Goal: Task Accomplishment & Management: Manage account settings

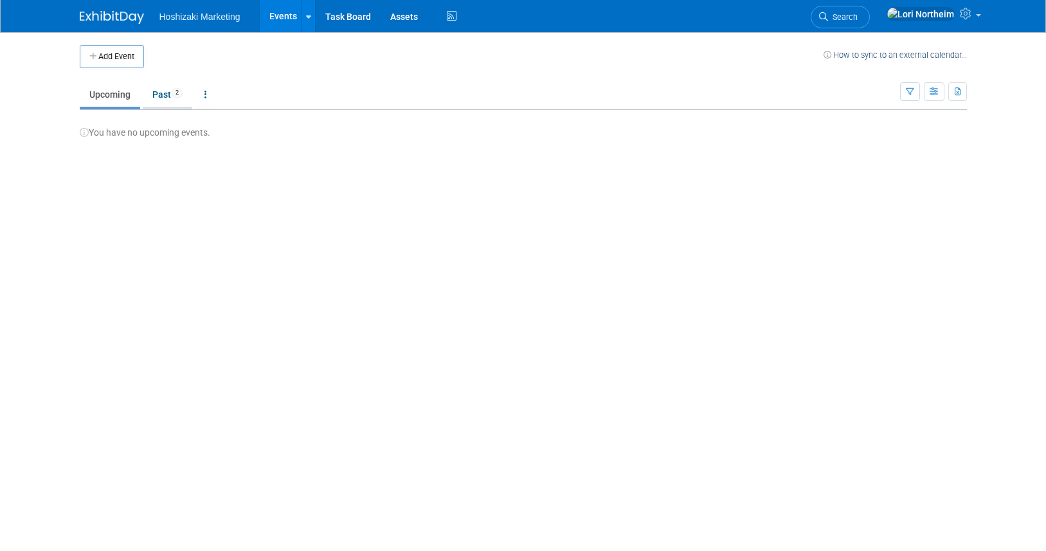
click at [165, 94] on link "Past 2" at bounding box center [168, 94] width 50 height 24
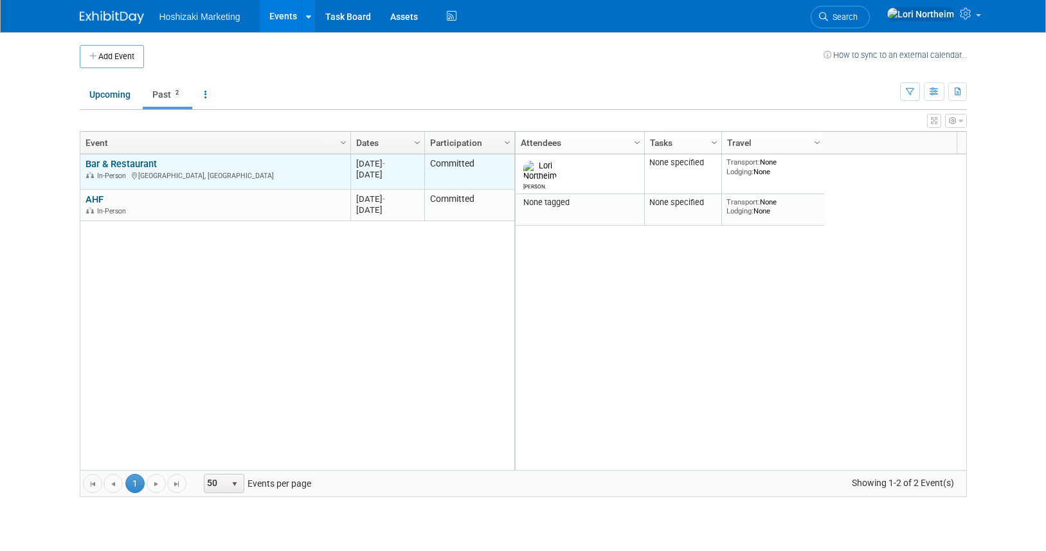
click at [132, 163] on link "Bar & Restaurant" at bounding box center [121, 164] width 71 height 12
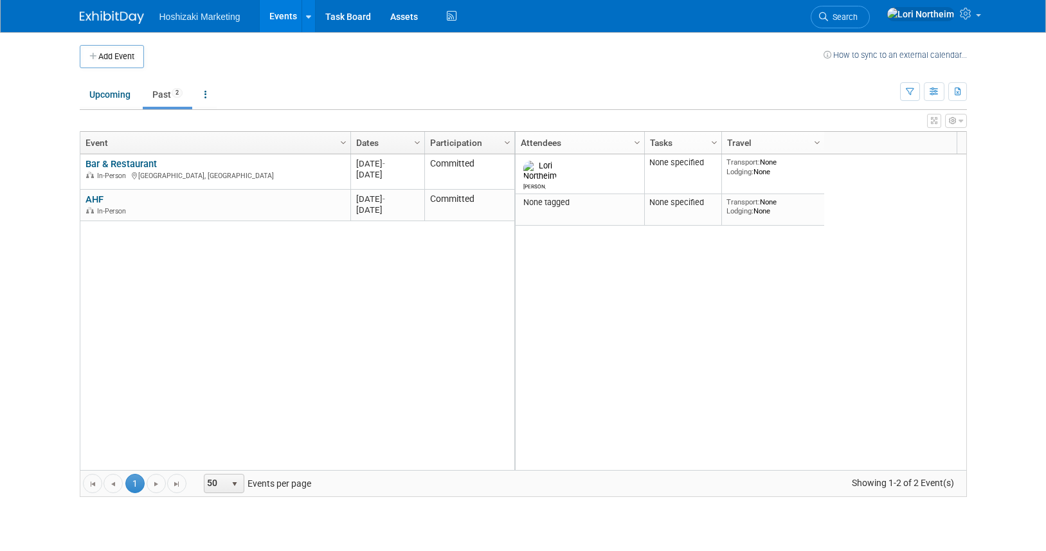
click at [777, 291] on div "Lori None specified Transport: None Lodging: None 2025 M-2025-03 March 2025 Las…" at bounding box center [740, 312] width 452 height 316
click at [109, 60] on button "Add Event" at bounding box center [112, 56] width 64 height 23
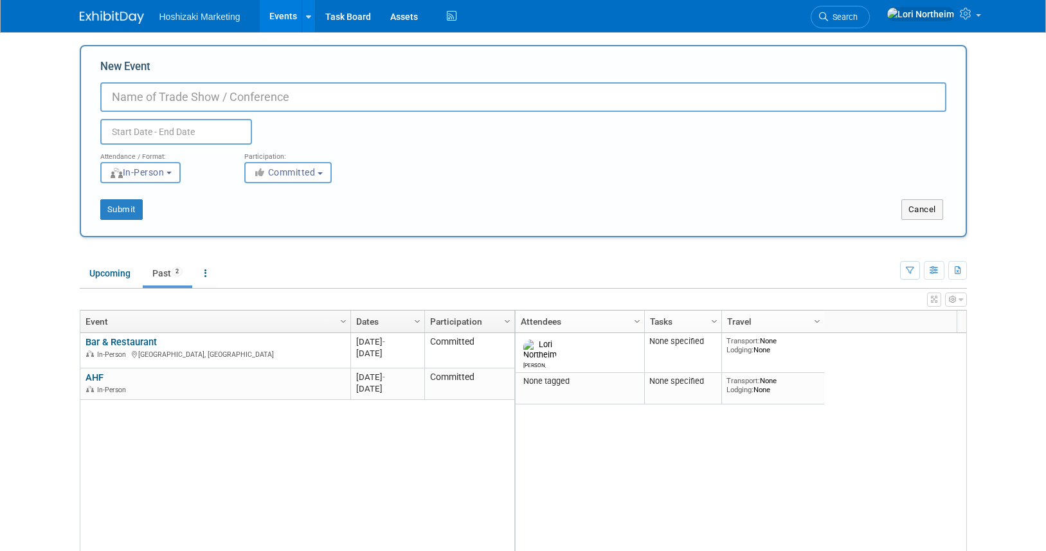
click at [48, 196] on body "Hoshizaki Marketing Events Add Event Bulk Upload Events Shareable Event Boards …" at bounding box center [523, 275] width 1046 height 551
click at [347, 5] on link "Task Board" at bounding box center [348, 16] width 65 height 32
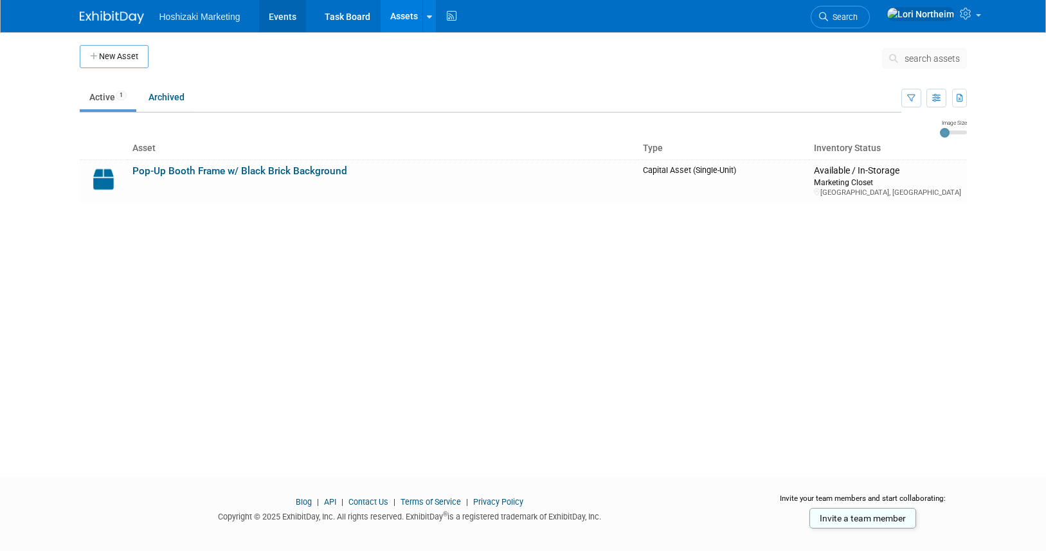
click at [275, 13] on link "Events" at bounding box center [282, 16] width 47 height 32
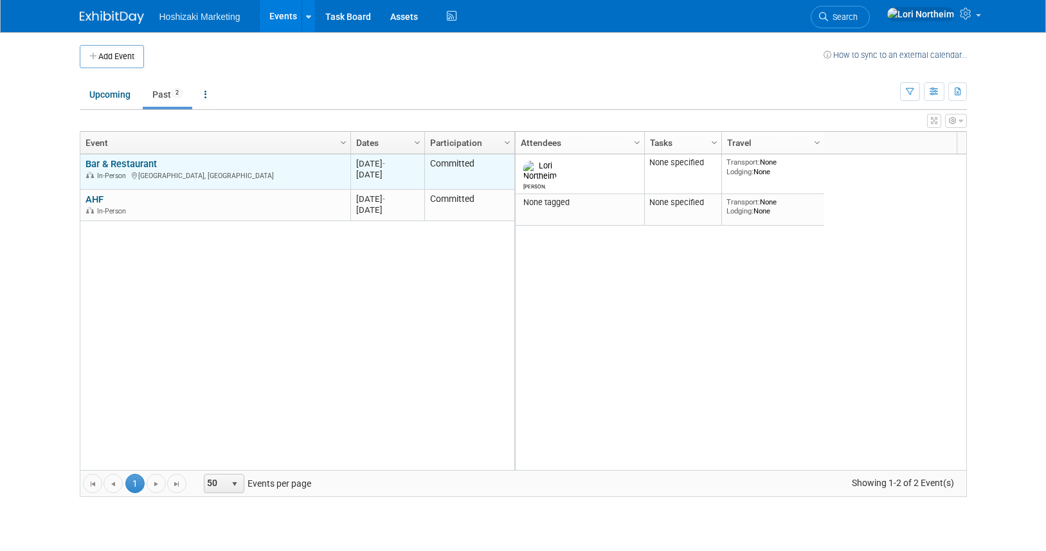
click at [240, 168] on div "Bar & Restaurant In-Person Las Vegas, NV" at bounding box center [215, 169] width 259 height 23
click at [132, 163] on link "Bar & Restaurant" at bounding box center [121, 164] width 71 height 12
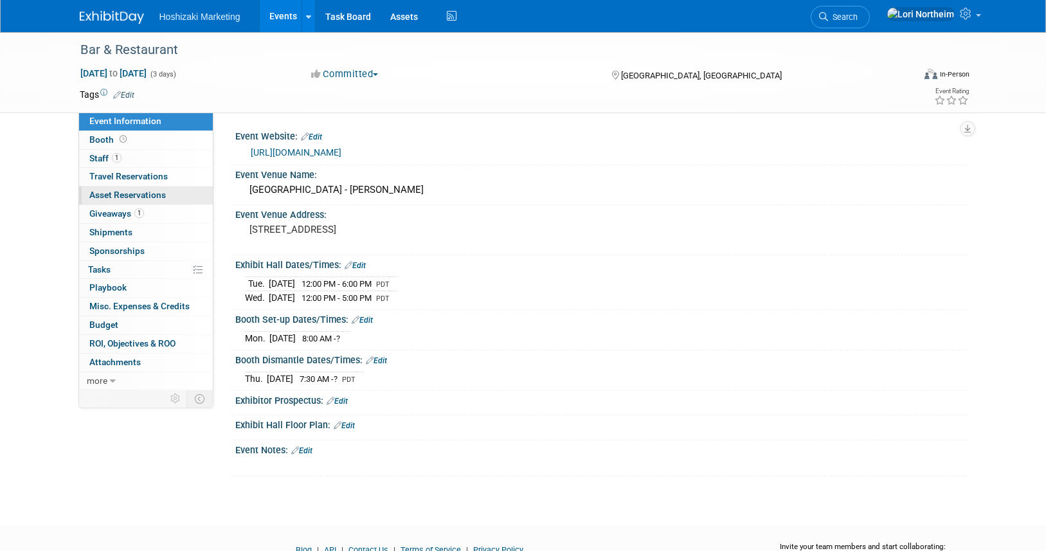
click at [136, 194] on span "Asset Reservations 0" at bounding box center [127, 195] width 77 height 10
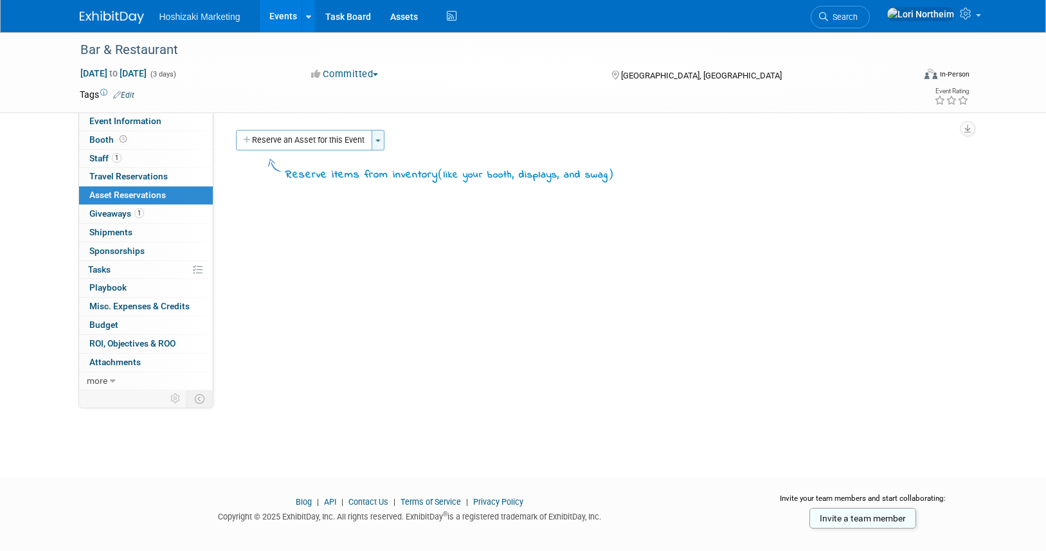
click at [375, 139] on button "Toggle Dropdown" at bounding box center [378, 140] width 13 height 21
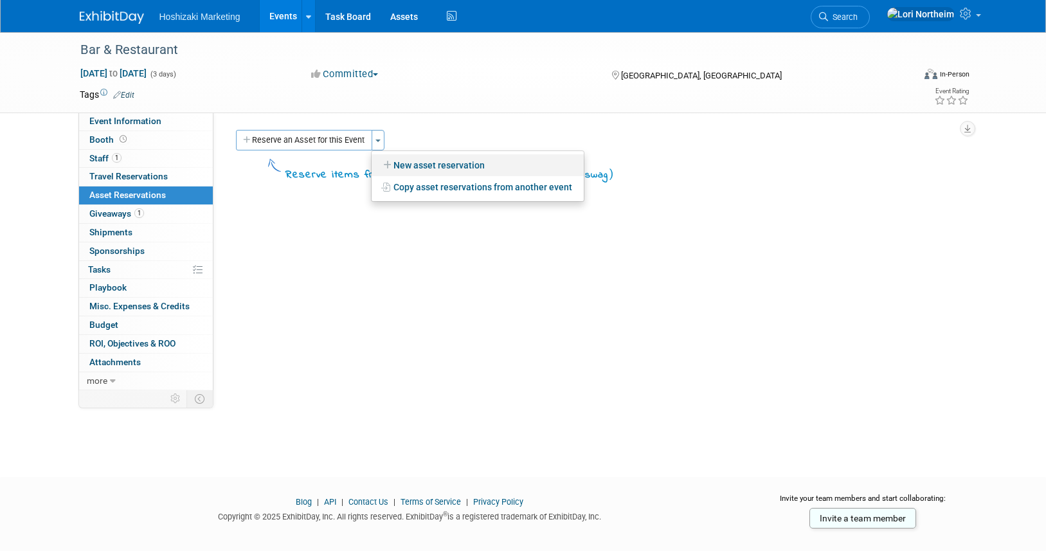
click at [411, 164] on link "New asset reservation" at bounding box center [478, 165] width 212 height 22
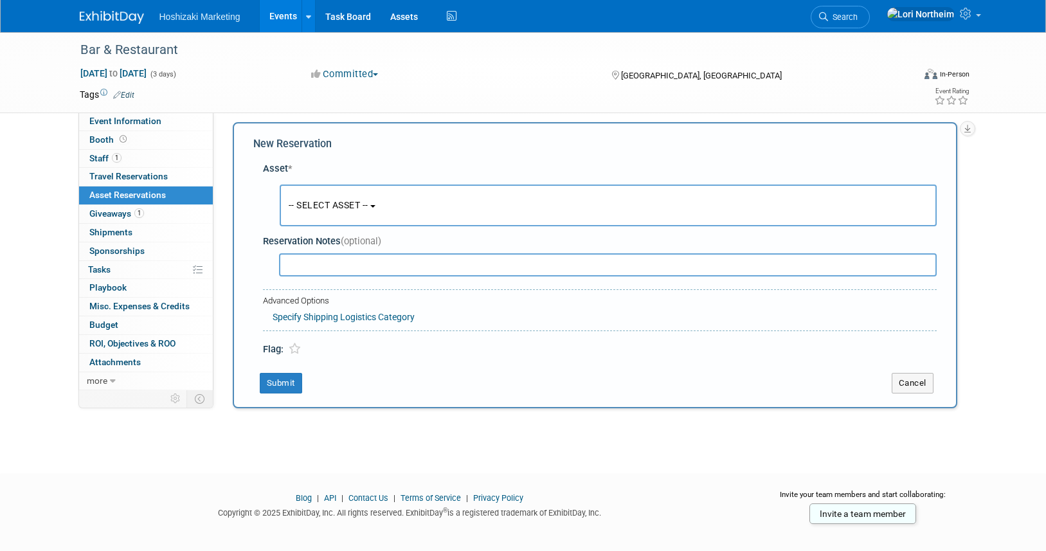
scroll to position [12, 0]
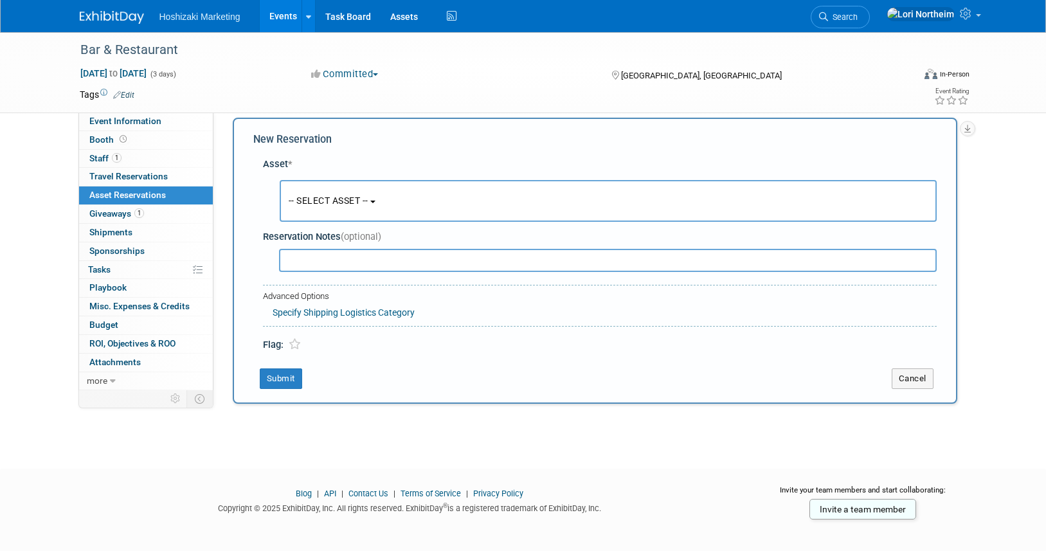
click at [368, 215] on button "-- SELECT ASSET --" at bounding box center [608, 201] width 657 height 42
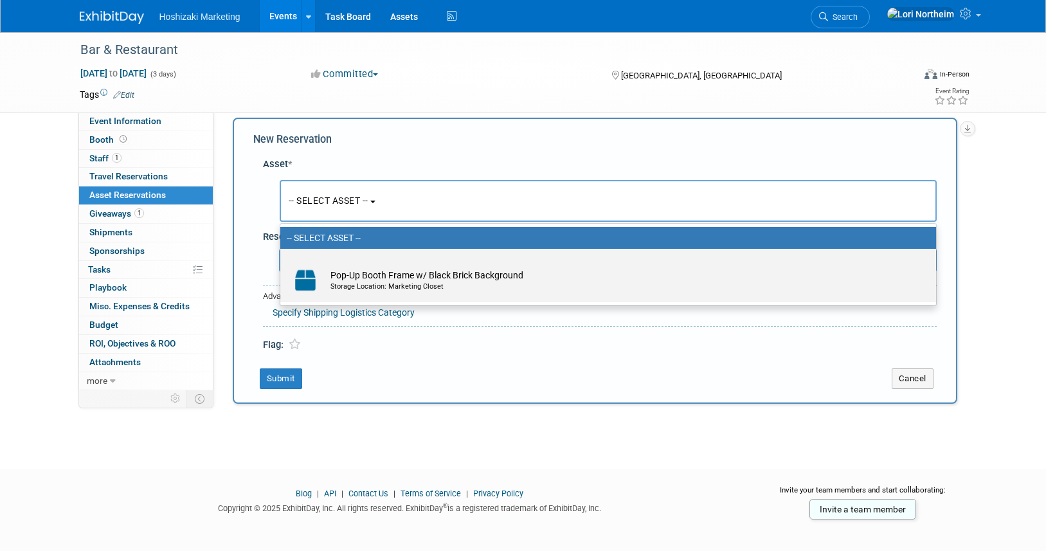
click at [362, 274] on td "Pop-Up Booth Frame w/ Black Brick Background Storage Location: Marketing Closet" at bounding box center [617, 280] width 586 height 28
click at [282, 264] on input "Pop-Up Booth Frame w/ Black Brick Background Storage Location: Marketing Closet" at bounding box center [278, 260] width 8 height 8
select select "10725306"
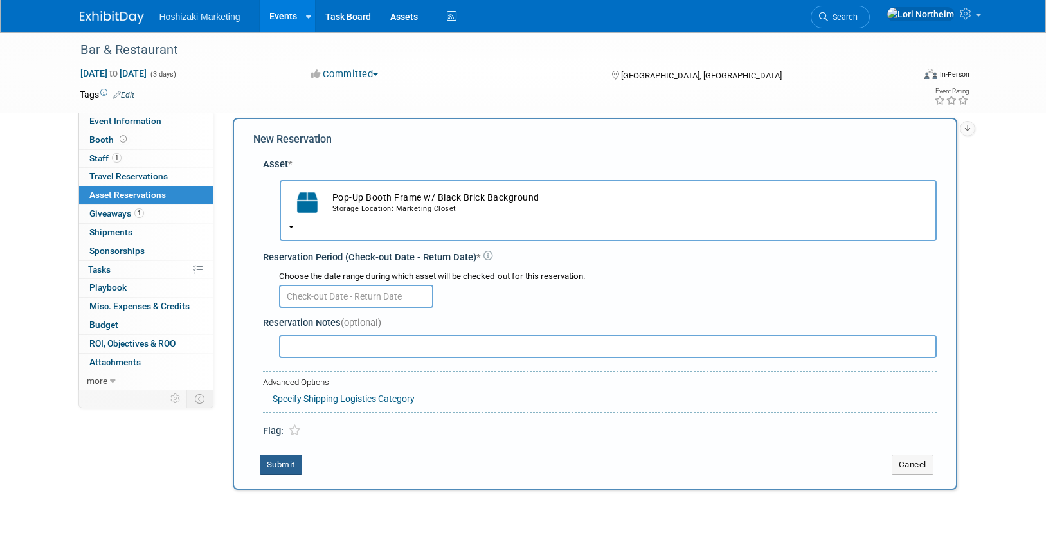
click at [279, 469] on button "Submit" at bounding box center [281, 465] width 42 height 21
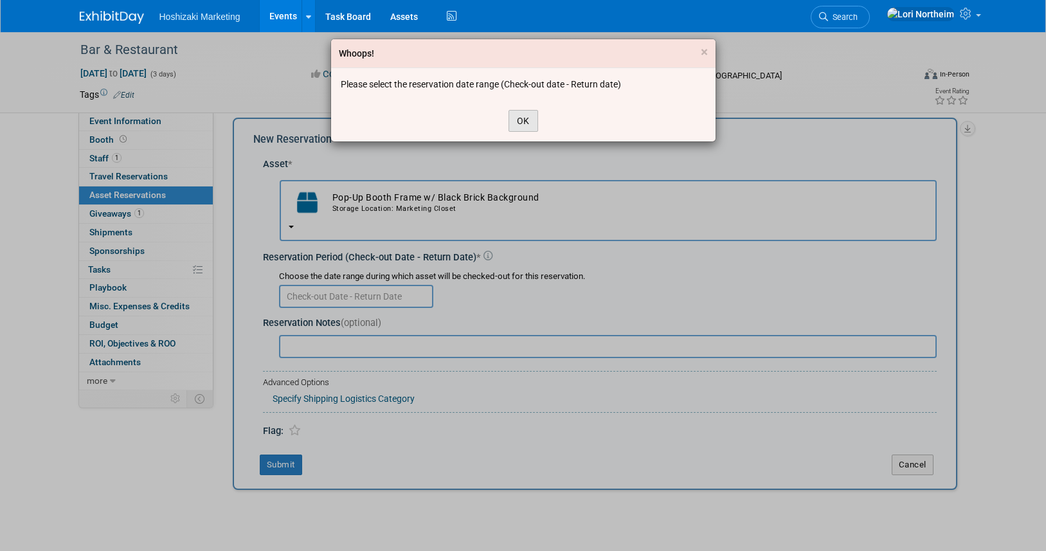
click at [509, 116] on button "OK" at bounding box center [524, 121] width 30 height 22
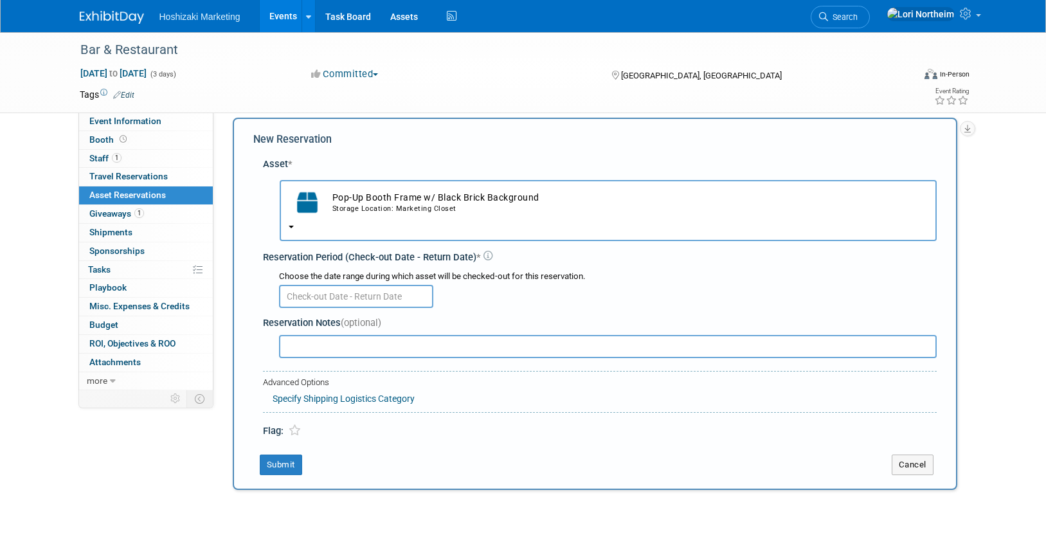
click at [353, 288] on input "text" at bounding box center [356, 296] width 154 height 23
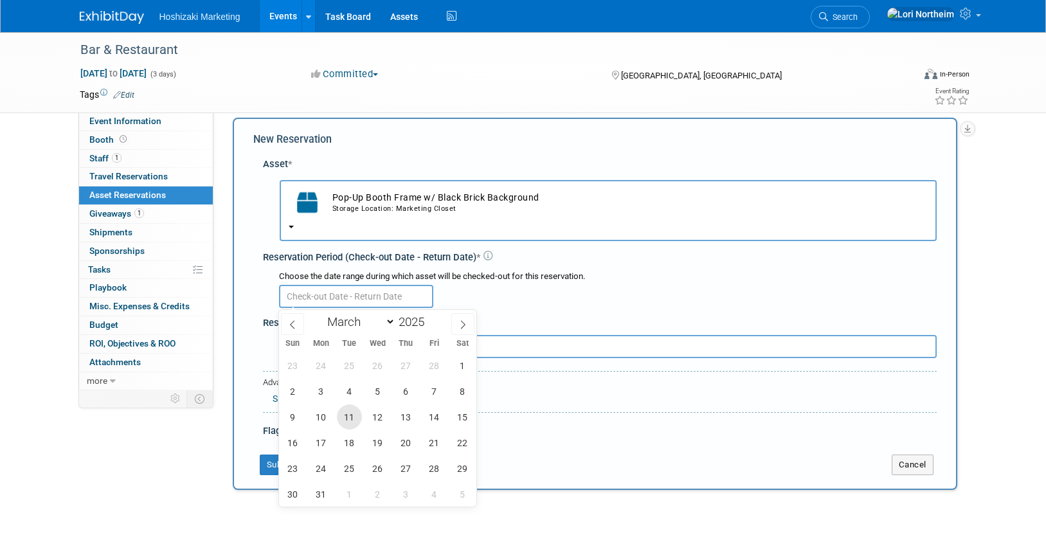
click at [350, 414] on span "11" at bounding box center [349, 416] width 25 height 25
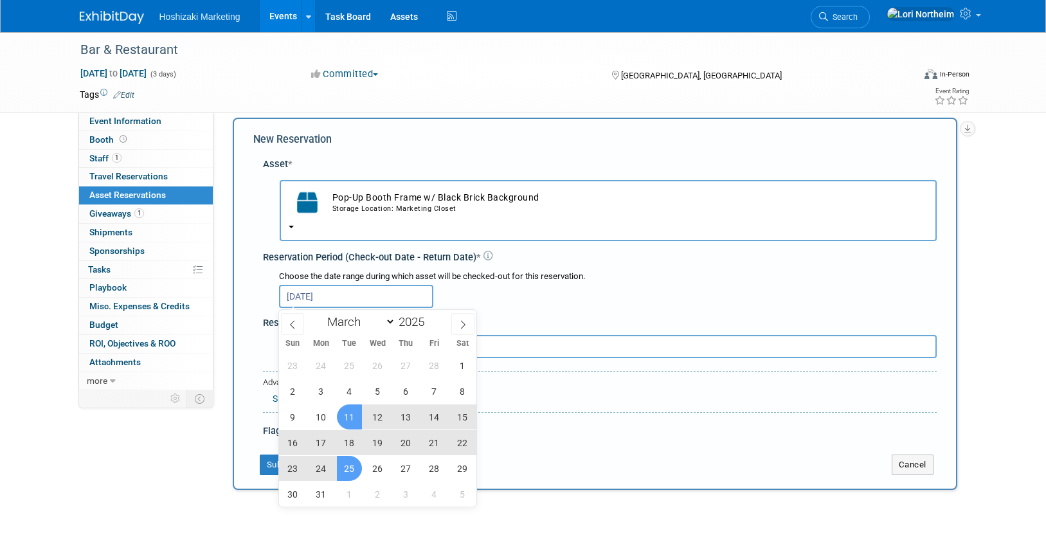
click at [354, 462] on span "25" at bounding box center [349, 468] width 25 height 25
type input "Mar 11, 2025 to Mar 25, 2025"
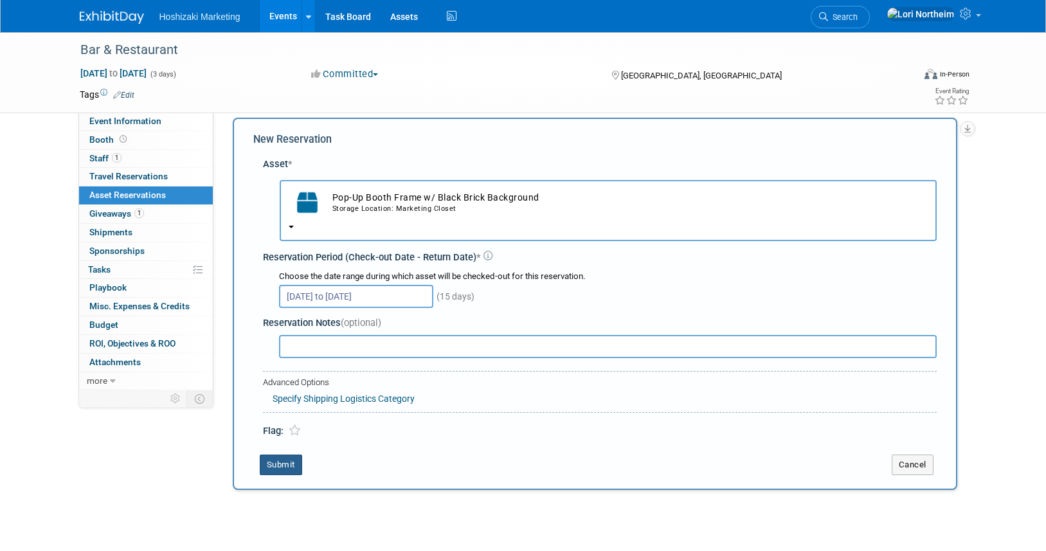
click at [282, 464] on button "Submit" at bounding box center [281, 465] width 42 height 21
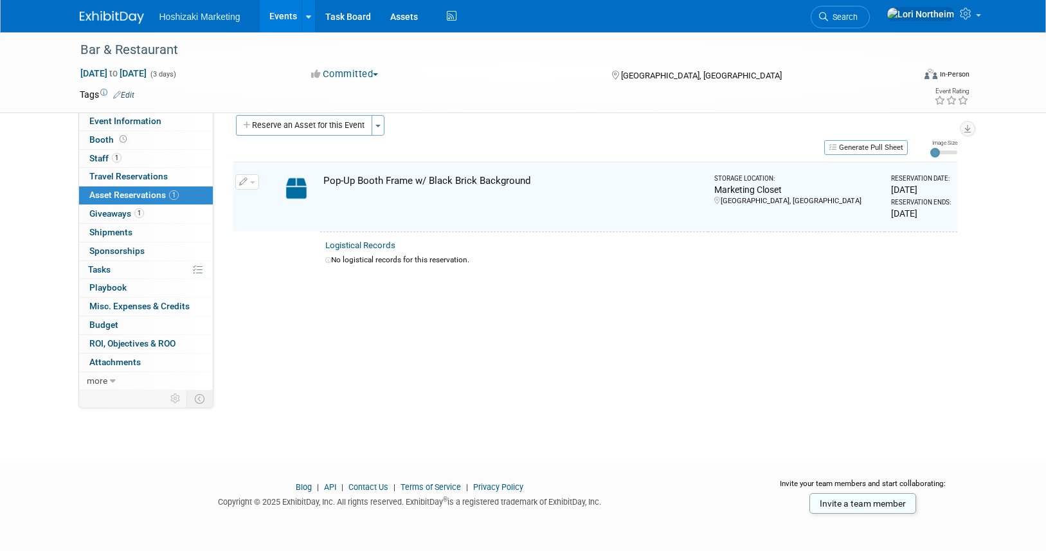
scroll to position [16, 0]
click at [439, 358] on div "Event Website: Edit https://www.barandrestaurantexpo.com/ Event Venue Name: Las…" at bounding box center [589, 235] width 753 height 278
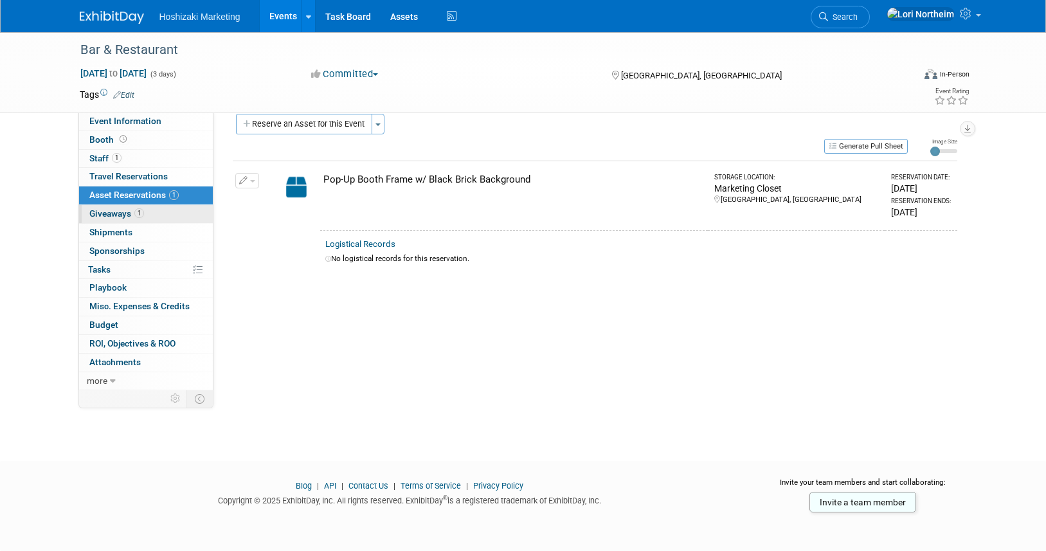
click at [107, 208] on link "1 Giveaways 1" at bounding box center [146, 214] width 134 height 18
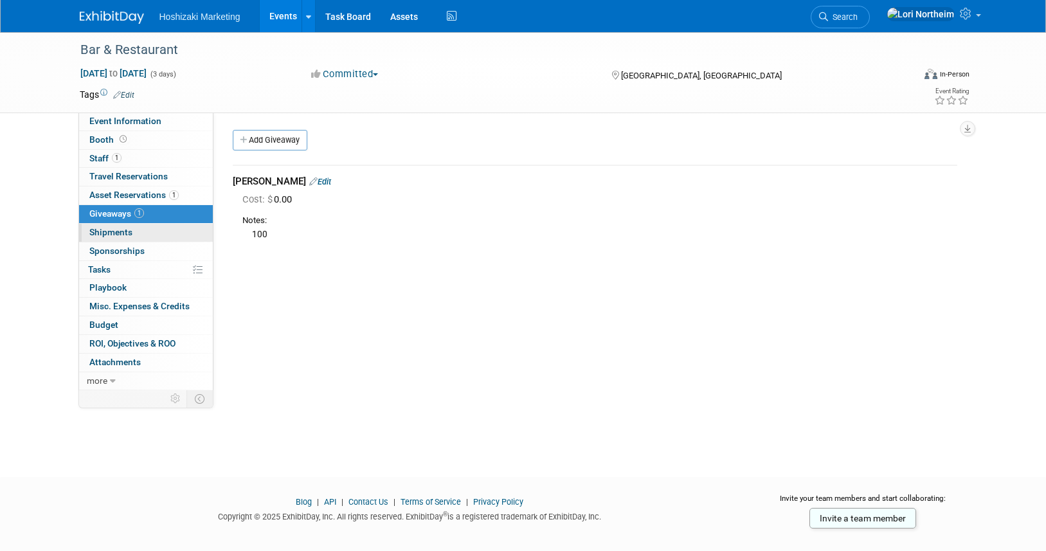
click at [113, 233] on span "Shipments 0" at bounding box center [110, 232] width 43 height 10
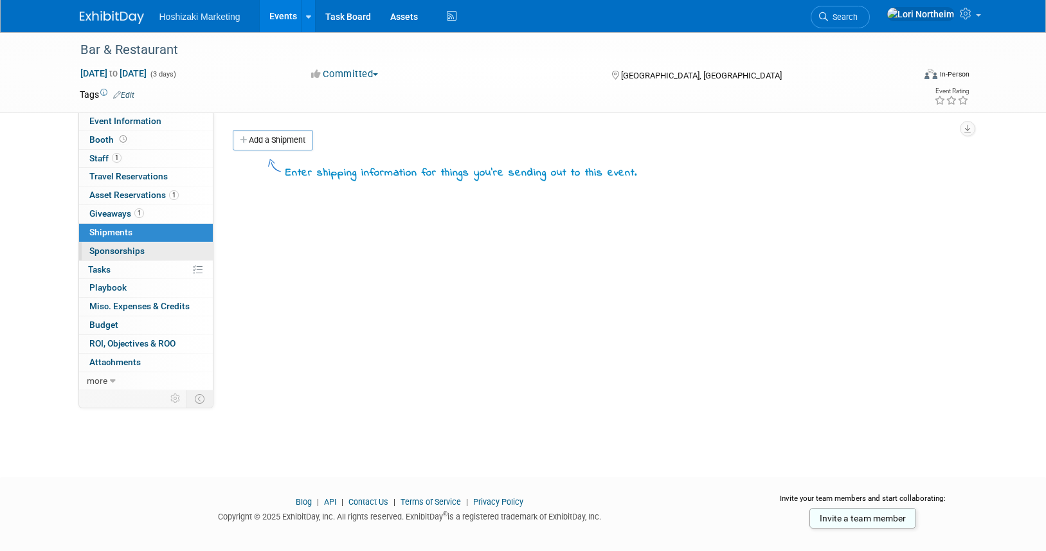
click at [113, 248] on span "Sponsorships 0" at bounding box center [116, 251] width 55 height 10
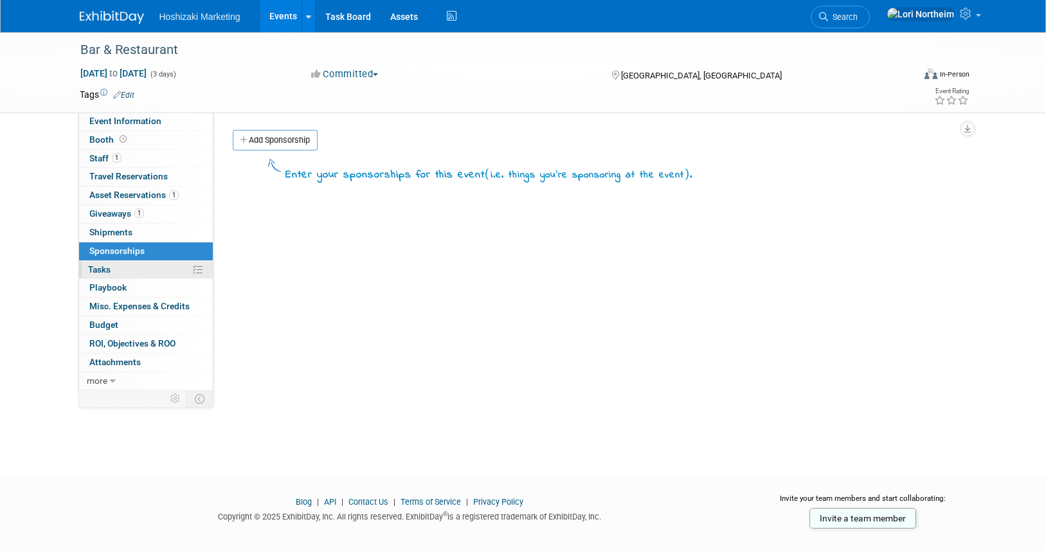
click at [100, 270] on span "Tasks 0%" at bounding box center [99, 269] width 23 height 10
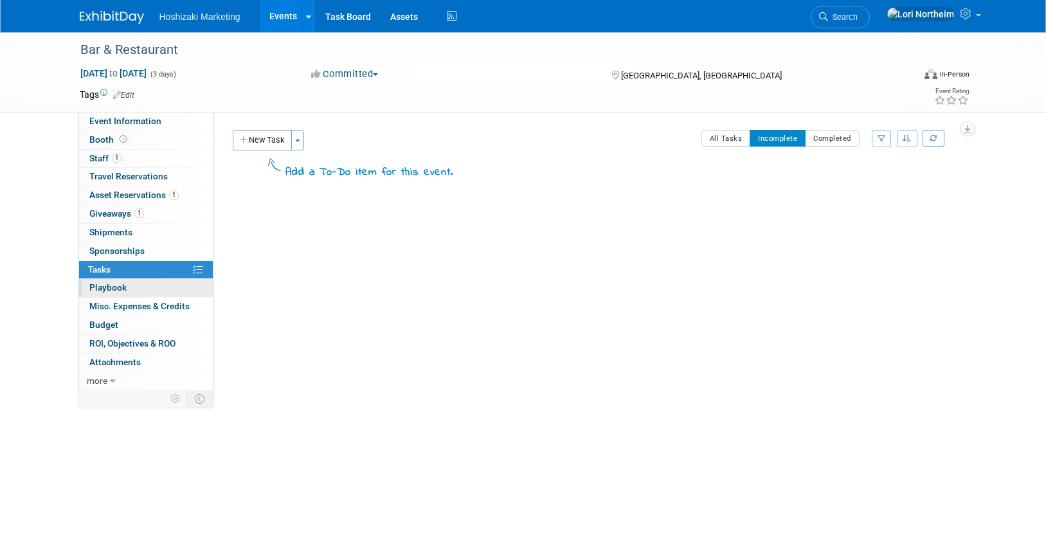
click at [101, 284] on span "Playbook 0" at bounding box center [107, 287] width 37 height 10
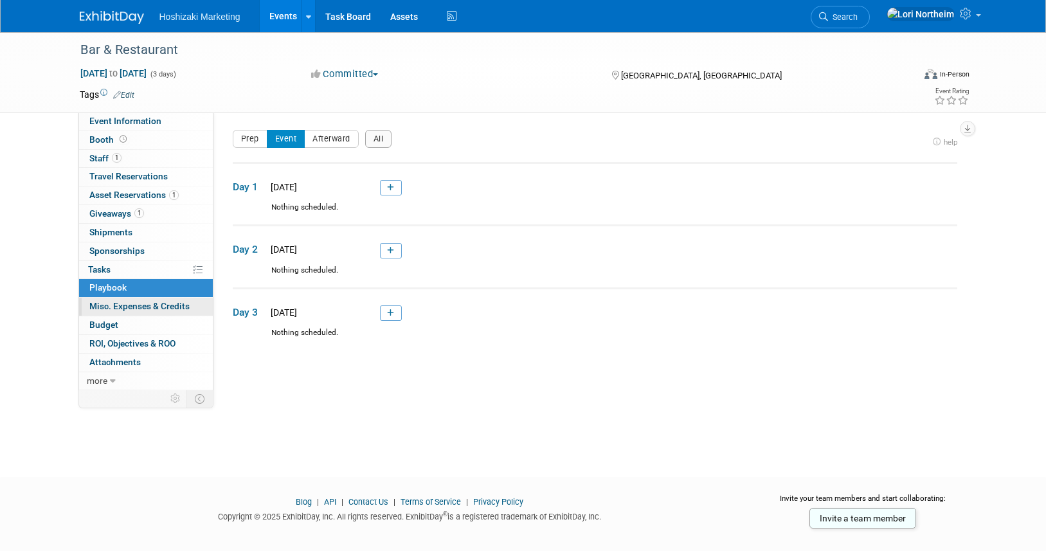
click at [105, 300] on link "0 Misc. Expenses & Credits 0" at bounding box center [146, 307] width 134 height 18
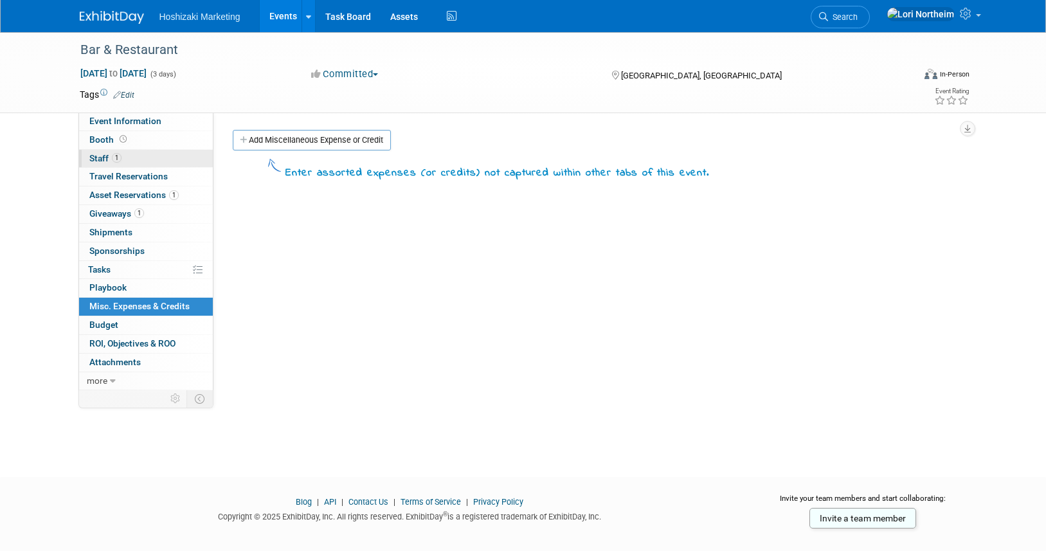
click at [102, 159] on span "Staff 1" at bounding box center [105, 158] width 32 height 10
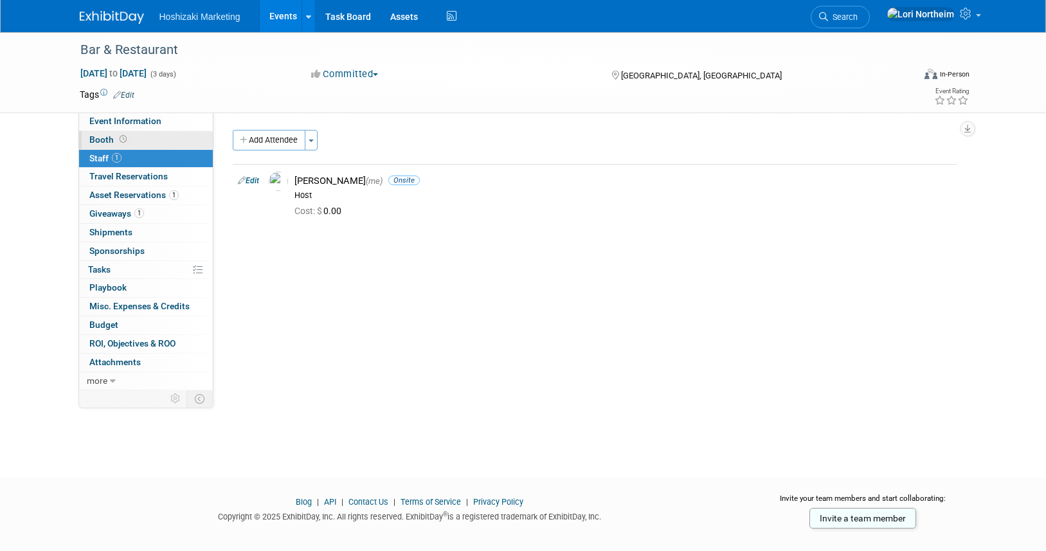
click at [137, 140] on link "Booth" at bounding box center [146, 140] width 134 height 18
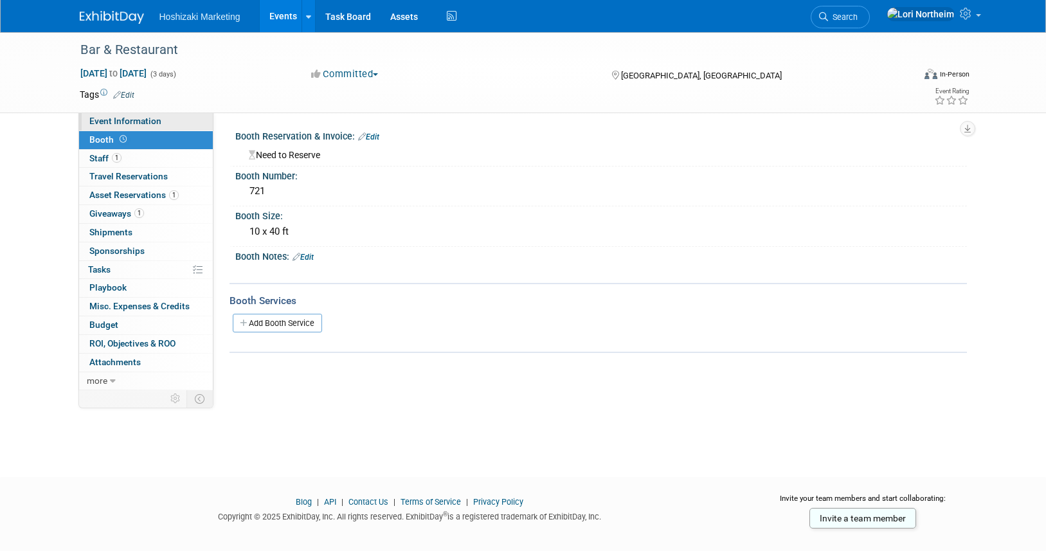
click at [124, 118] on span "Event Information" at bounding box center [125, 121] width 72 height 10
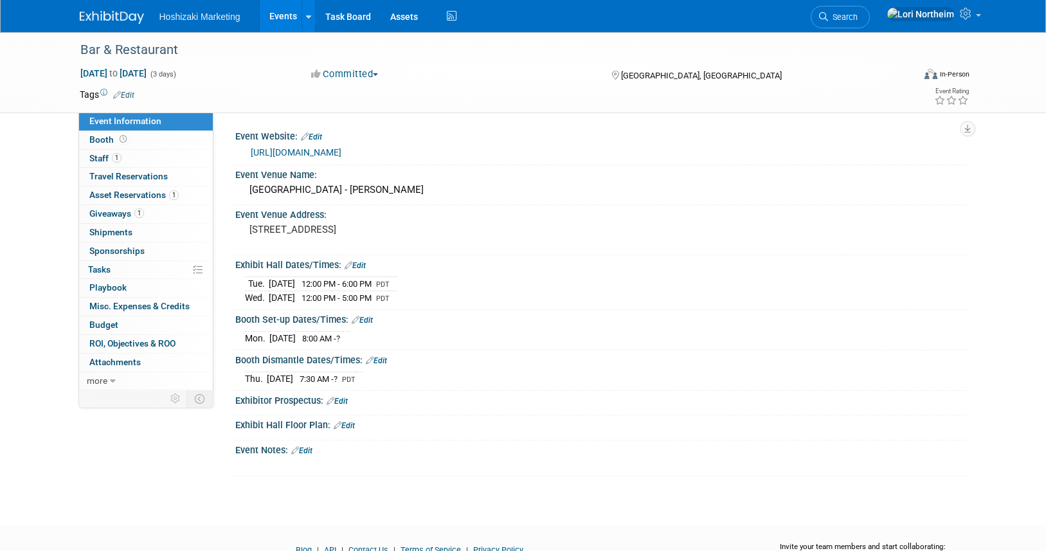
click at [197, 16] on span "Hoshizaki Marketing" at bounding box center [199, 17] width 81 height 10
click at [111, 23] on img at bounding box center [112, 17] width 64 height 13
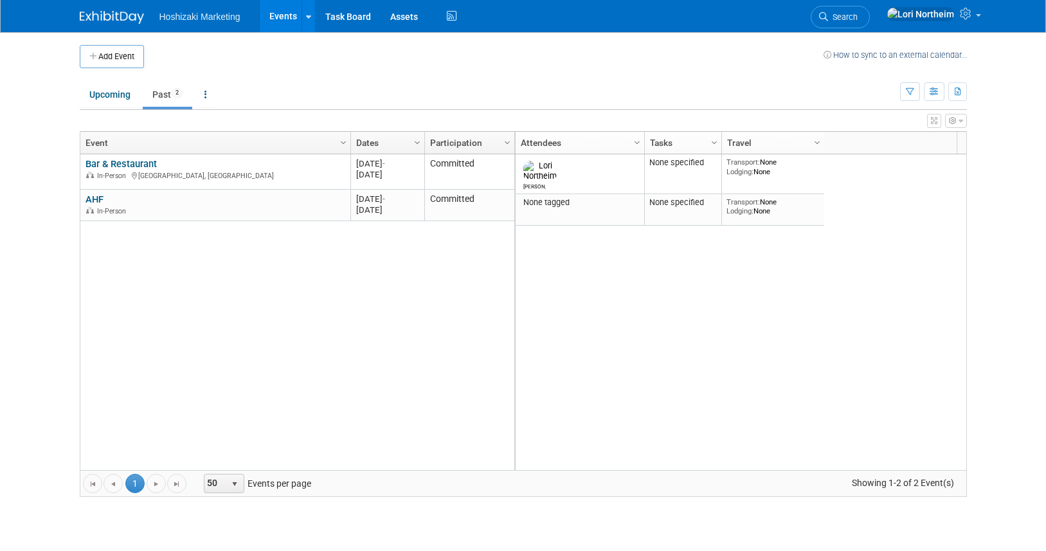
click at [959, 122] on icon "button" at bounding box center [961, 121] width 5 height 8
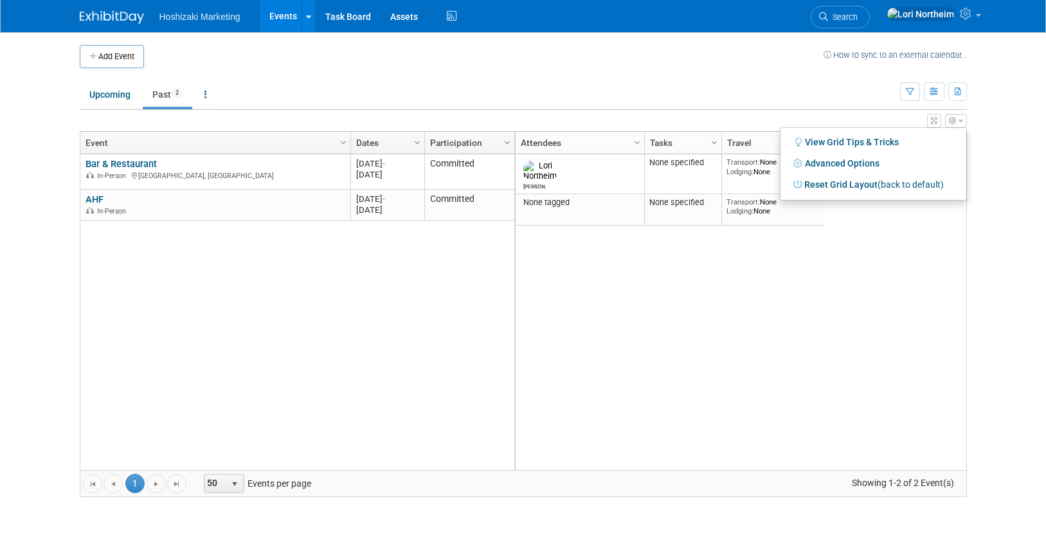
click at [728, 278] on div "[PERSON_NAME] None specified Transport: None Lodging: None 2025 M-2025-[DATE] […" at bounding box center [740, 312] width 452 height 316
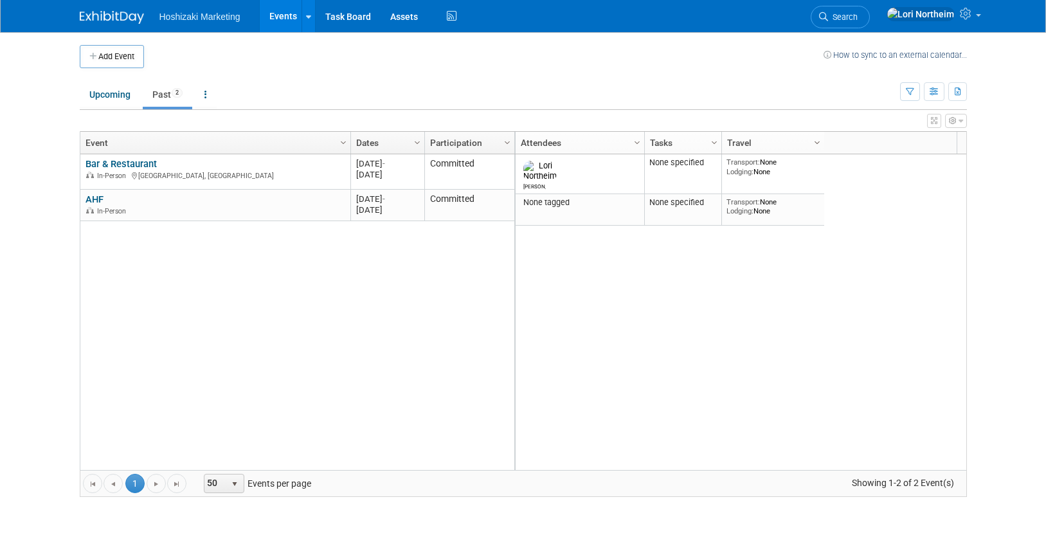
click at [817, 143] on span "Column Settings" at bounding box center [817, 143] width 10 height 10
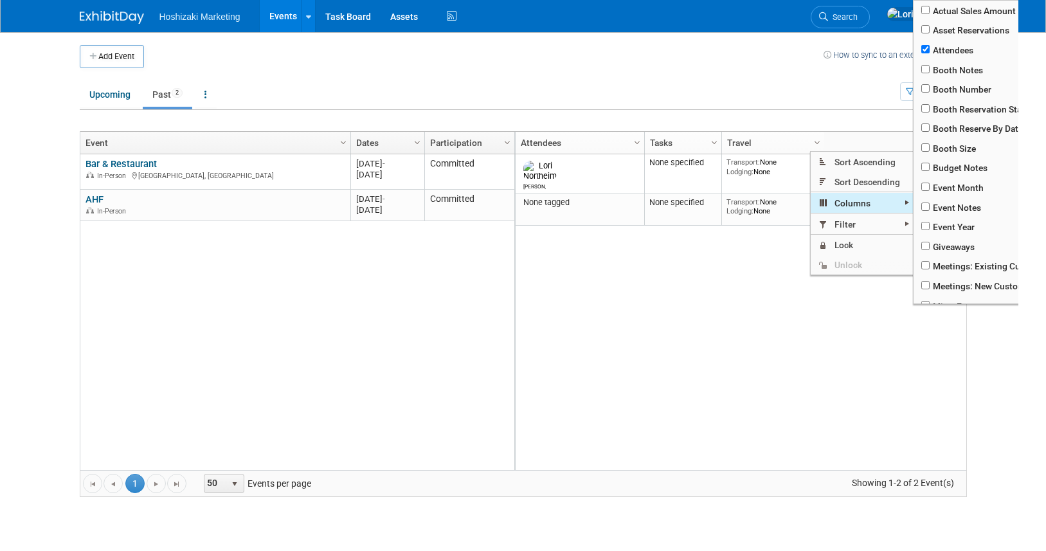
click at [844, 206] on span "Columns" at bounding box center [862, 203] width 103 height 20
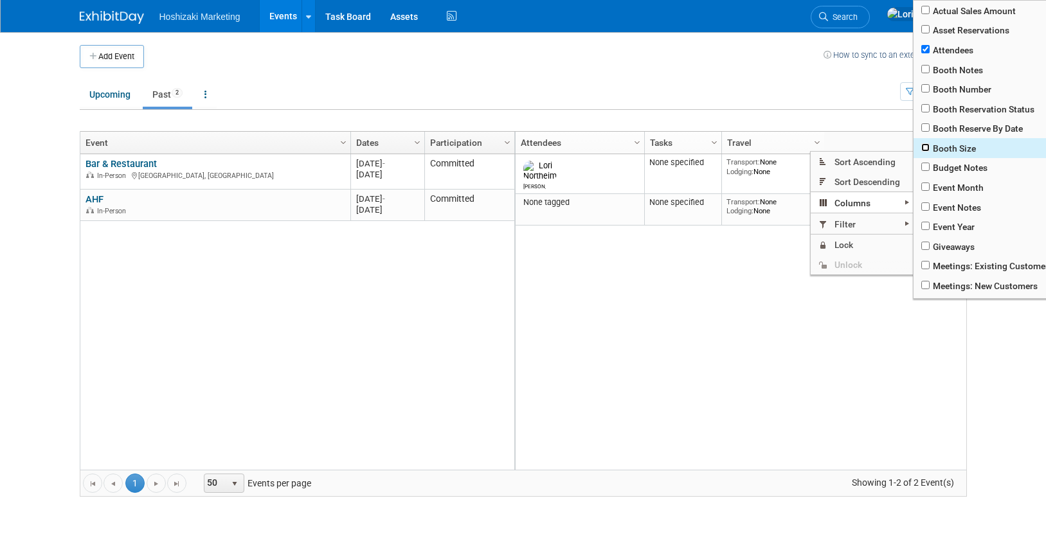
click at [925, 146] on input "checkbox" at bounding box center [925, 147] width 8 height 8
checkbox input "true"
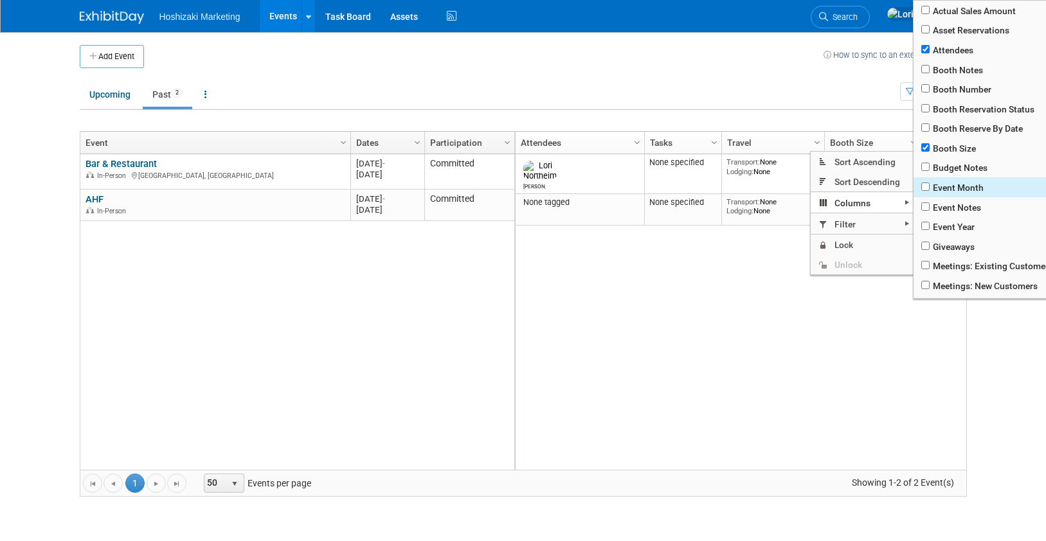
click at [930, 185] on span "Event Month" at bounding box center [997, 187] width 166 height 20
checkbox input "true"
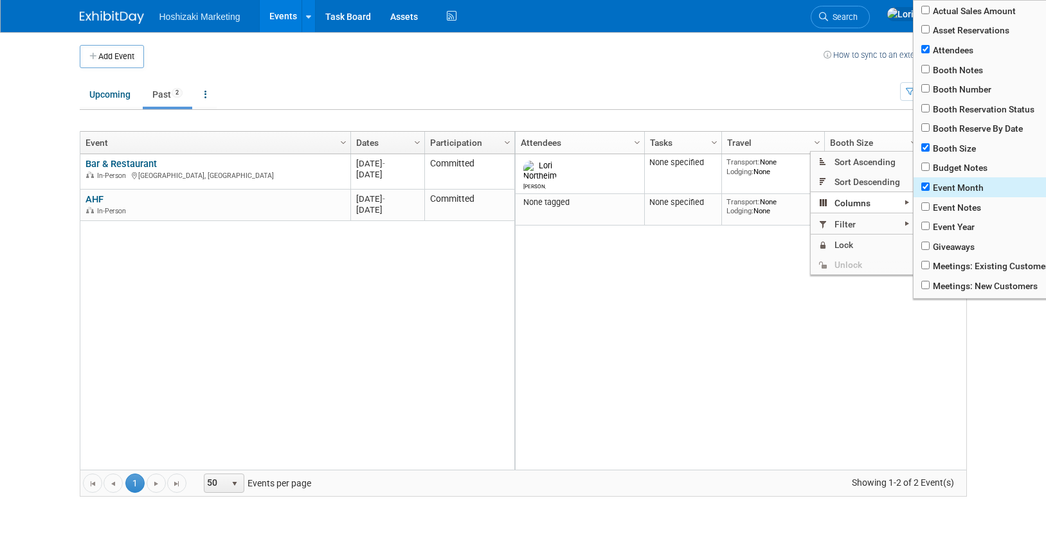
checkbox input "true"
click at [921, 245] on input "checkbox" at bounding box center [925, 246] width 8 height 8
checkbox input "true"
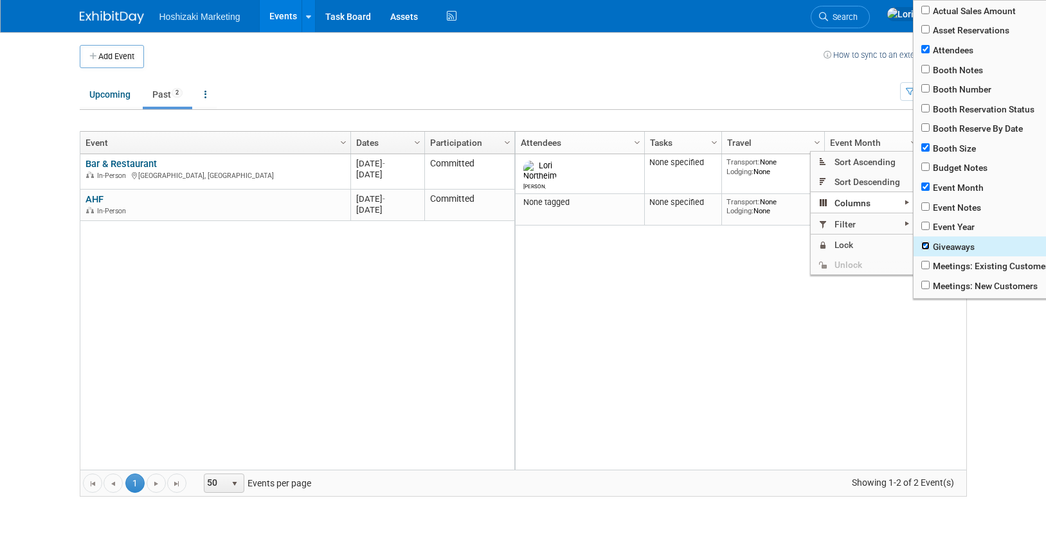
checkbox input "true"
click at [923, 266] on input "checkbox" at bounding box center [925, 265] width 8 height 8
checkbox input "true"
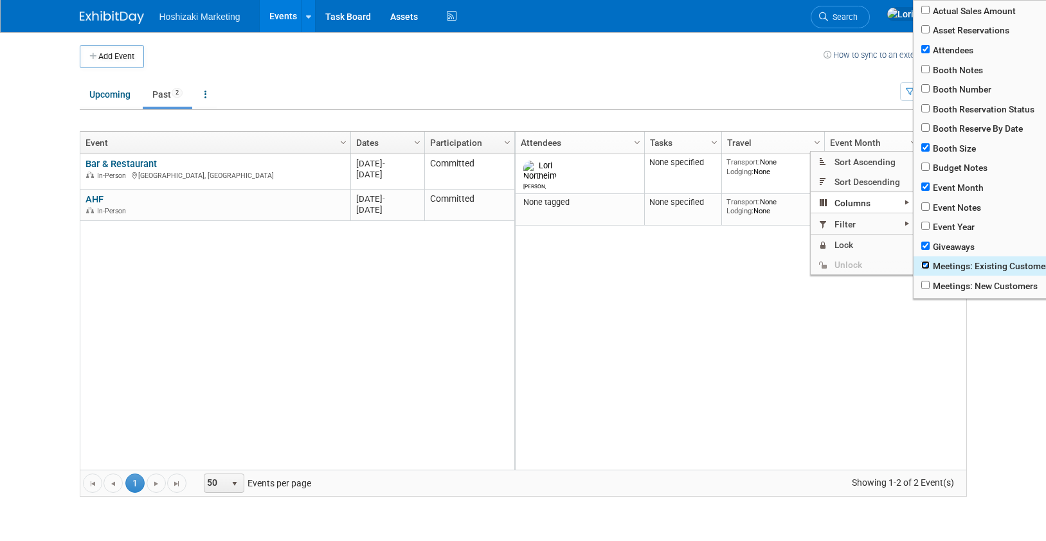
checkbox input "true"
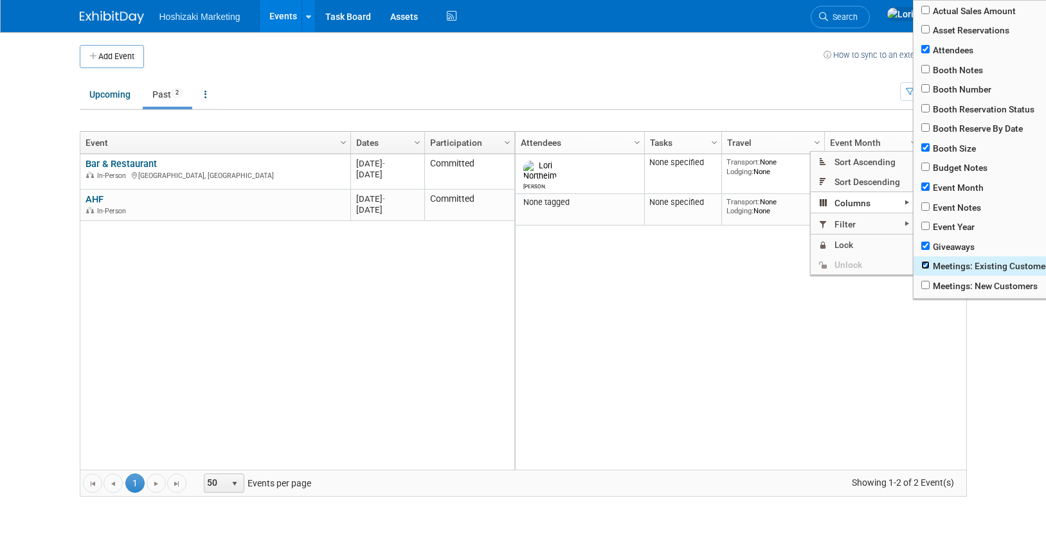
checkbox input "true"
click at [923, 267] on input "checkbox" at bounding box center [925, 265] width 8 height 8
checkbox input "false"
checkbox input "true"
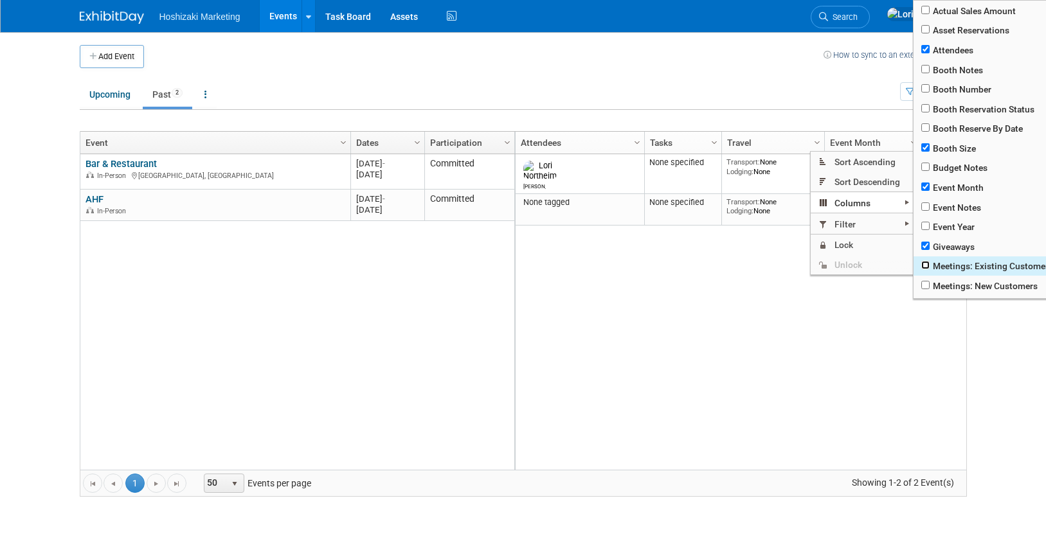
checkbox input "true"
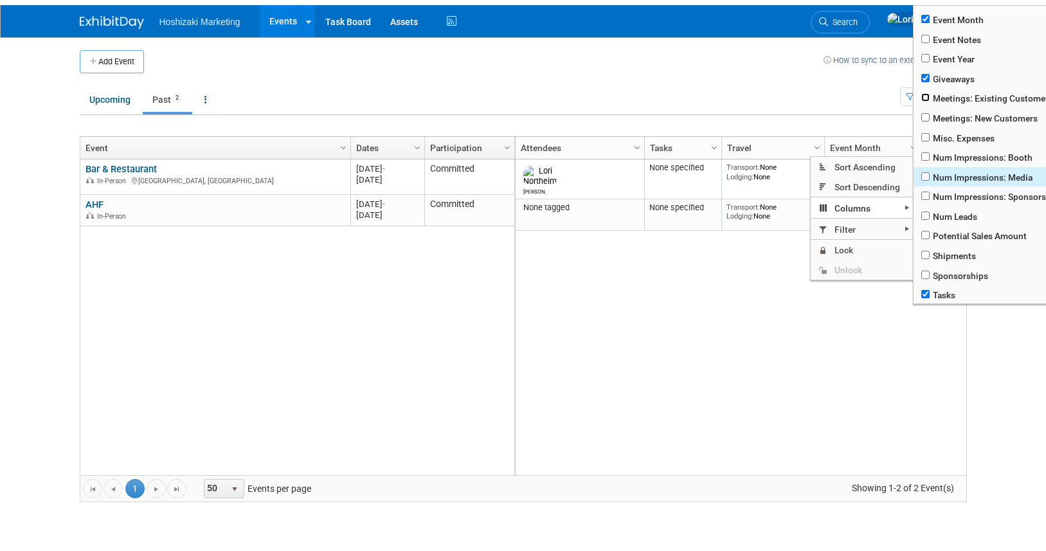
scroll to position [193, 0]
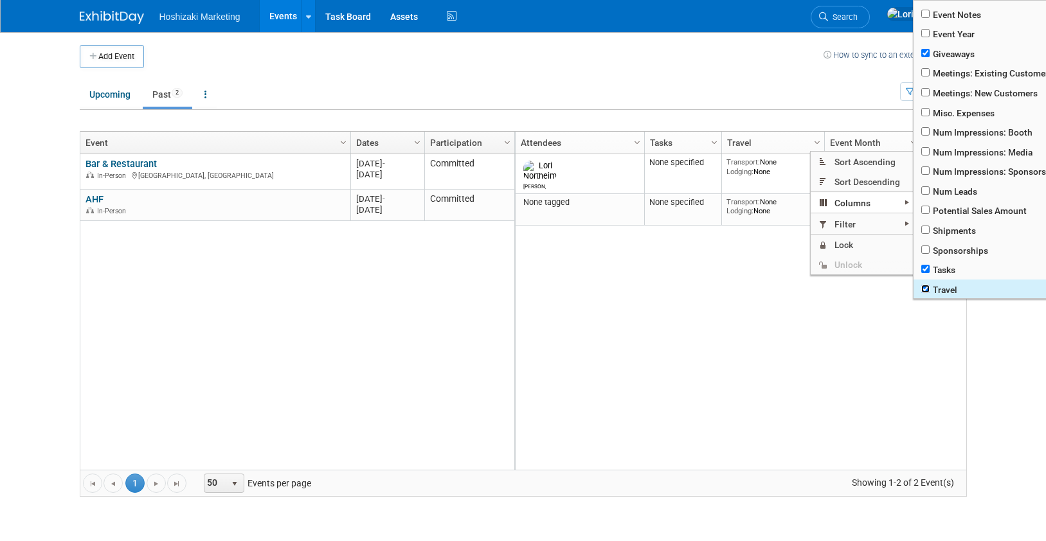
click at [926, 288] on input "checkbox" at bounding box center [925, 289] width 8 height 8
checkbox input "false"
checkbox input "true"
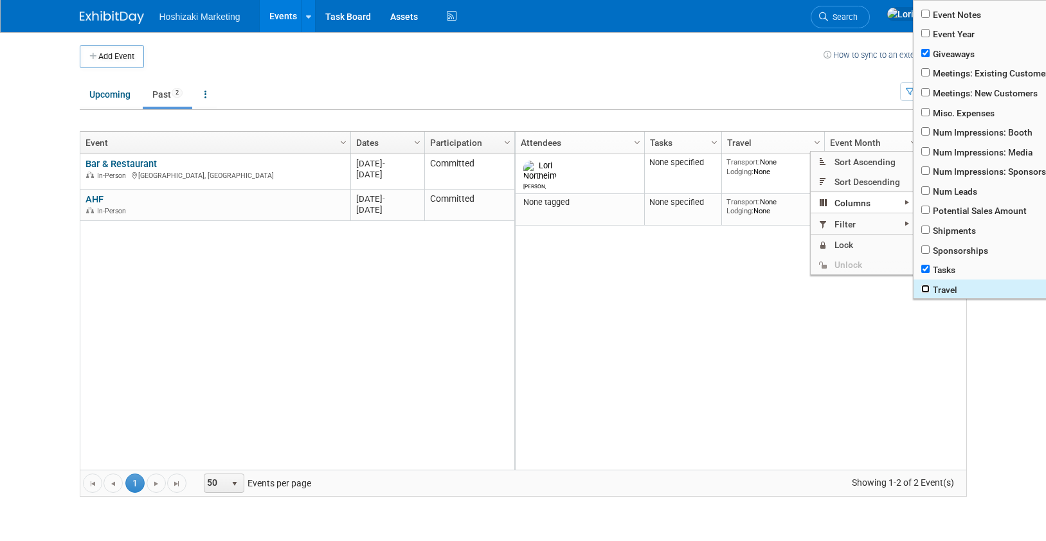
checkbox input "true"
click at [926, 267] on input "checkbox" at bounding box center [925, 269] width 8 height 8
checkbox input "false"
checkbox input "true"
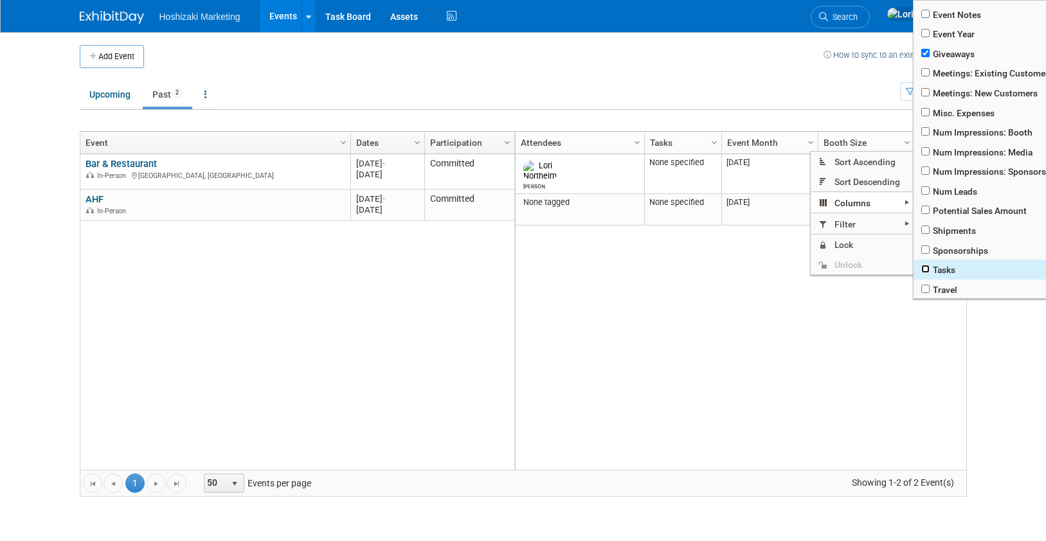
checkbox input "true"
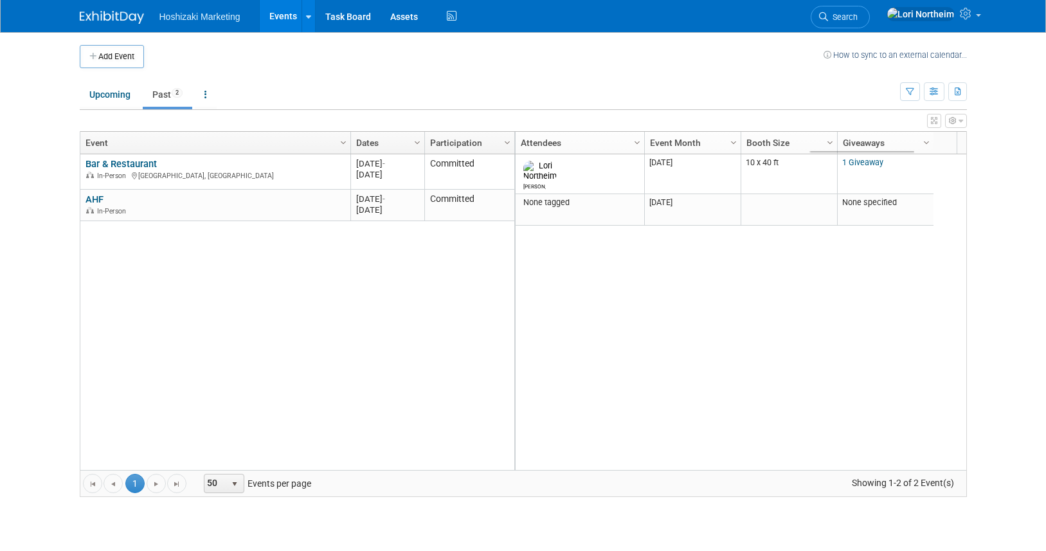
click at [685, 265] on div "Lori None specified Transport: None Lodging: None 2025 M-2025-03 March 2025 Las…" at bounding box center [740, 312] width 452 height 316
drag, startPoint x: 353, startPoint y: 143, endPoint x: 281, endPoint y: 140, distance: 72.1
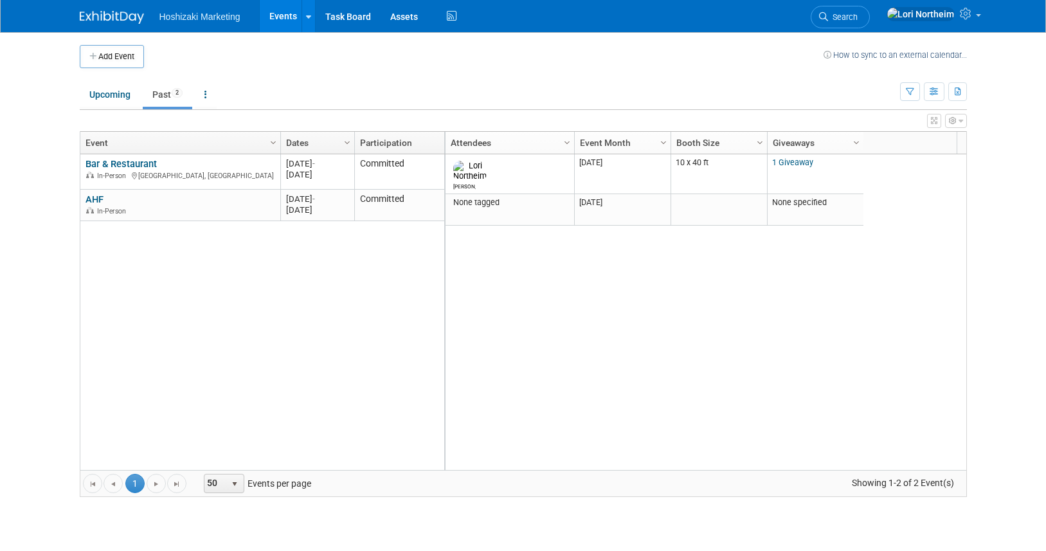
drag, startPoint x: 443, startPoint y: 146, endPoint x: 461, endPoint y: 149, distance: 18.2
click at [516, 143] on link "Attendees" at bounding box center [524, 143] width 115 height 22
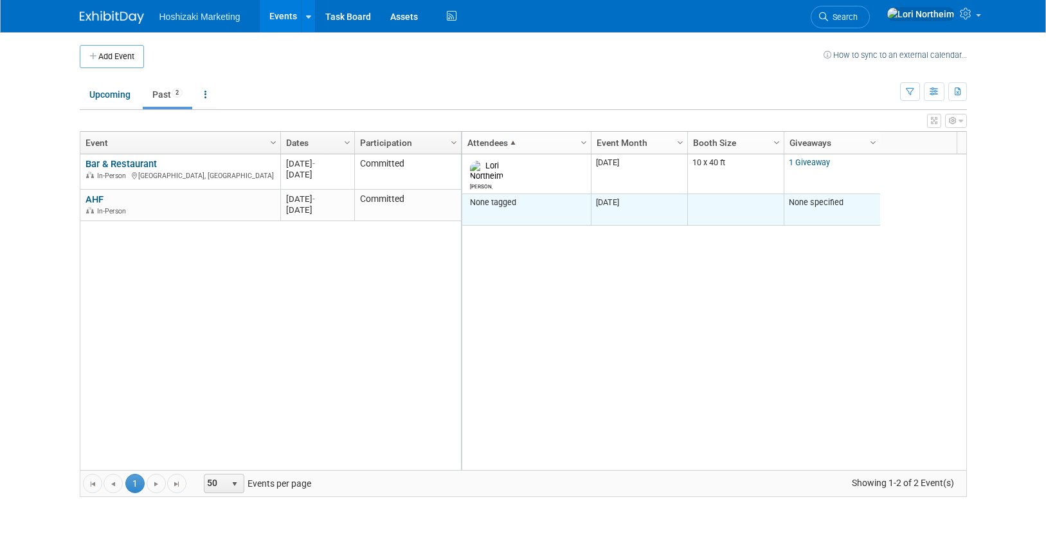
click at [506, 197] on div "None tagged" at bounding box center [526, 202] width 119 height 10
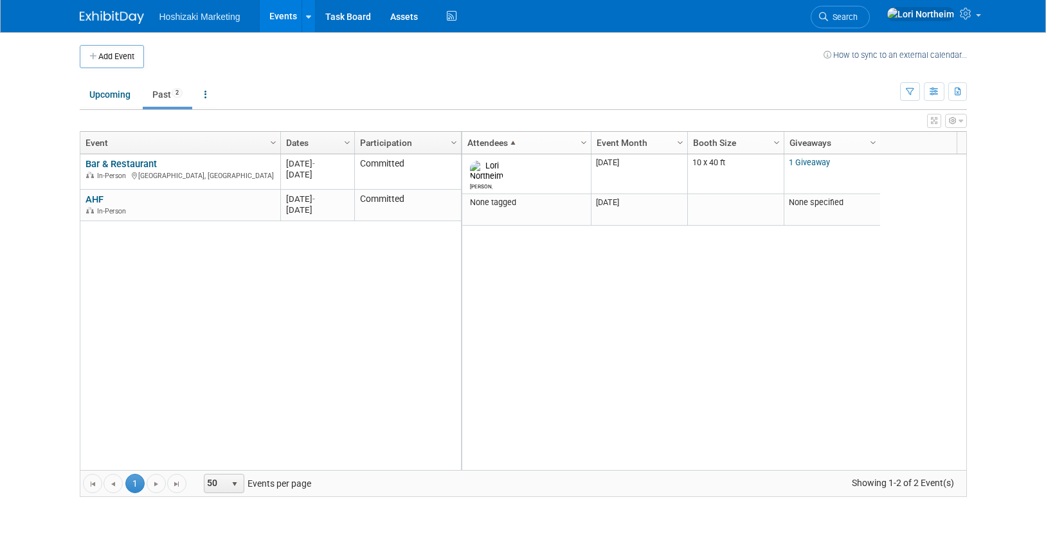
click at [250, 293] on div "Bar & Restaurant Bar & Restaurant In-Person Las Vegas, NV 20250325 Mar 25, 2025…" at bounding box center [271, 312] width 382 height 316
drag, startPoint x: 367, startPoint y: 36, endPoint x: 388, endPoint y: 42, distance: 21.4
click at [375, 40] on div "Add Event How to sync to an external calendar..." at bounding box center [523, 50] width 887 height 36
click at [411, 62] on td at bounding box center [484, 56] width 680 height 23
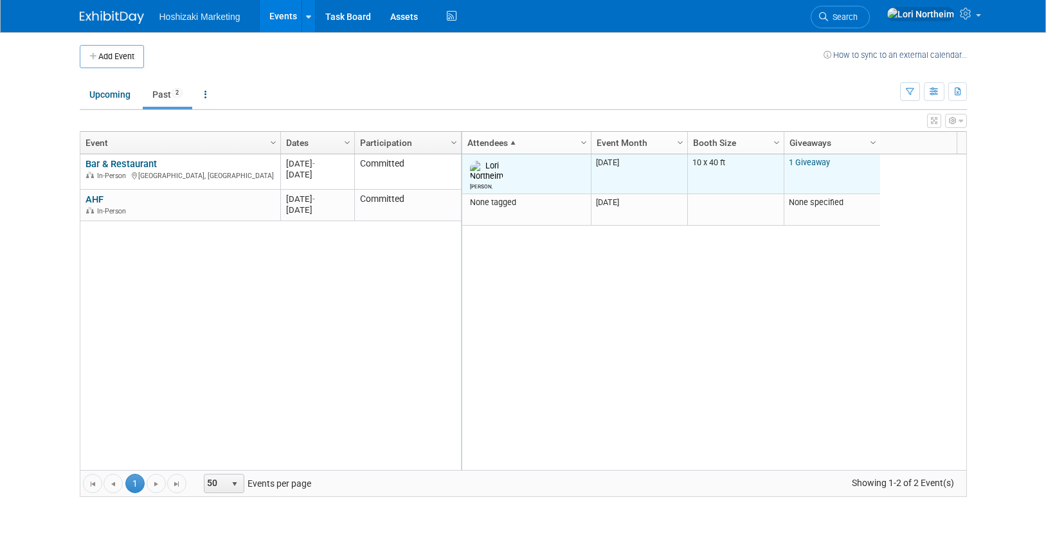
click at [514, 161] on td "Lori" at bounding box center [526, 174] width 129 height 40
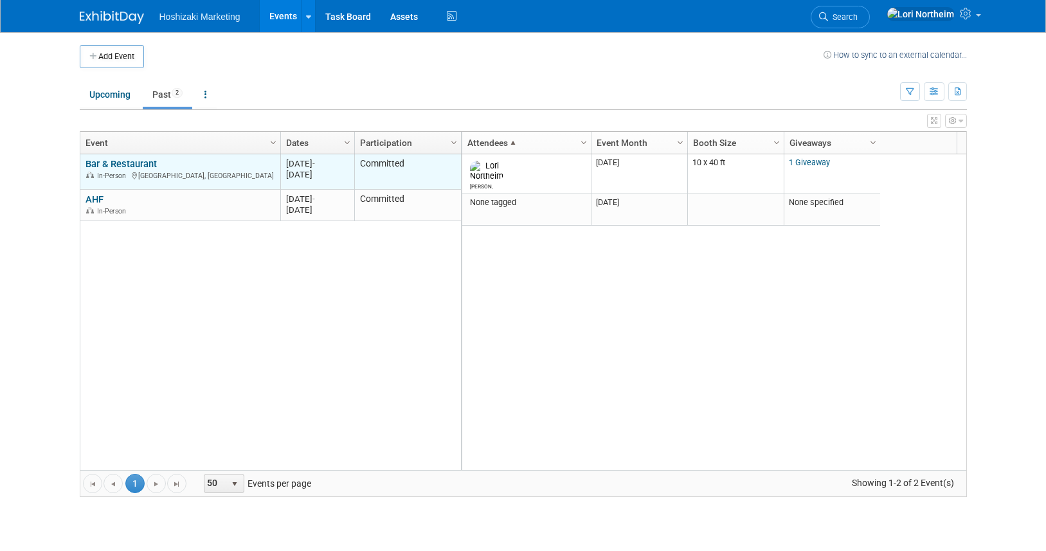
click at [127, 168] on link "Bar & Restaurant" at bounding box center [121, 164] width 71 height 12
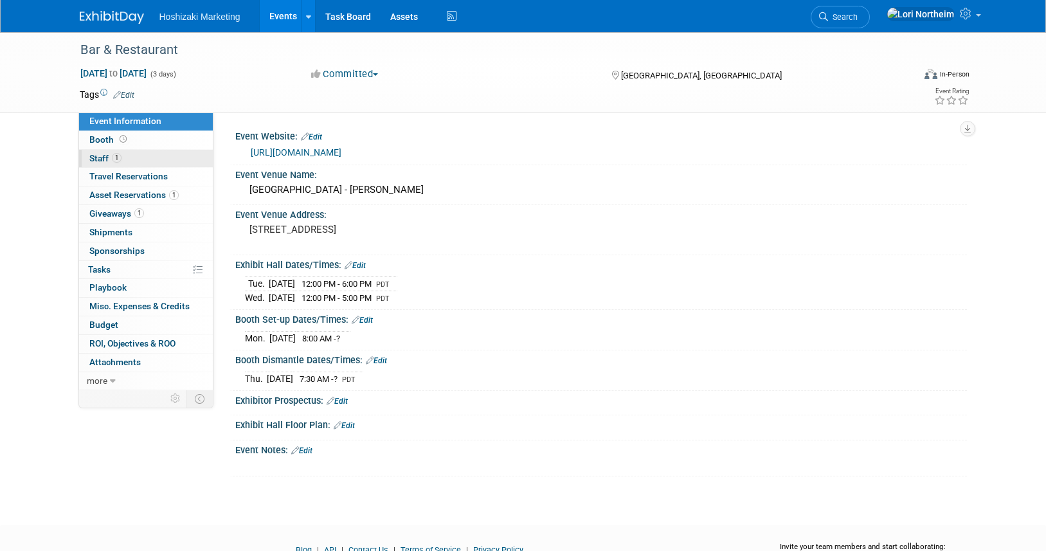
click at [100, 156] on span "Staff 1" at bounding box center [105, 158] width 32 height 10
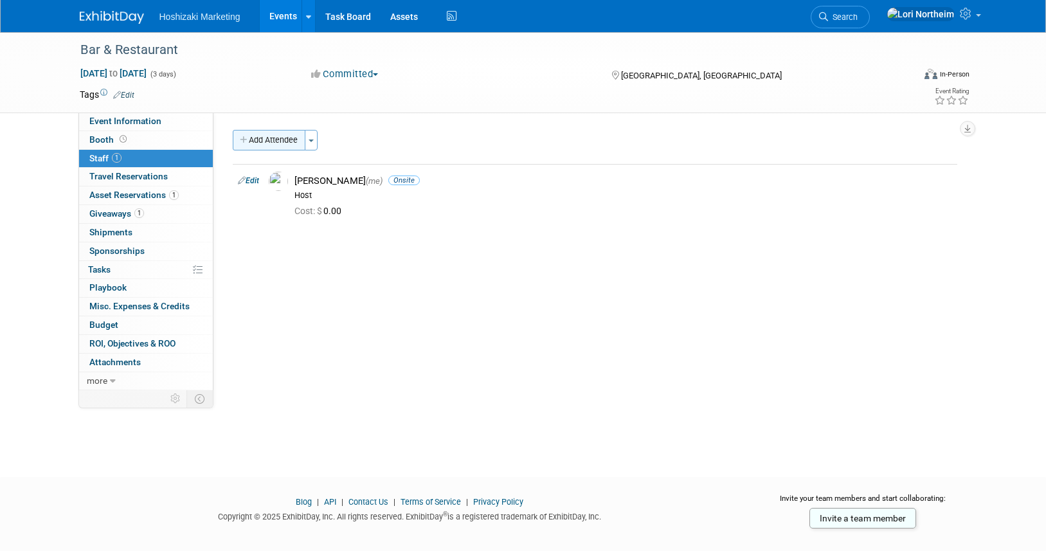
click at [267, 140] on button "Add Attendee" at bounding box center [269, 140] width 73 height 21
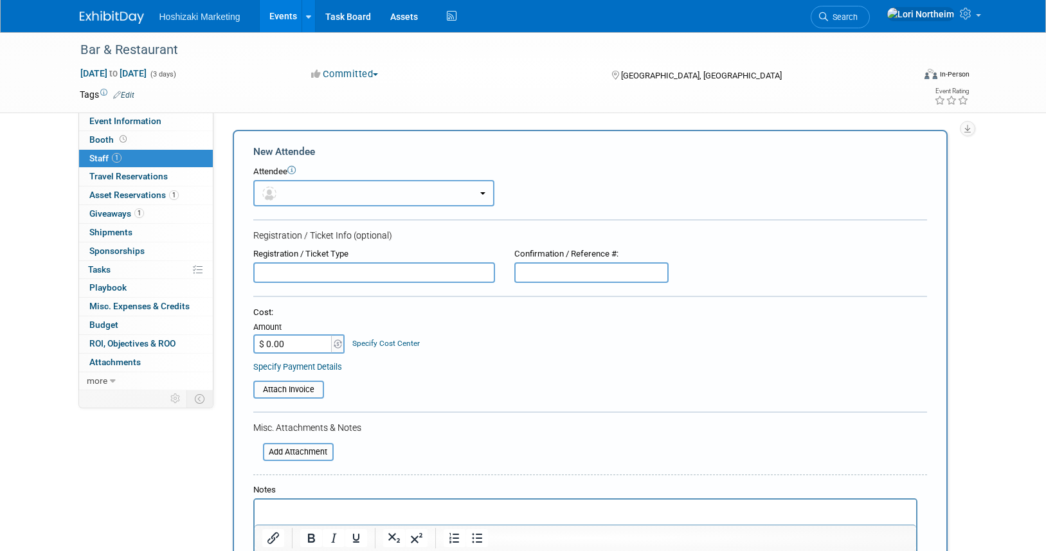
click at [339, 187] on button "button" at bounding box center [373, 193] width 241 height 26
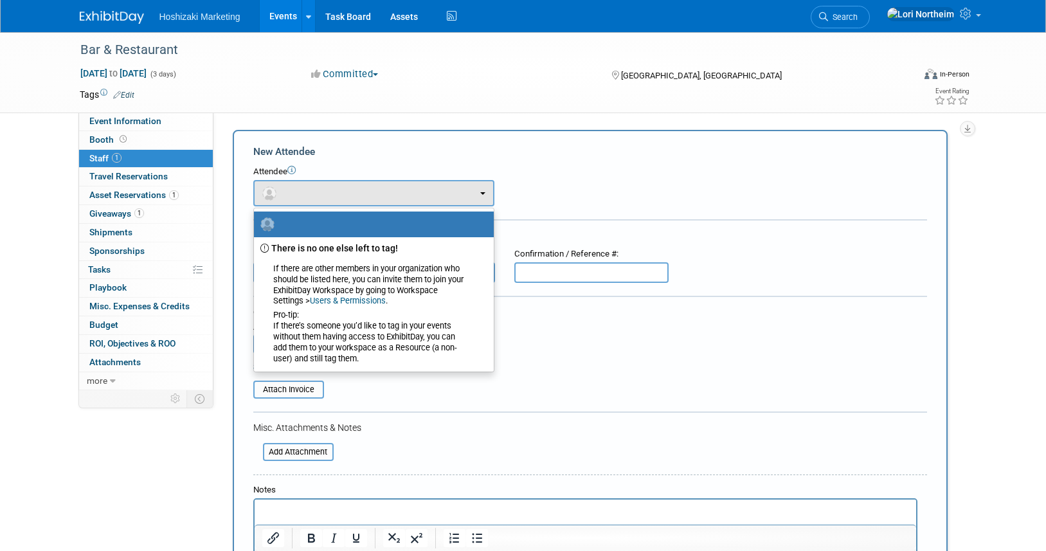
click at [132, 448] on div "Event Information Event Info Booth Booth 1 Staff 1 Staff 0 Travel Reservations …" at bounding box center [523, 376] width 907 height 688
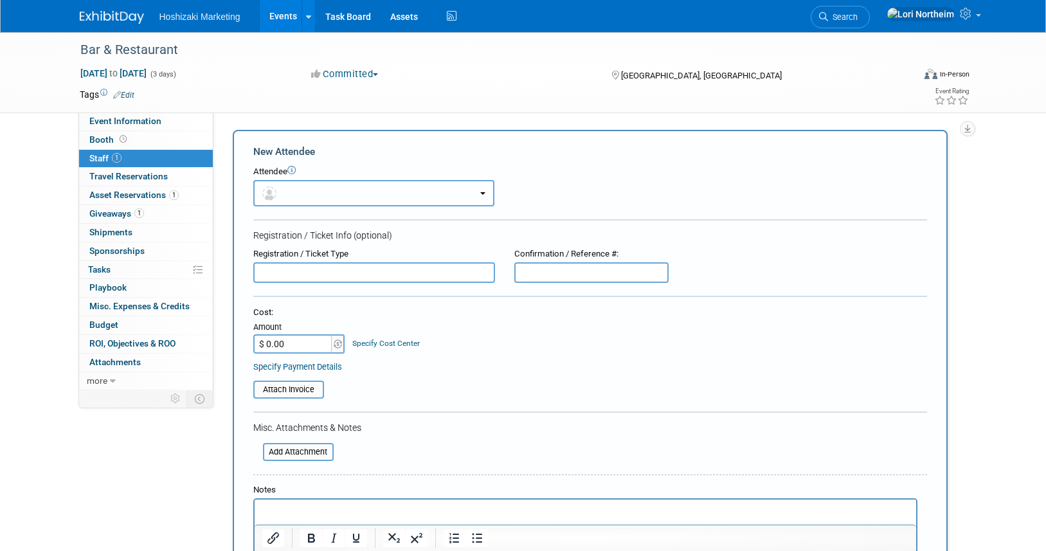
click at [446, 190] on button "button" at bounding box center [373, 193] width 241 height 26
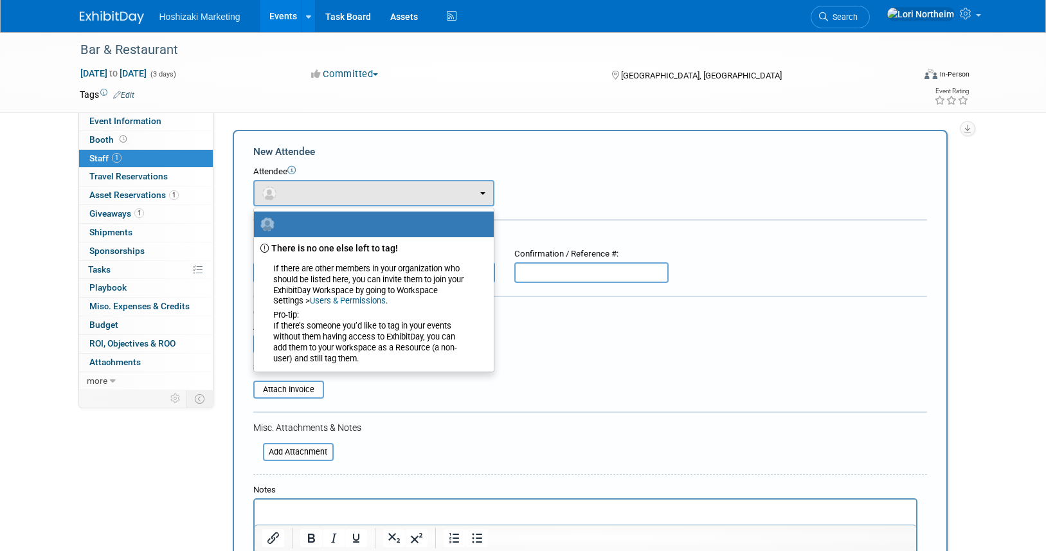
click at [294, 168] on icon at bounding box center [291, 170] width 8 height 8
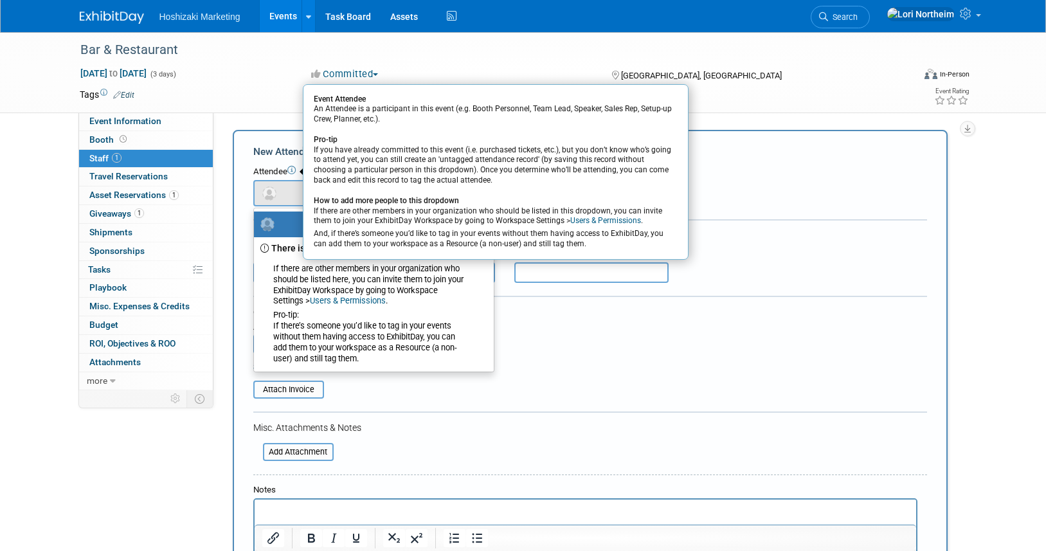
click at [743, 89] on td at bounding box center [476, 94] width 684 height 13
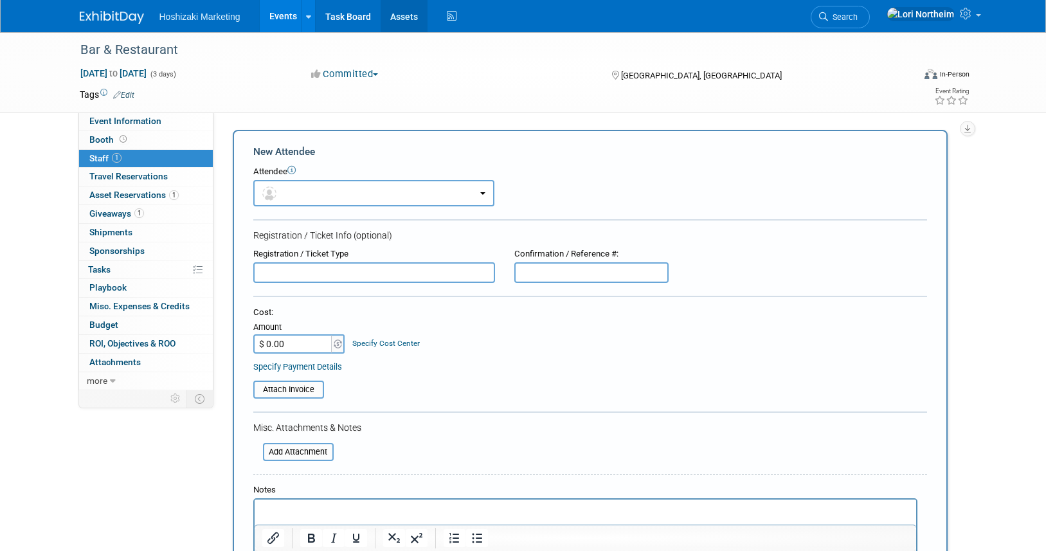
click at [393, 17] on link "Assets" at bounding box center [404, 16] width 47 height 32
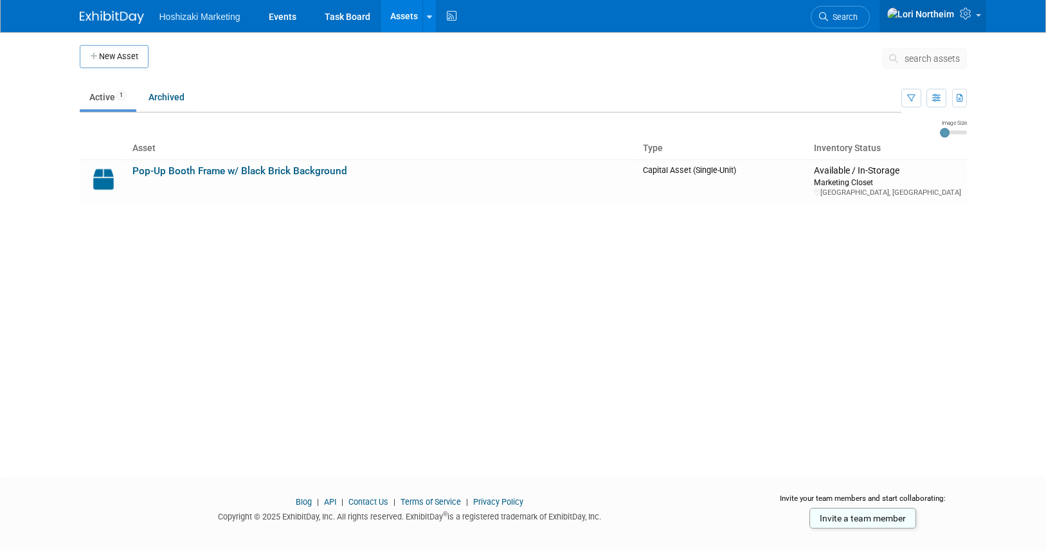
click at [975, 20] on link at bounding box center [933, 16] width 107 height 32
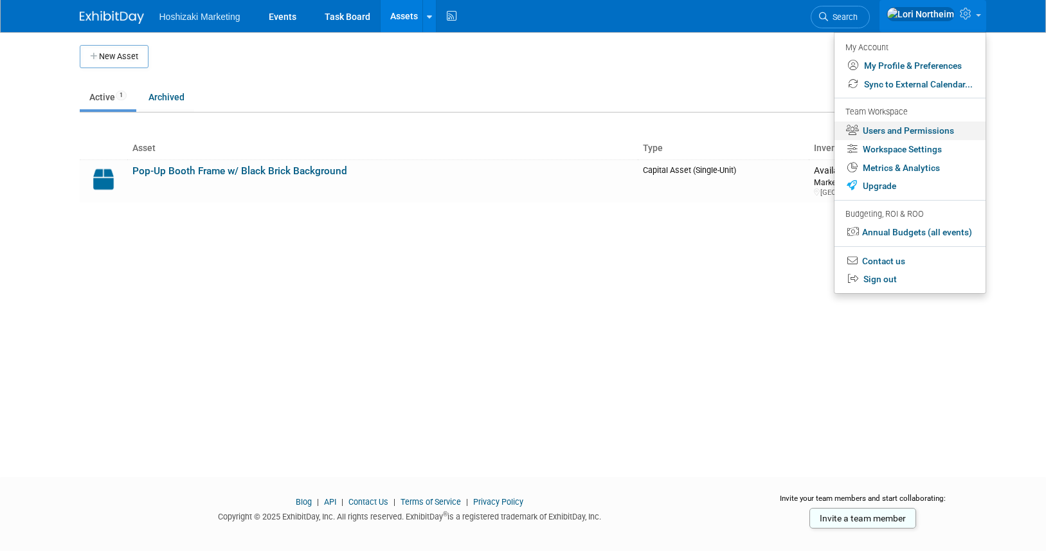
click at [931, 132] on link "Users and Permissions" at bounding box center [910, 131] width 151 height 19
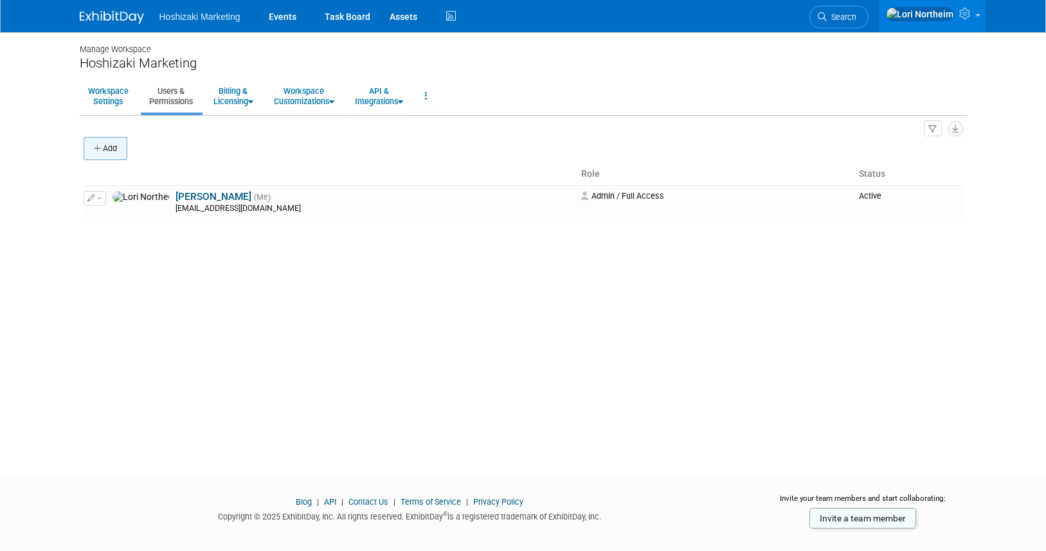
click at [114, 147] on button "Add" at bounding box center [106, 148] width 44 height 23
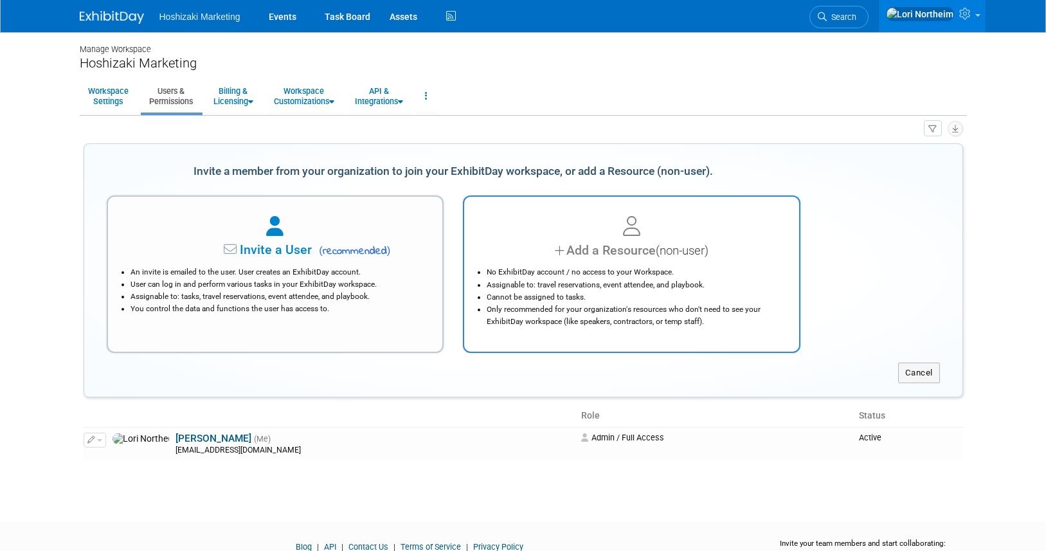
click at [674, 287] on li "Assignable to: travel reservations, event attendee, and playbook." at bounding box center [635, 285] width 296 height 12
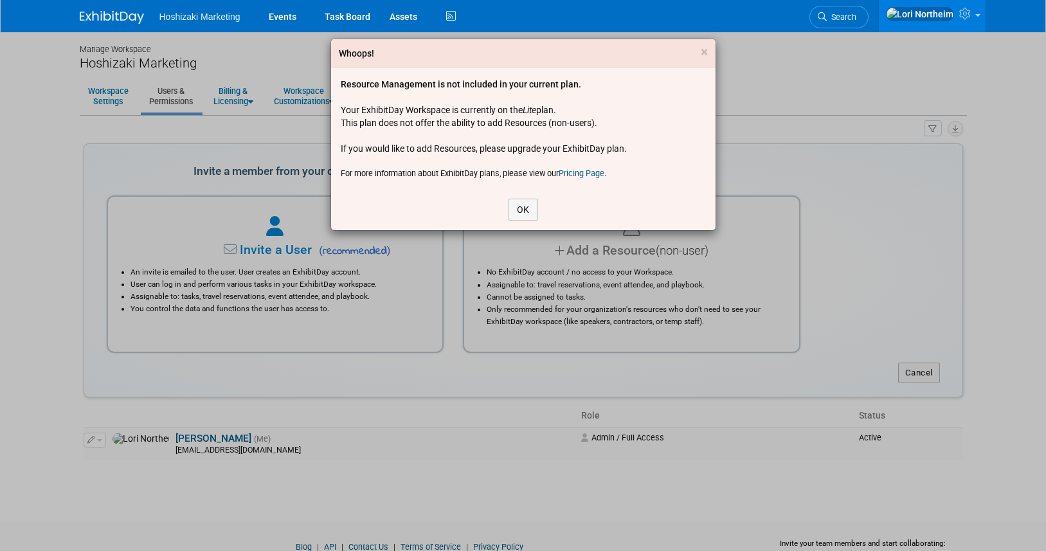
click at [581, 168] on link "Pricing Page" at bounding box center [582, 173] width 46 height 10
click at [521, 206] on button "OK" at bounding box center [524, 210] width 30 height 22
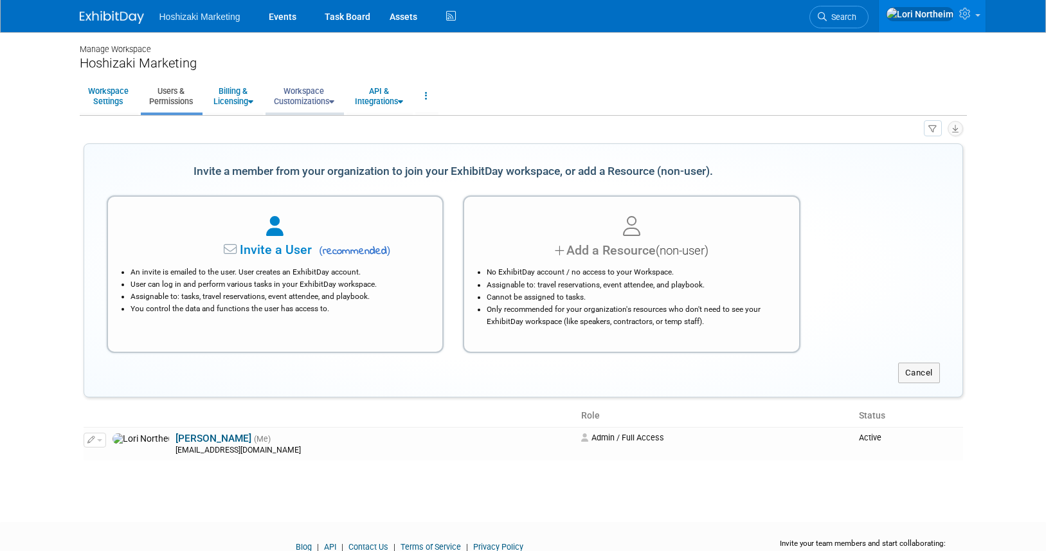
click at [323, 100] on link "Workspace Customizations" at bounding box center [304, 96] width 77 height 32
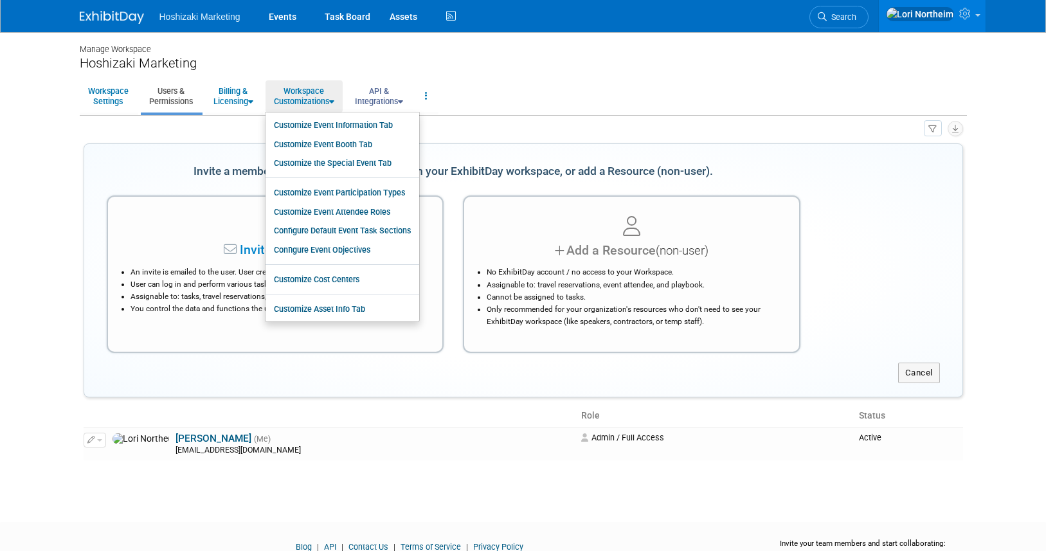
click at [385, 96] on link "API & Integrations" at bounding box center [379, 96] width 65 height 32
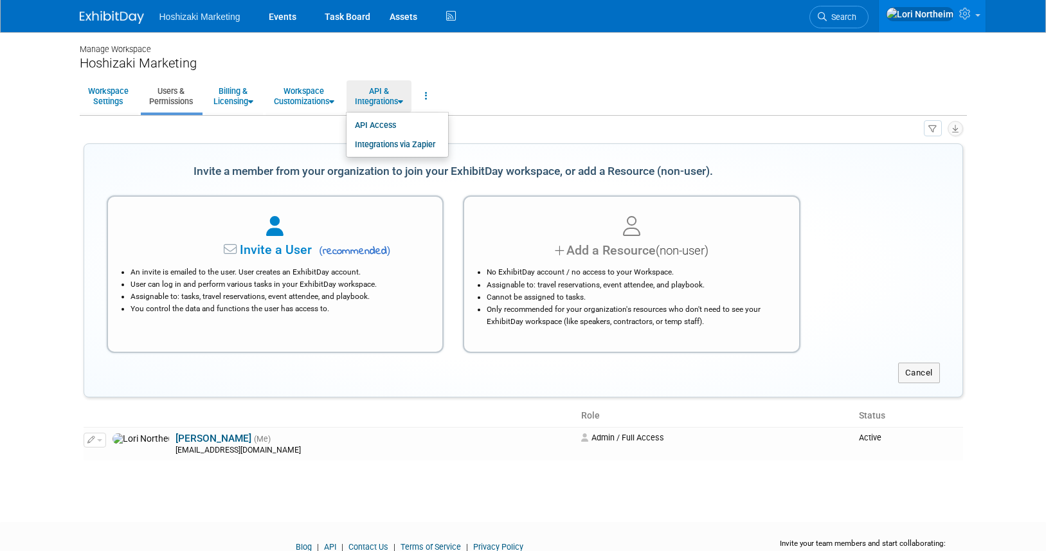
click at [557, 84] on ul "Workspace Settings Users & Permissions Billing & Licensing Manage Plan / Subscr…" at bounding box center [523, 97] width 887 height 36
click at [119, 93] on link "Workspace Settings" at bounding box center [108, 96] width 57 height 32
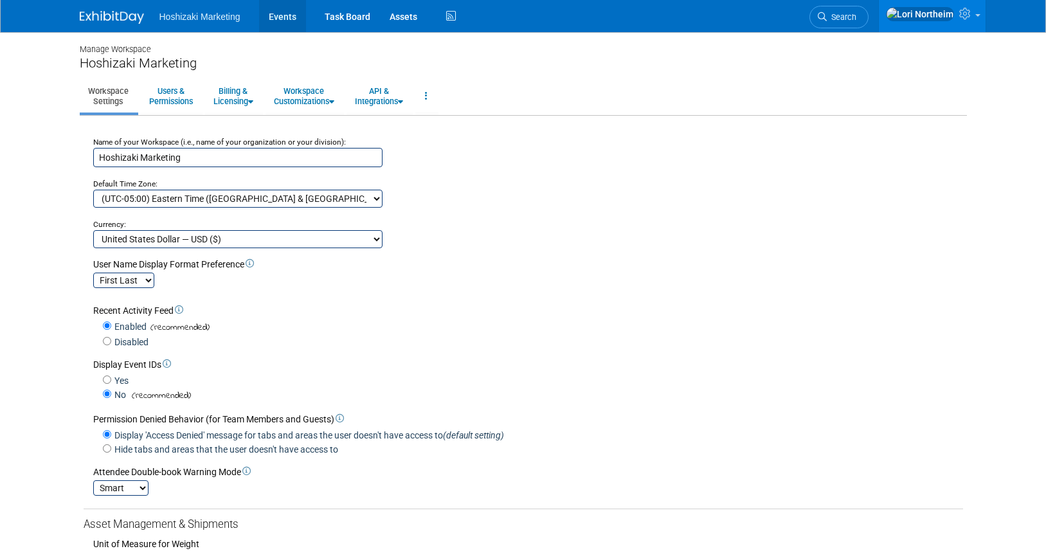
click at [288, 13] on link "Events" at bounding box center [282, 16] width 47 height 32
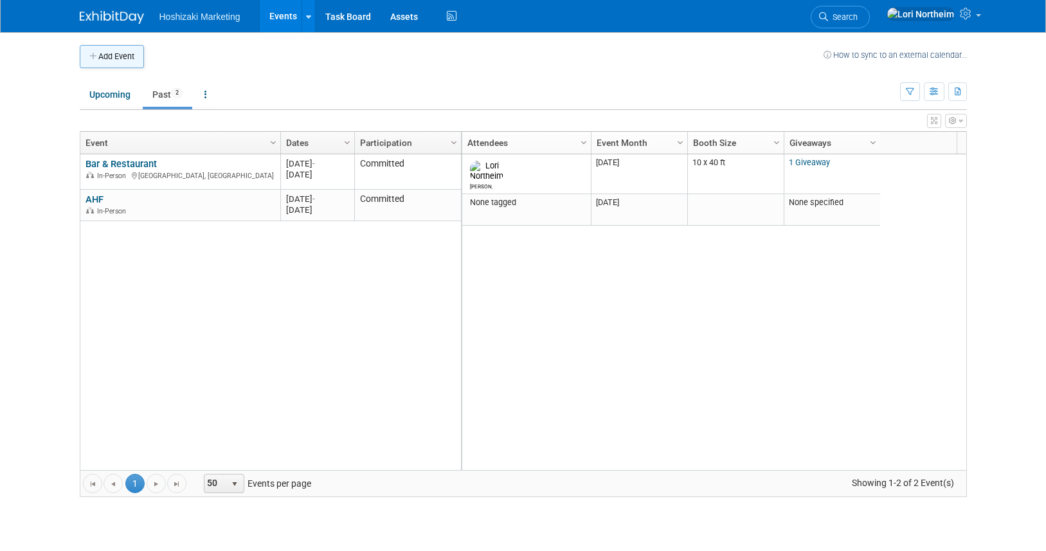
click at [131, 61] on button "Add Event" at bounding box center [112, 56] width 64 height 23
select select "8"
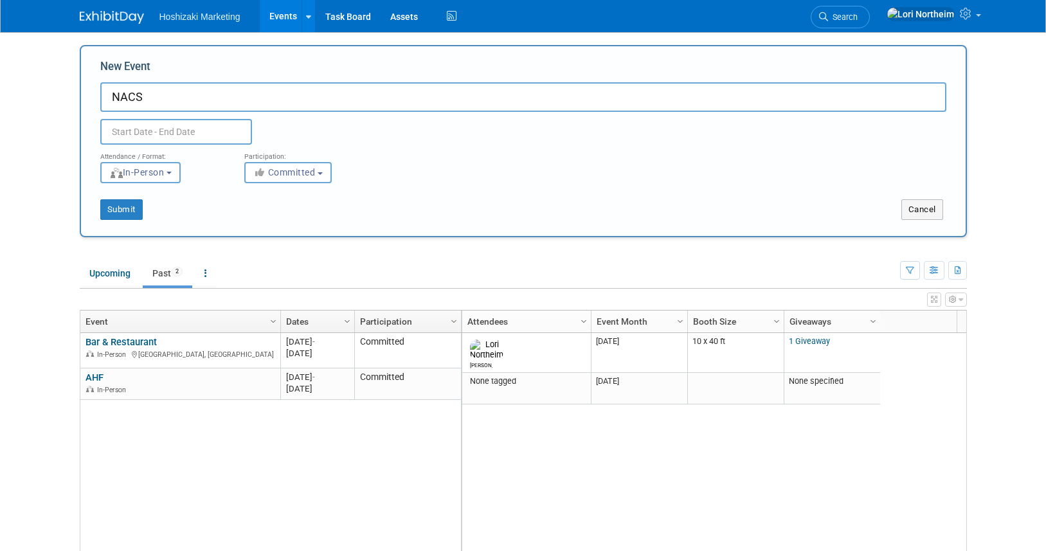
type input "NACS"
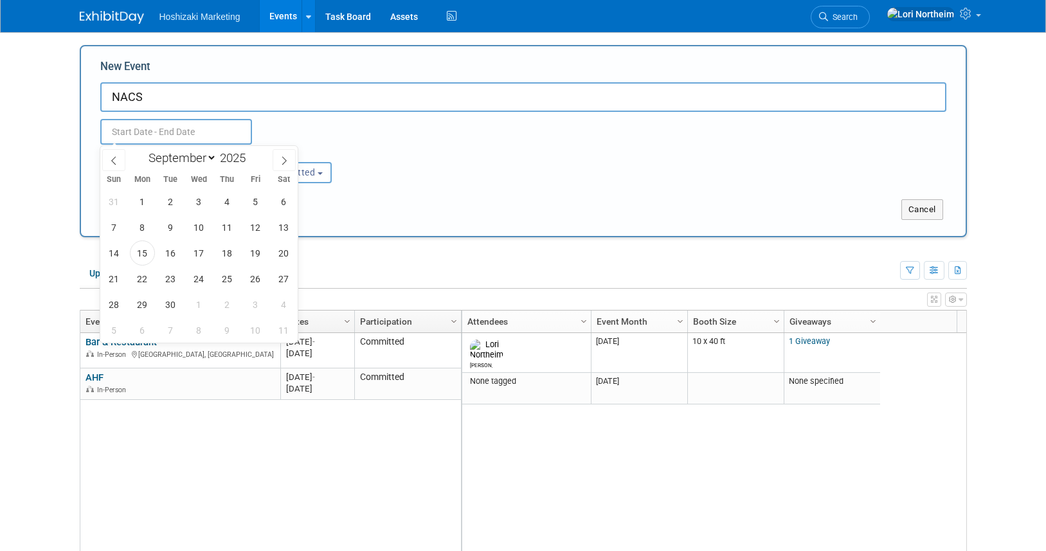
click at [161, 123] on input "text" at bounding box center [176, 132] width 152 height 26
click at [279, 158] on span at bounding box center [284, 160] width 23 height 22
select select "9"
click at [135, 256] on span "13" at bounding box center [142, 252] width 25 height 25
click at [116, 270] on span "19" at bounding box center [114, 278] width 25 height 25
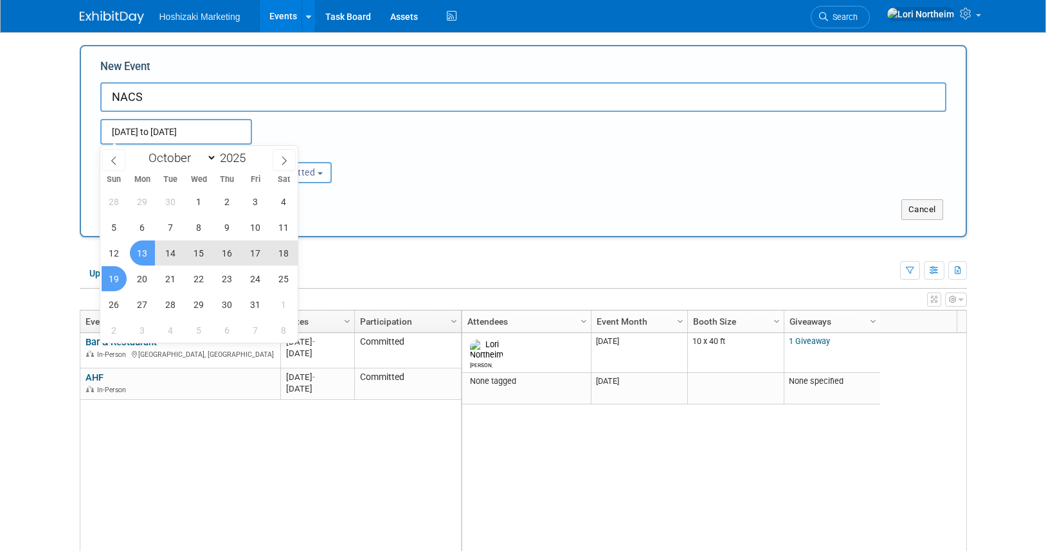
type input "Oct 13, 2025 to Oct 19, 2025"
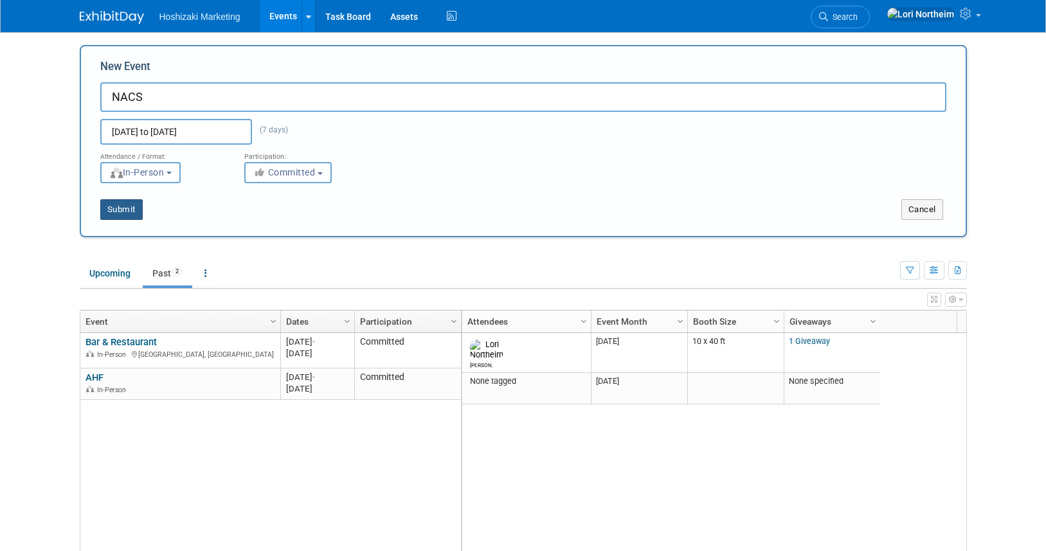
click at [122, 204] on button "Submit" at bounding box center [121, 209] width 42 height 21
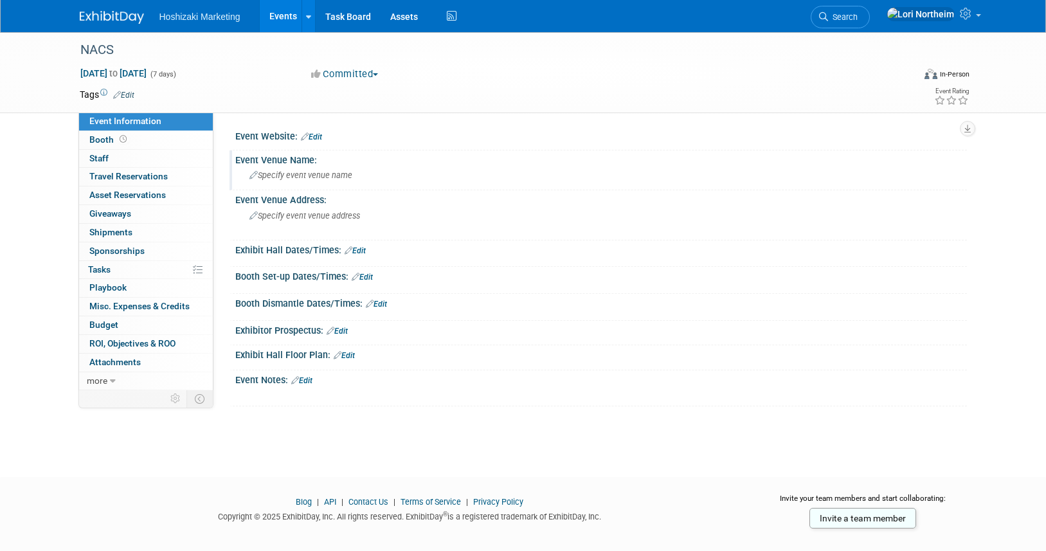
click at [302, 176] on span "Specify event venue name" at bounding box center [300, 175] width 103 height 10
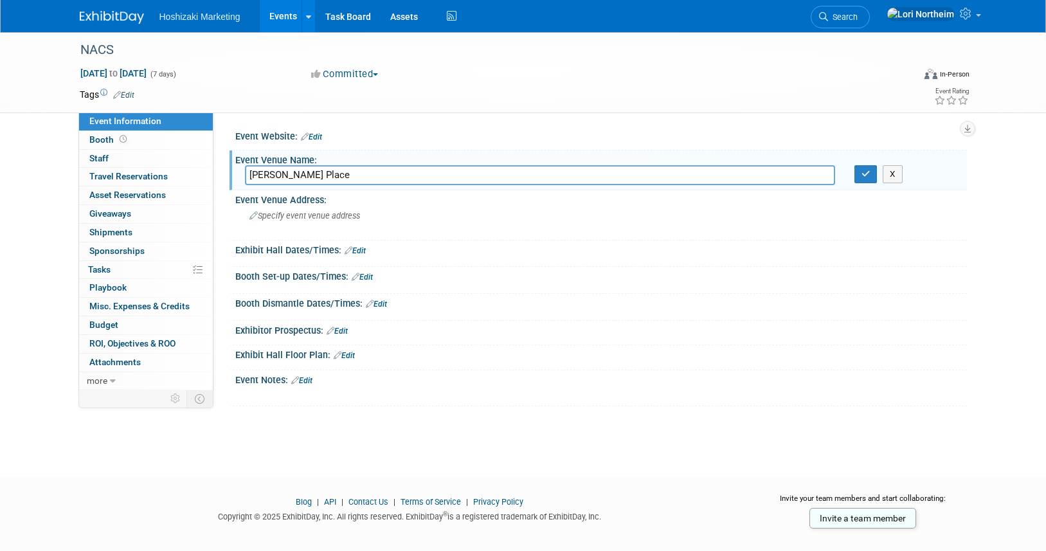
type input "McCormick Place"
click at [368, 279] on link "Edit" at bounding box center [362, 277] width 21 height 9
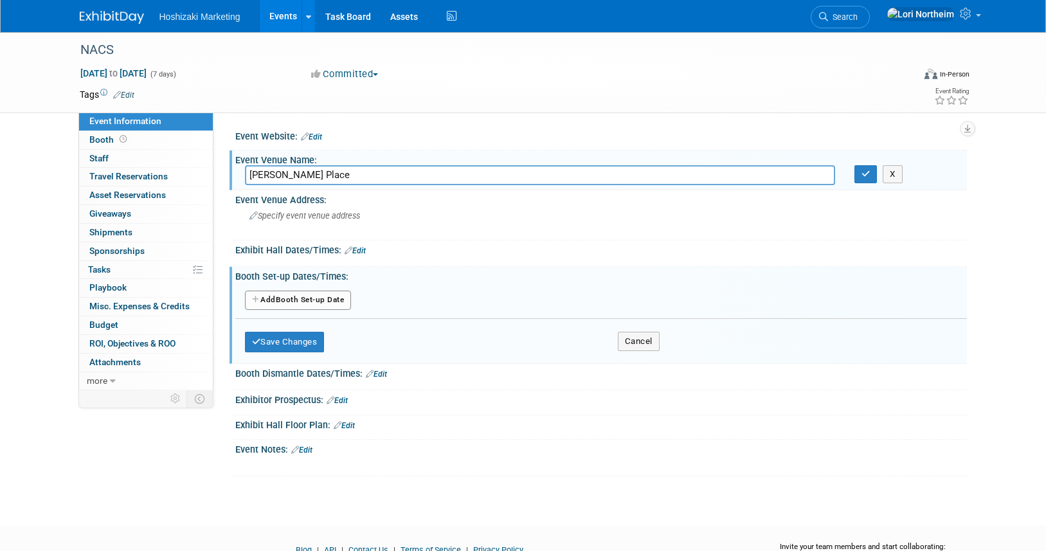
click at [311, 300] on button "Add Another Booth Set-up Date" at bounding box center [298, 300] width 107 height 19
select select "9"
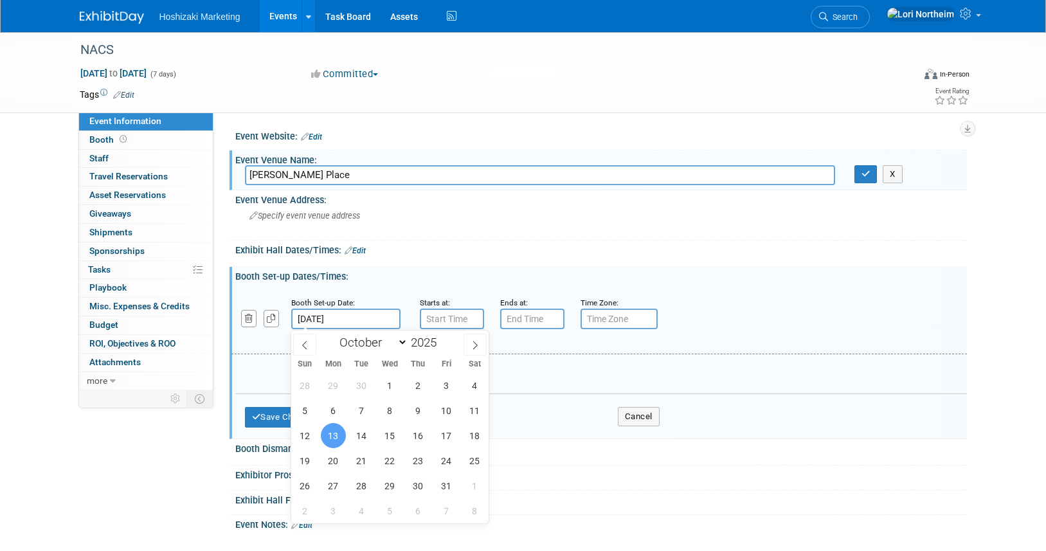
click at [334, 317] on input "[DATE]" at bounding box center [345, 319] width 109 height 21
click at [449, 411] on span "10" at bounding box center [446, 410] width 25 height 25
type input "Oct 10, 2025"
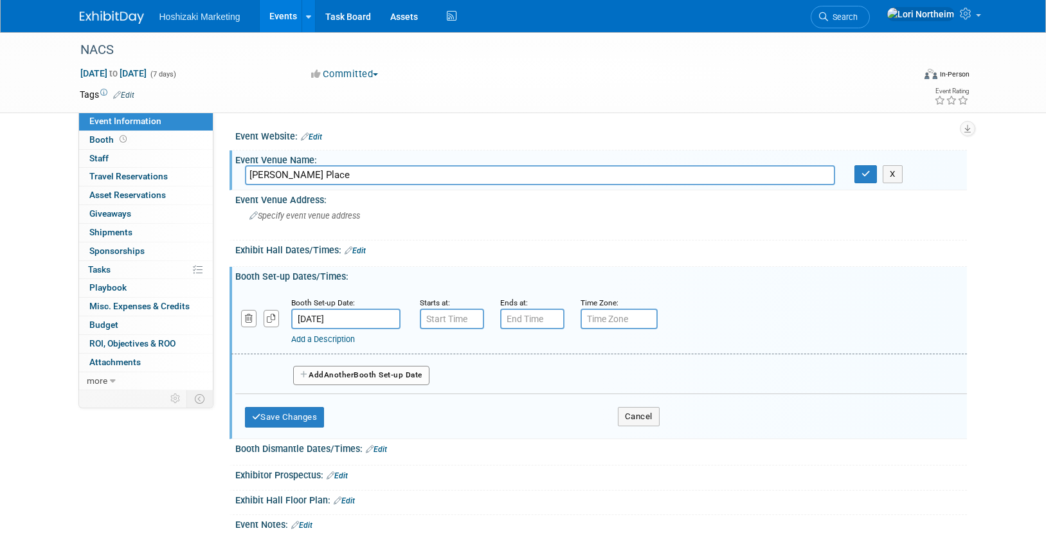
click at [378, 446] on link "Edit" at bounding box center [376, 449] width 21 height 9
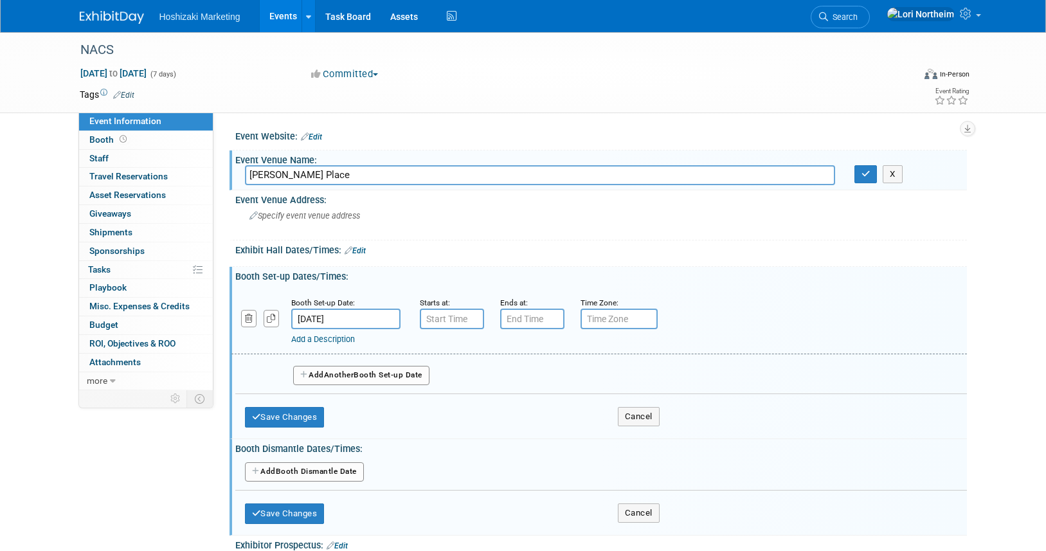
click at [333, 466] on button "Add Another Booth Dismantle Date" at bounding box center [304, 471] width 119 height 19
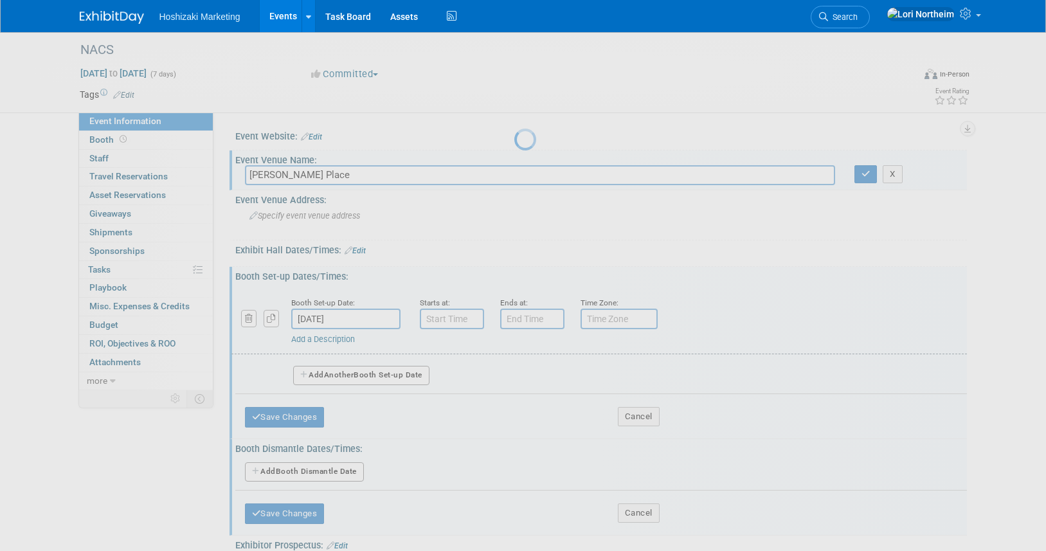
select select "9"
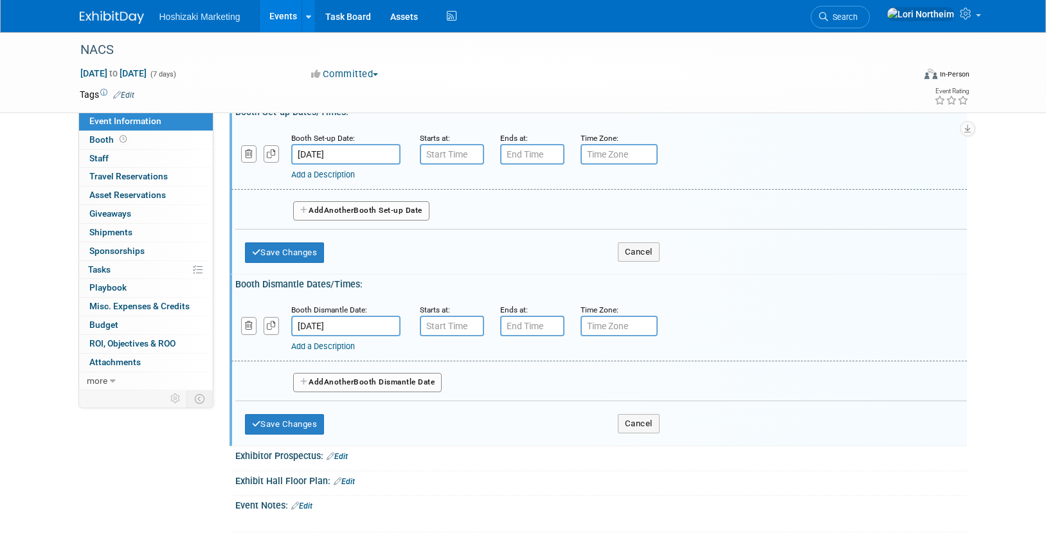
scroll to position [193, 0]
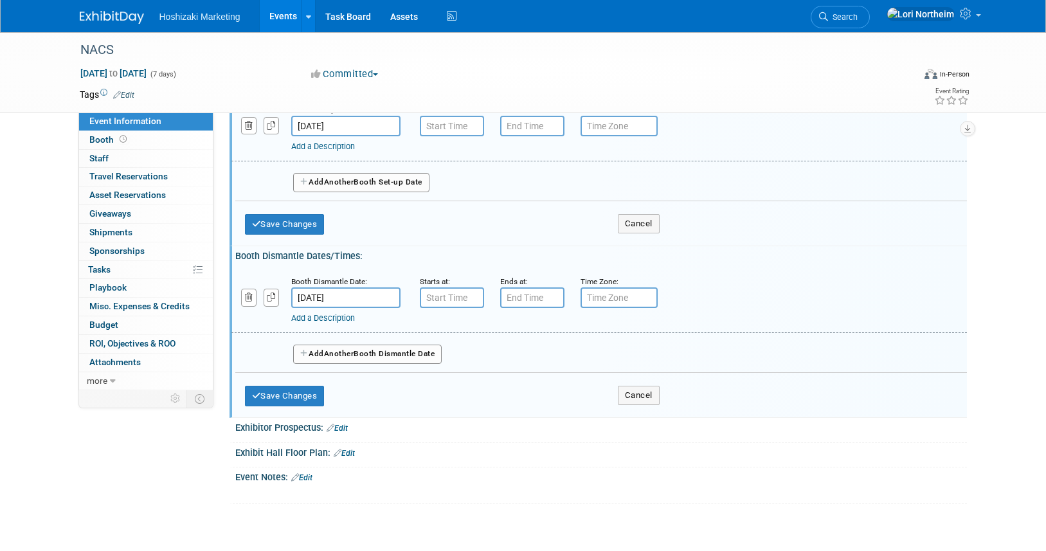
click at [338, 316] on link "Add a Description" at bounding box center [323, 318] width 64 height 10
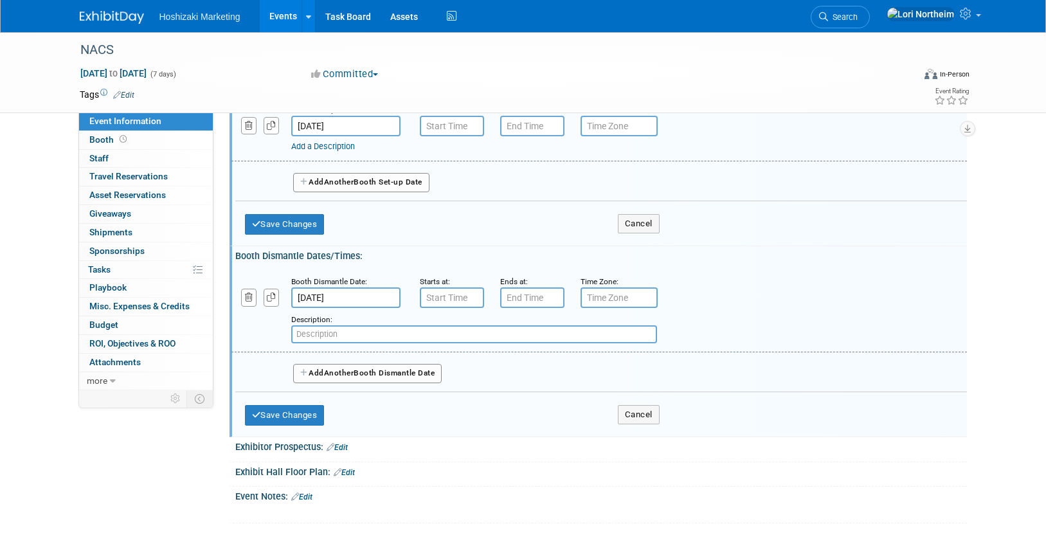
click at [330, 300] on input "Oct 19, 2025" at bounding box center [345, 297] width 109 height 21
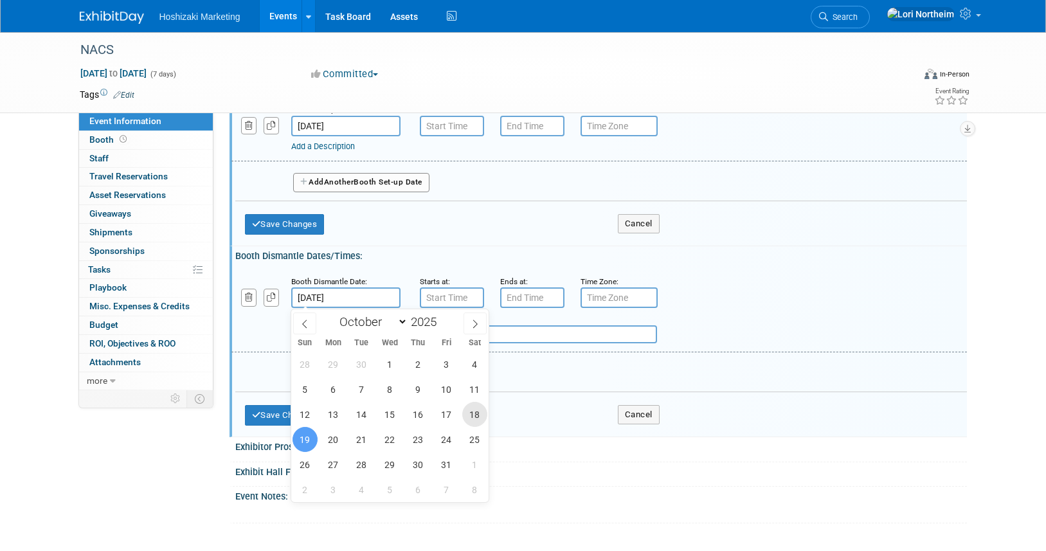
click at [469, 414] on span "18" at bounding box center [474, 414] width 25 height 25
type input "Oct 18, 2025"
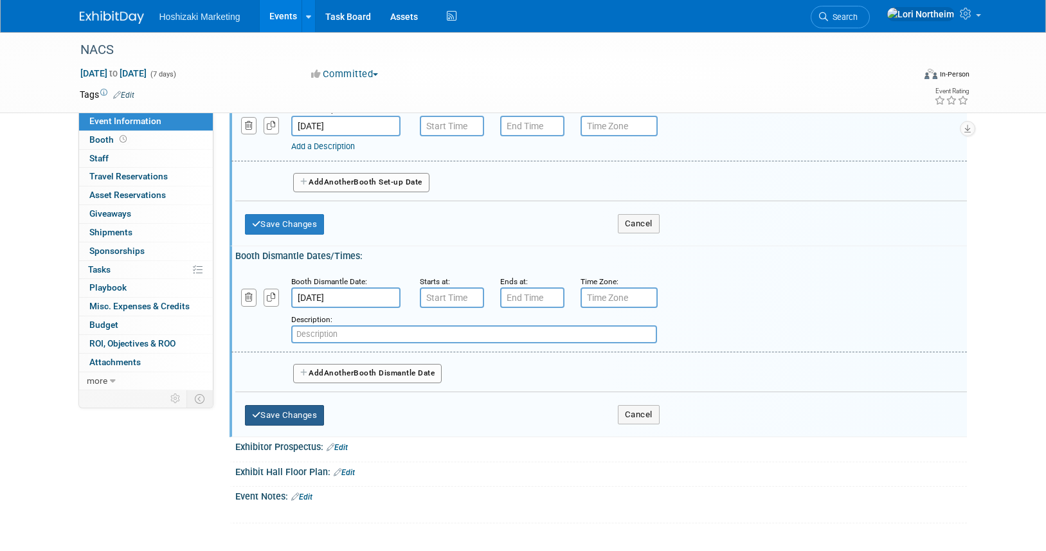
click at [313, 413] on button "Save Changes" at bounding box center [285, 415] width 80 height 21
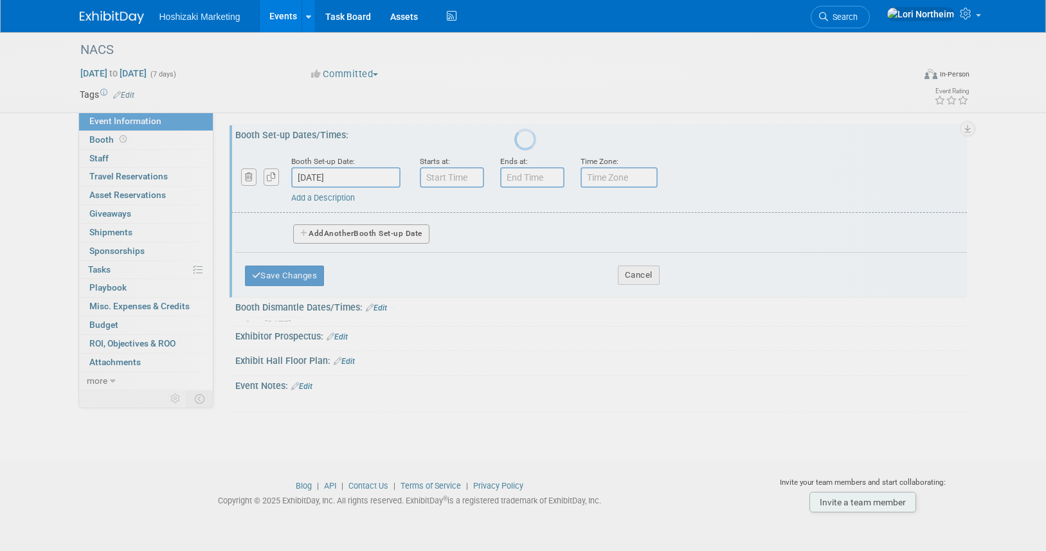
scroll to position [136, 0]
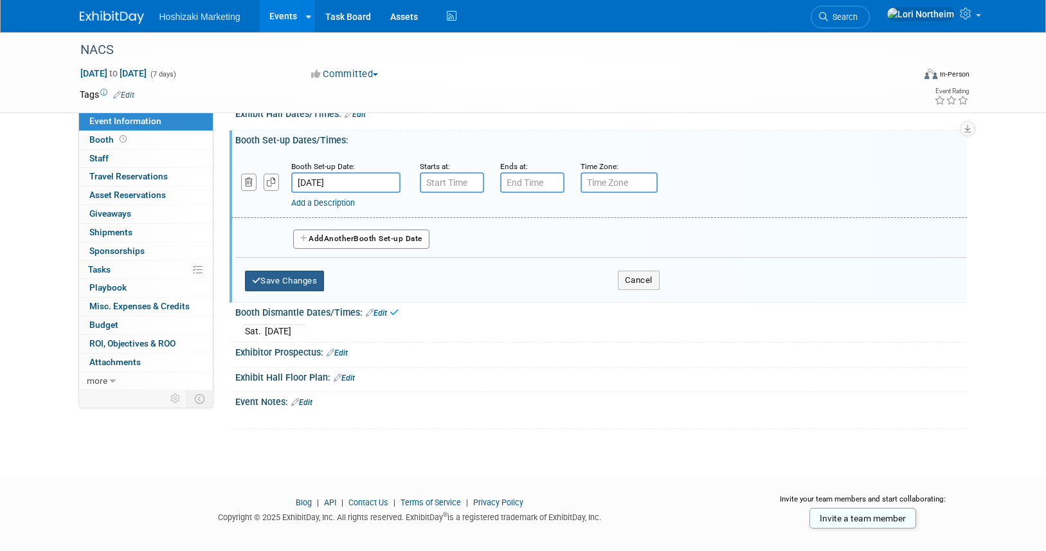
click at [300, 269] on div "Save Changes Cancel" at bounding box center [452, 278] width 415 height 40
click at [301, 275] on button "Save Changes" at bounding box center [285, 281] width 80 height 21
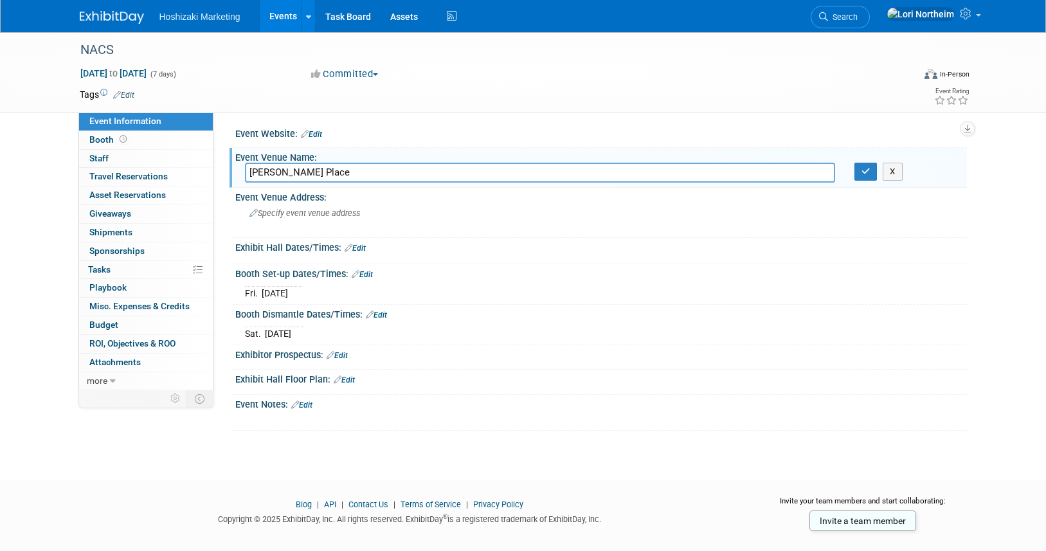
scroll to position [0, 0]
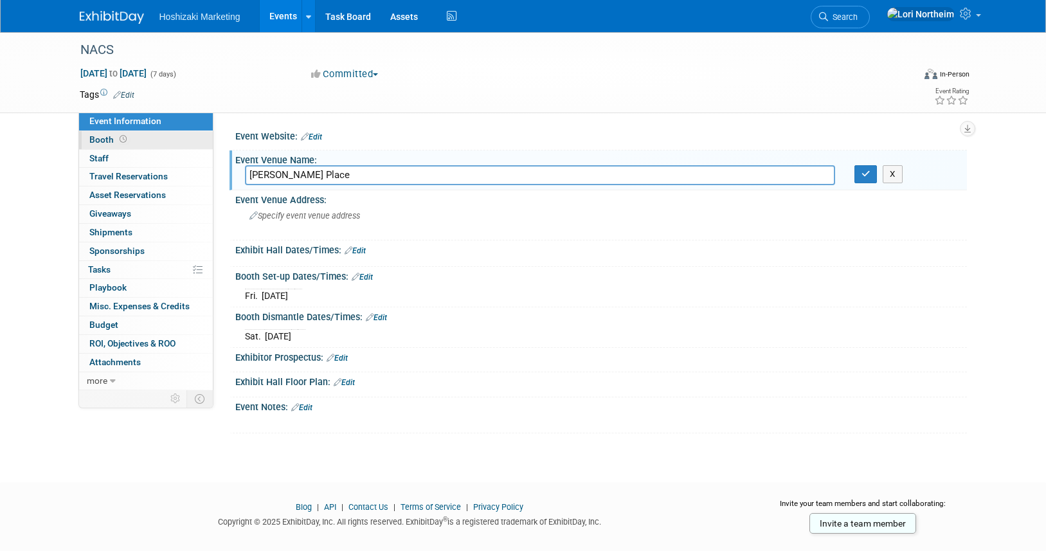
click at [127, 137] on span at bounding box center [123, 139] width 12 height 10
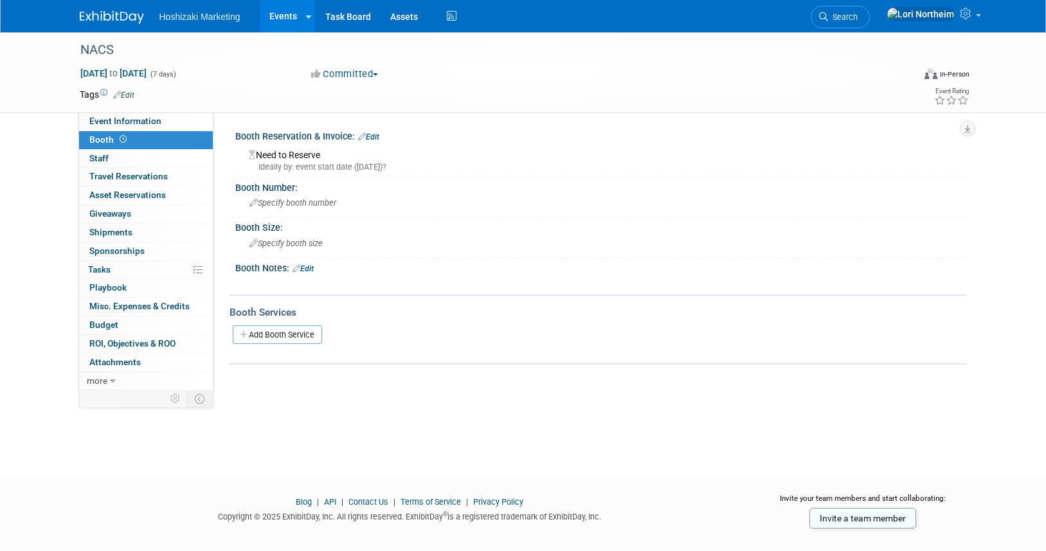
click at [372, 136] on link "Edit" at bounding box center [368, 136] width 21 height 9
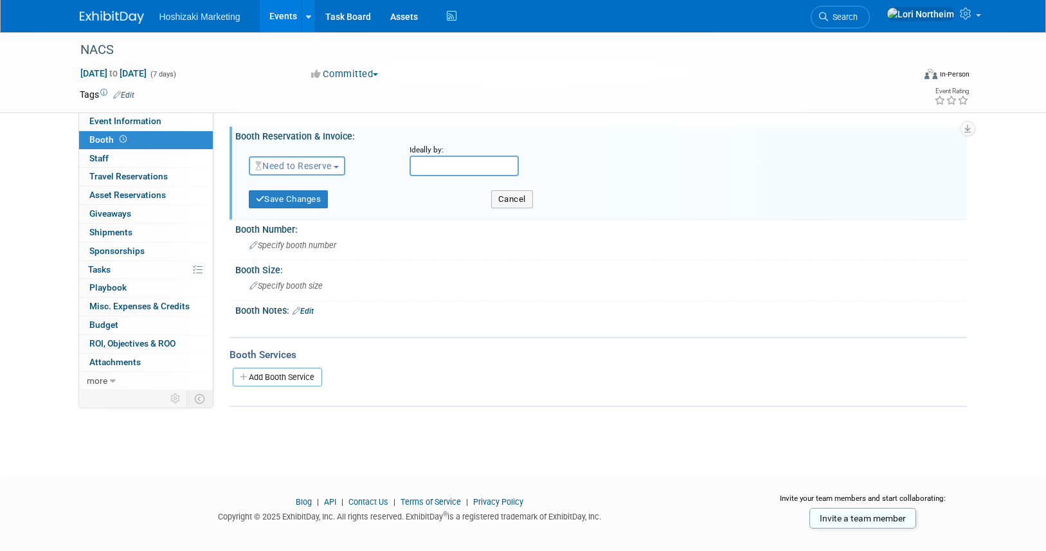
click at [302, 167] on span "Need to Reserve" at bounding box center [293, 166] width 77 height 10
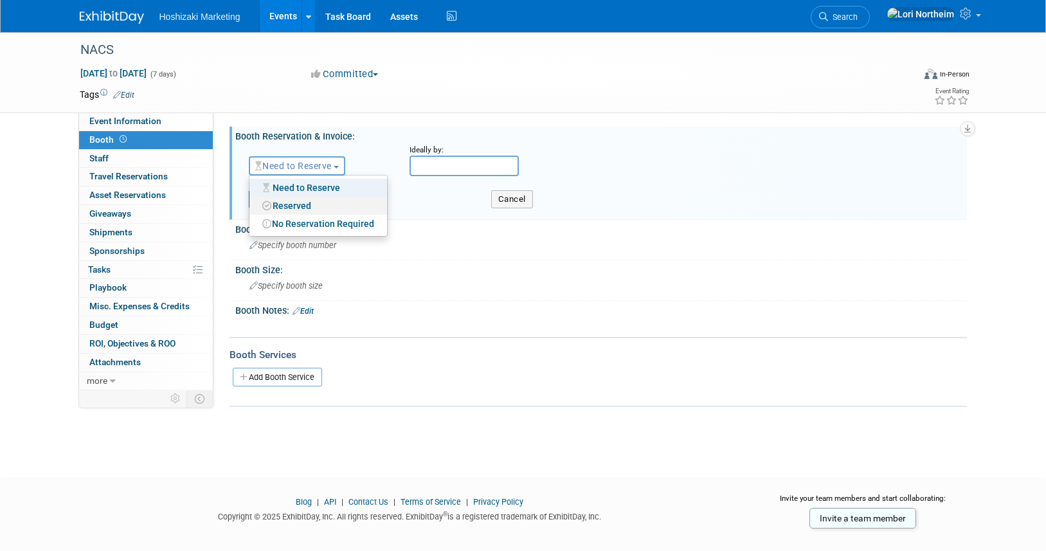
click at [303, 203] on link "Reserved" at bounding box center [318, 206] width 138 height 18
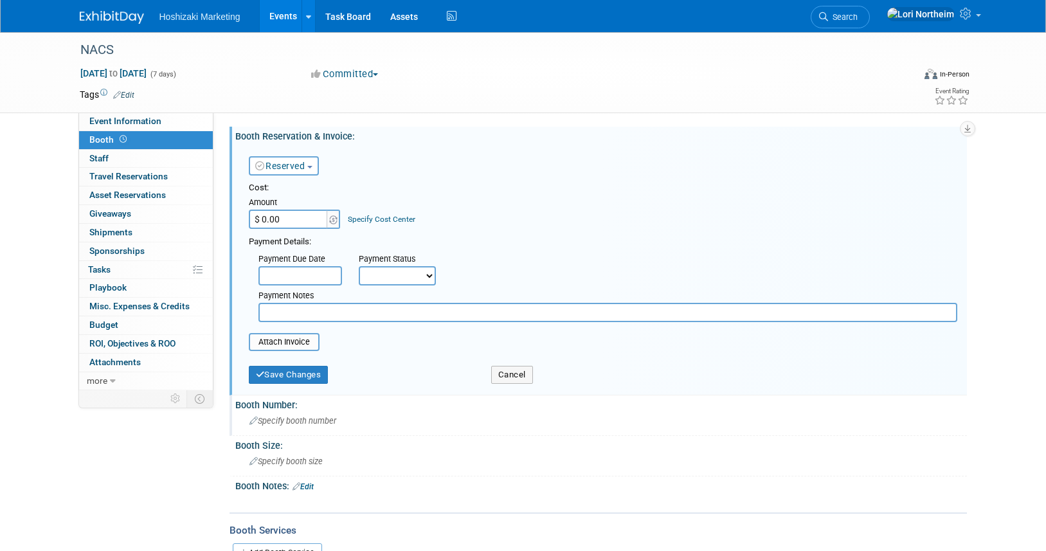
click at [292, 421] on span "Specify booth number" at bounding box center [292, 421] width 87 height 10
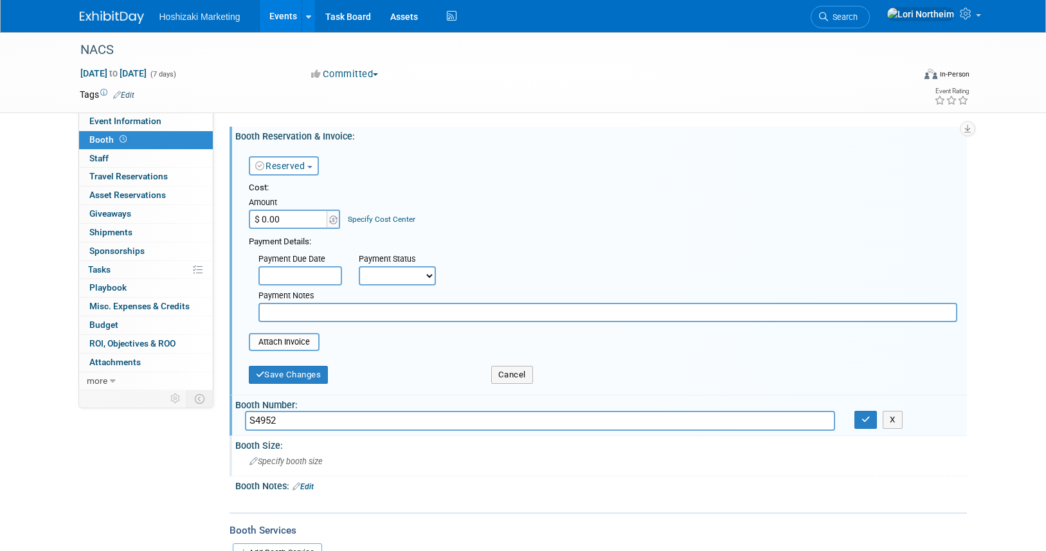
type input "S4952"
click at [318, 462] on span "Specify booth size" at bounding box center [285, 461] width 73 height 10
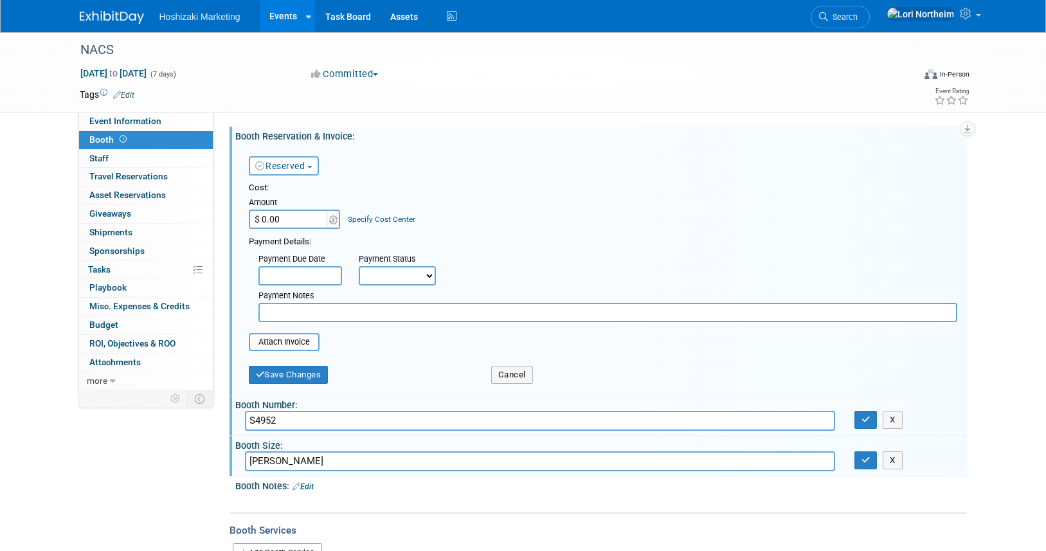
type input "Lancer"
drag, startPoint x: 304, startPoint y: 467, endPoint x: 223, endPoint y: 458, distance: 81.4
click at [223, 458] on div "Event Information Event Info Booth Booth 0 Staff 0 Staff 0 Travel Reservations …" at bounding box center [523, 307] width 907 height 550
type input "40 x 60"
click at [303, 487] on link "Edit" at bounding box center [303, 486] width 21 height 9
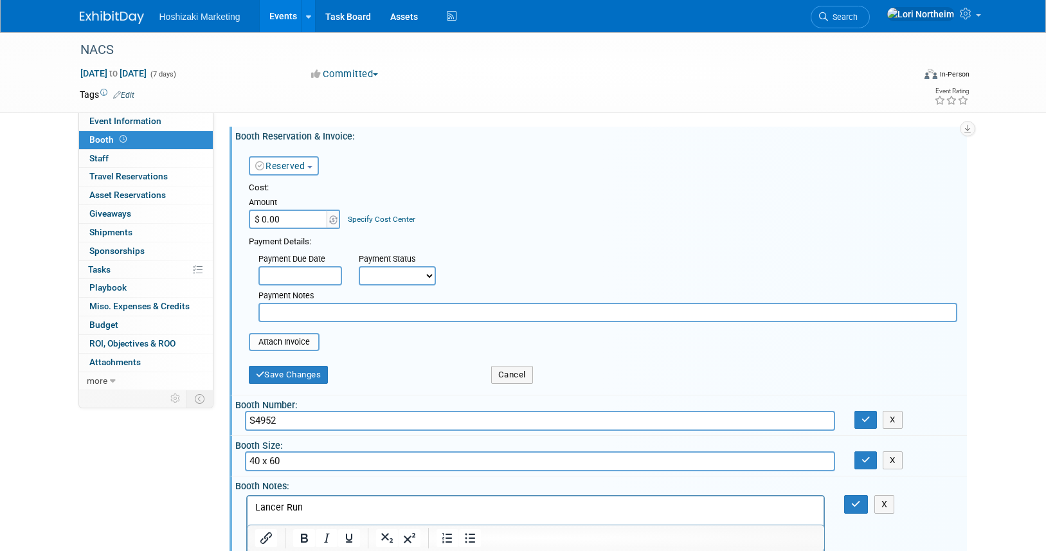
click at [185, 500] on div "Event Information Event Info Booth Booth 0 Staff 0 Staff 0 Travel Reservations …" at bounding box center [523, 333] width 907 height 602
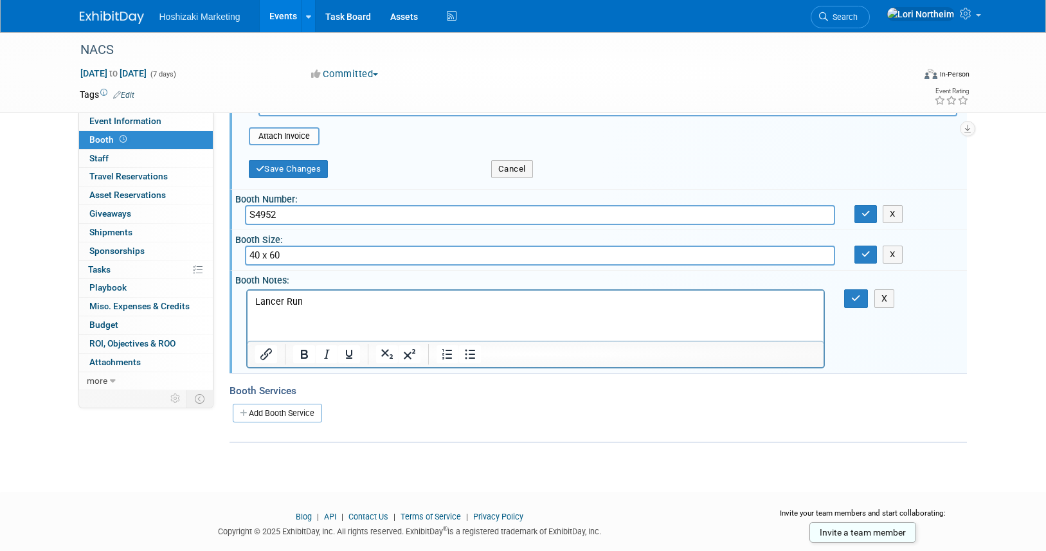
scroll to position [222, 0]
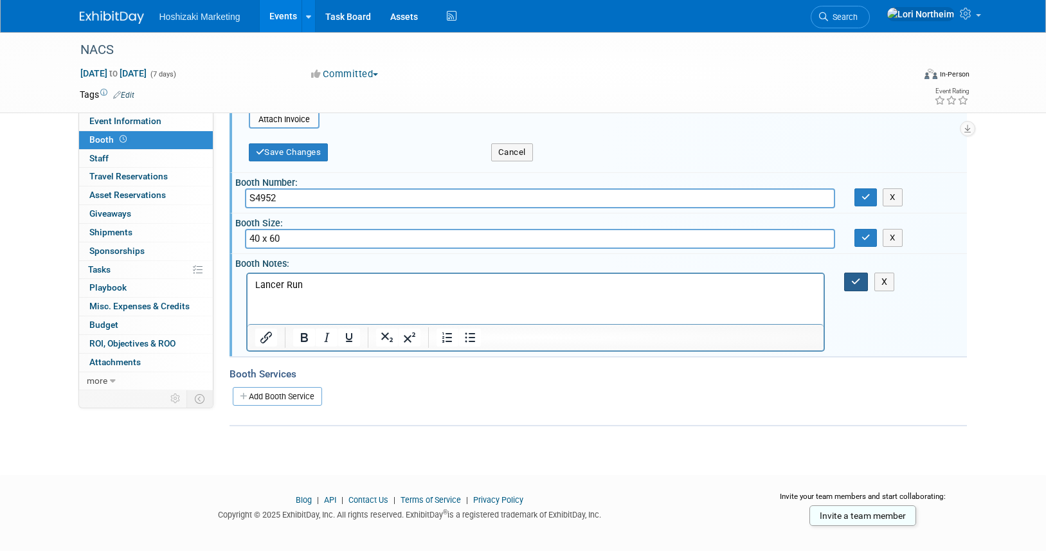
click at [853, 279] on icon "button" at bounding box center [856, 281] width 10 height 9
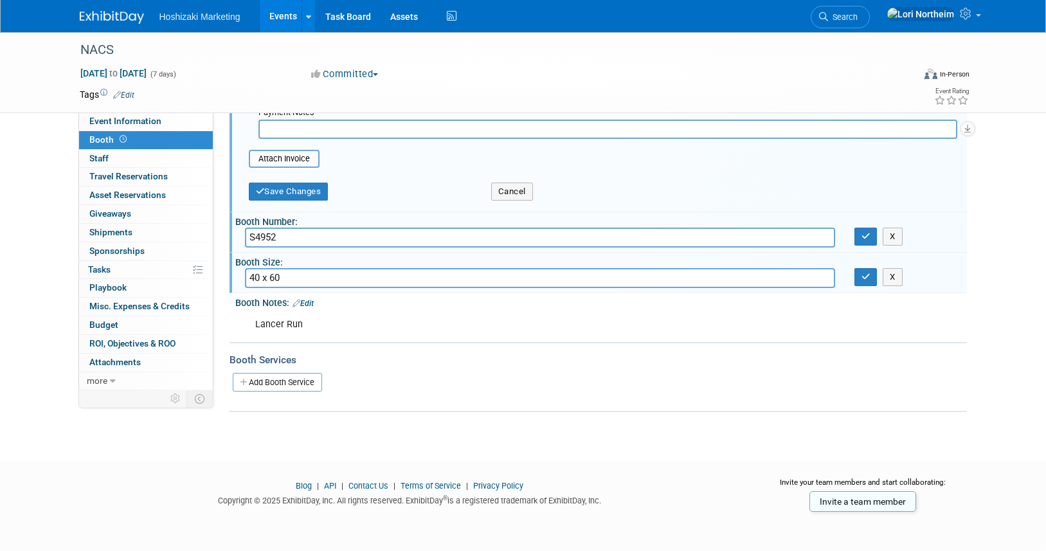
scroll to position [184, 0]
click at [866, 236] on icon "button" at bounding box center [866, 236] width 9 height 8
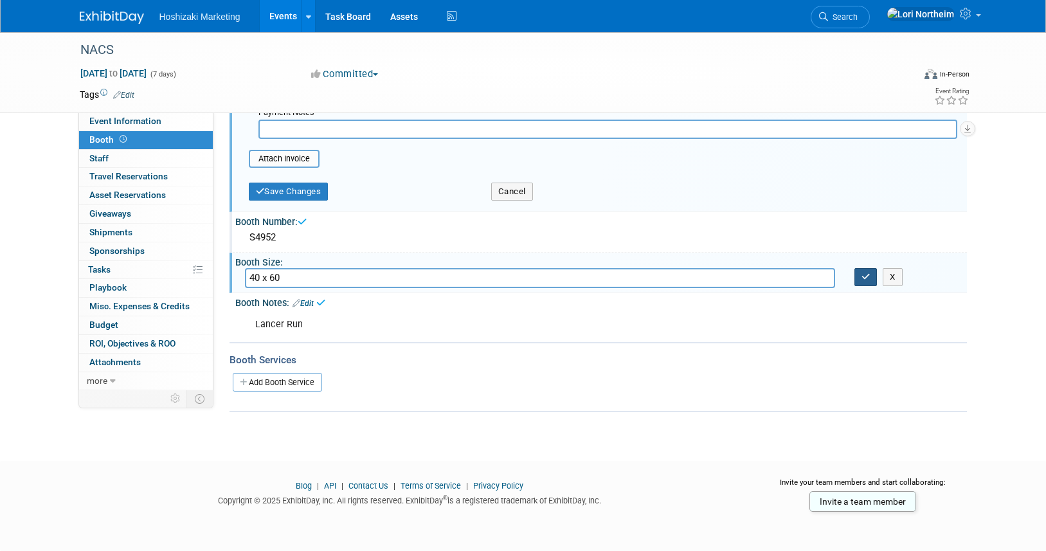
click at [865, 275] on icon "button" at bounding box center [866, 277] width 9 height 8
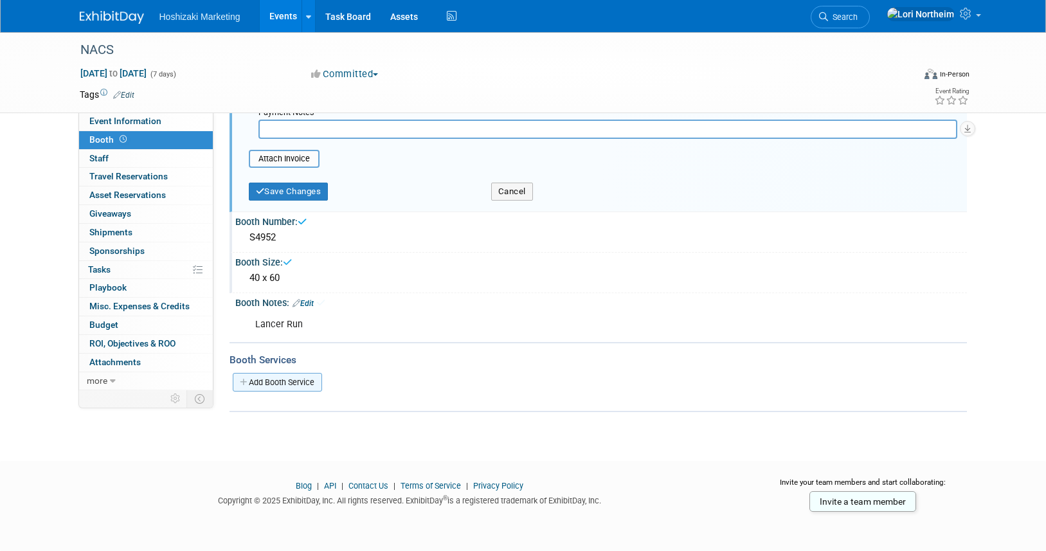
click at [294, 379] on link "Add Booth Service" at bounding box center [277, 382] width 89 height 19
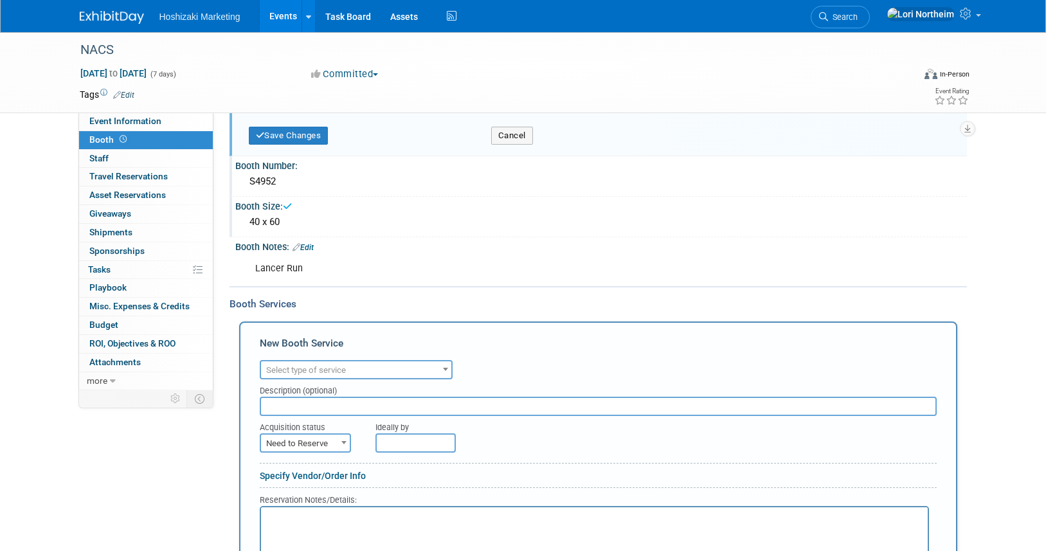
scroll to position [312, 0]
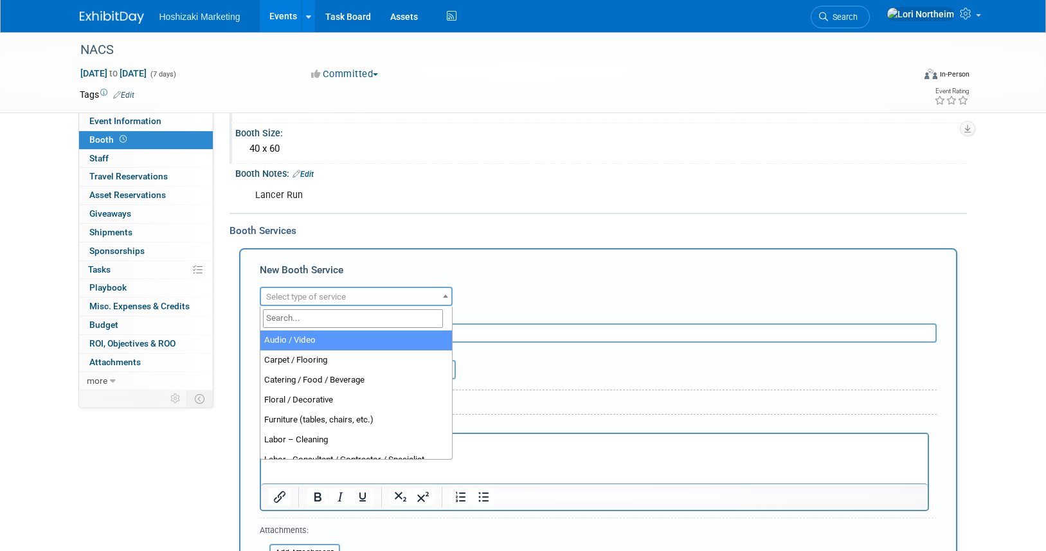
click at [403, 298] on span "Select type of service" at bounding box center [356, 297] width 190 height 18
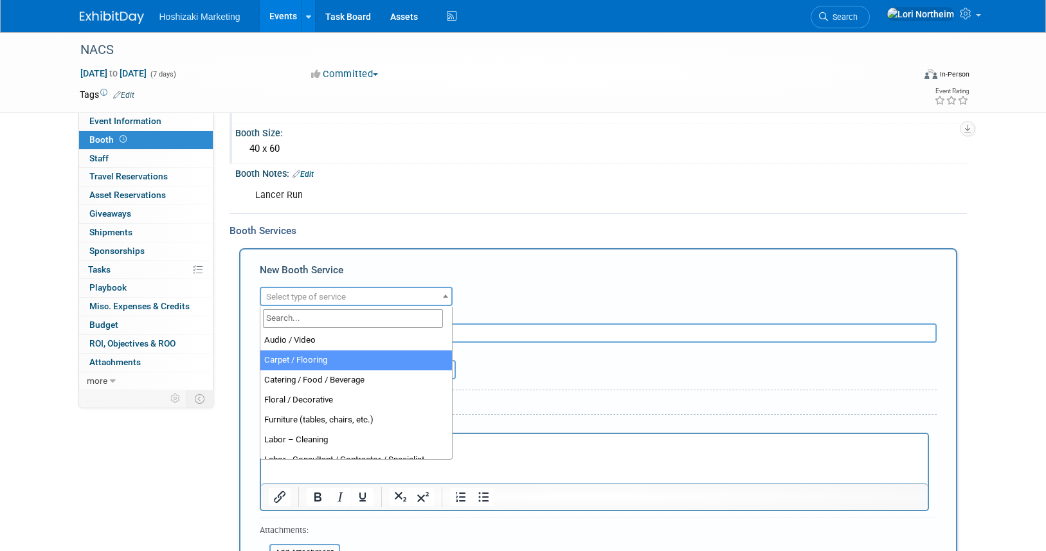
select select "4"
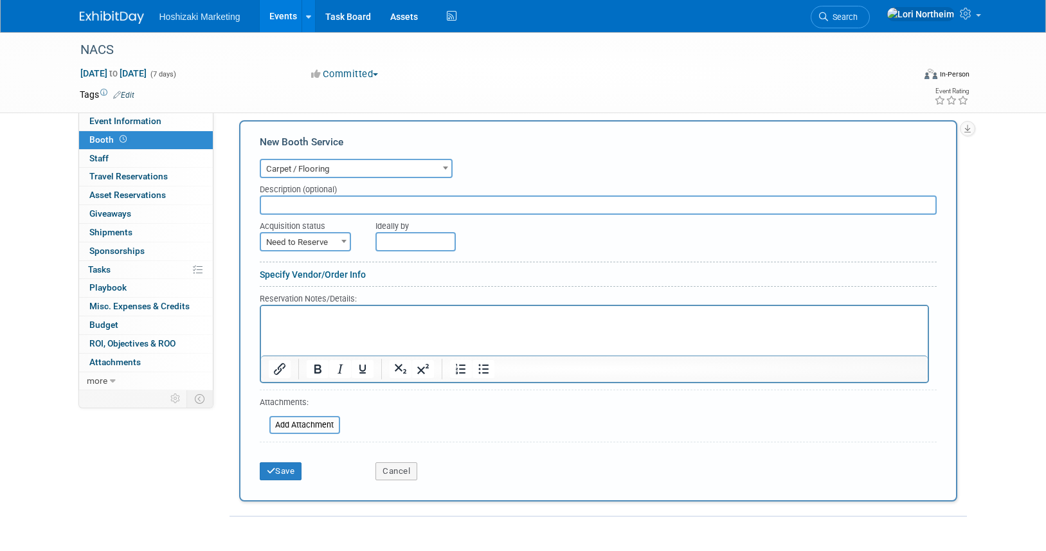
scroll to position [441, 0]
click at [320, 244] on span "Need to Reserve" at bounding box center [305, 242] width 89 height 18
select select "2"
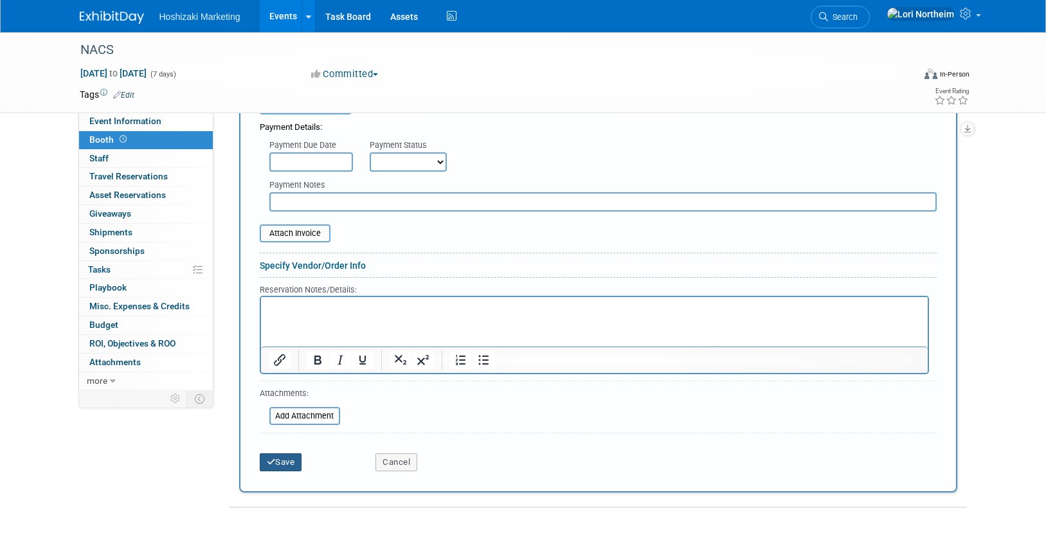
click at [281, 469] on button "Save" at bounding box center [281, 462] width 42 height 18
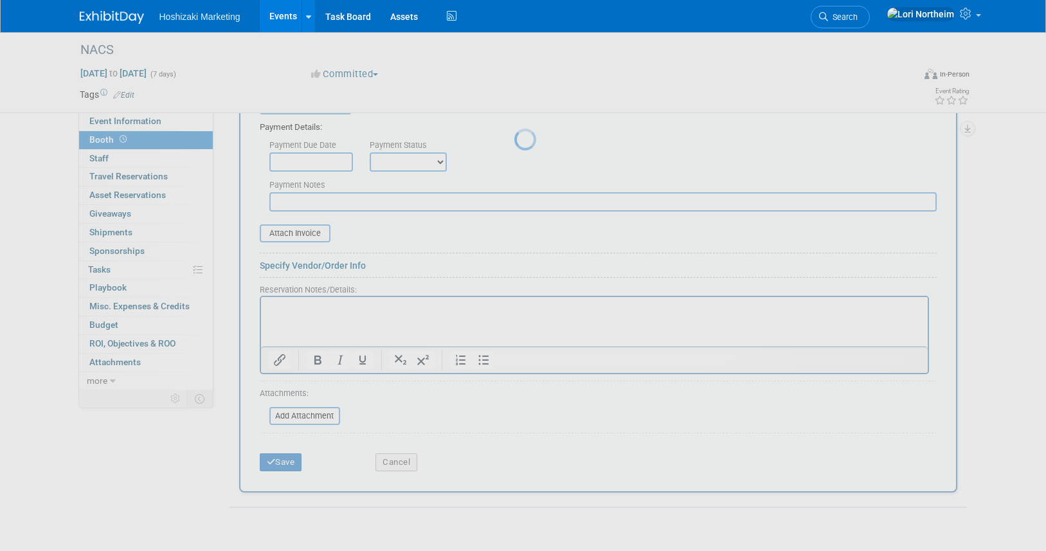
scroll to position [254, 0]
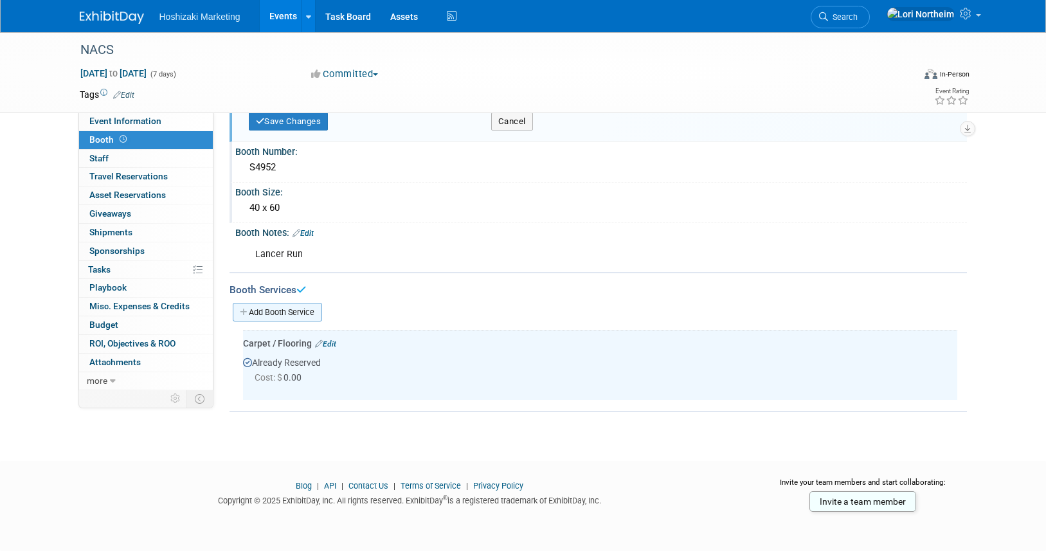
click at [312, 312] on link "Add Booth Service" at bounding box center [277, 312] width 89 height 19
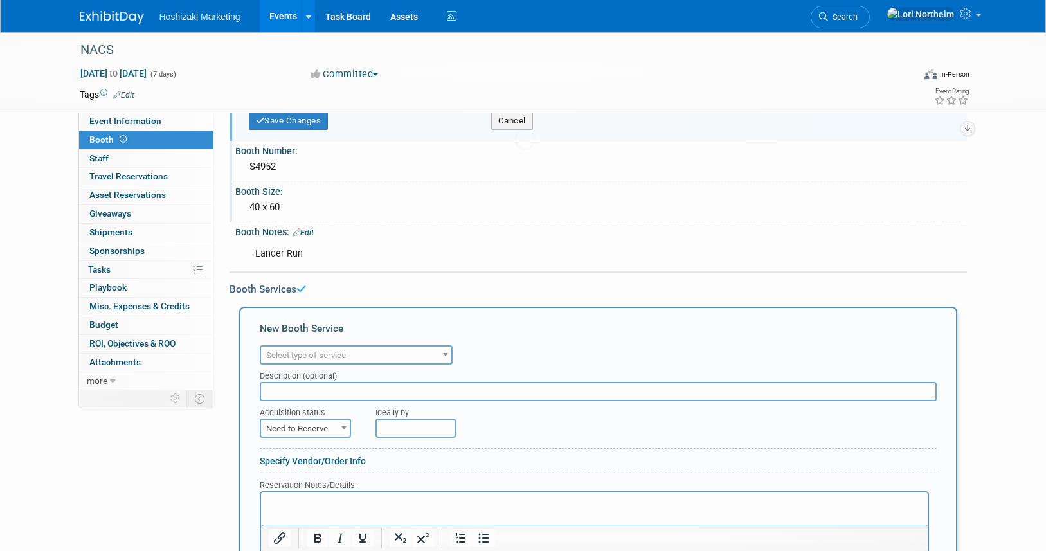
scroll to position [0, 0]
click at [331, 354] on span "Select type of service" at bounding box center [306, 355] width 80 height 10
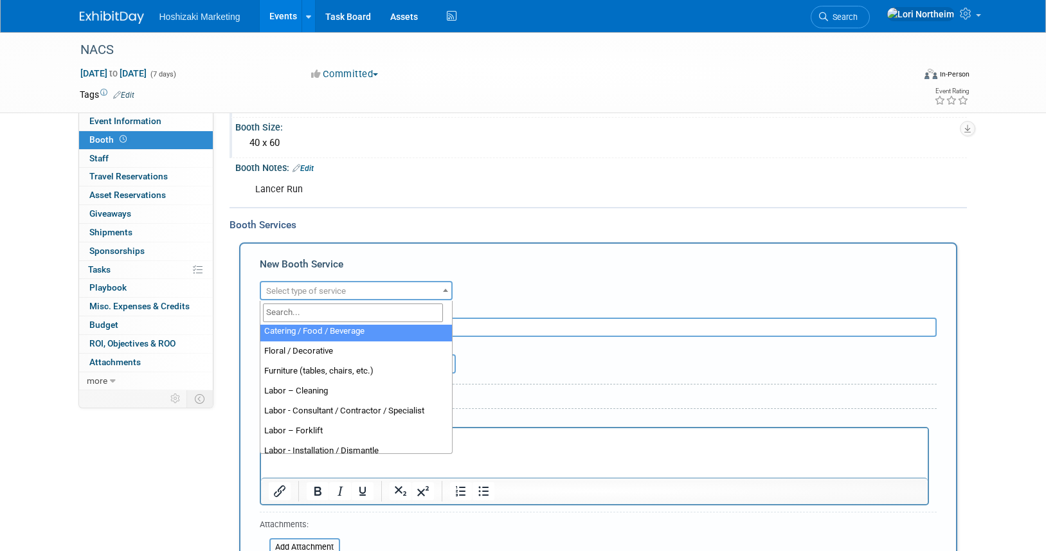
scroll to position [64, 0]
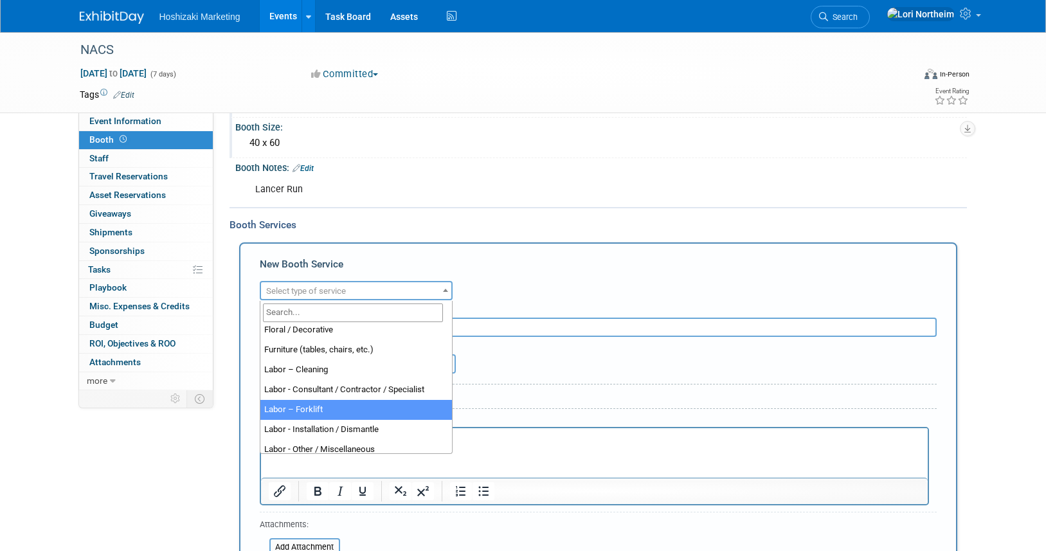
select select "13"
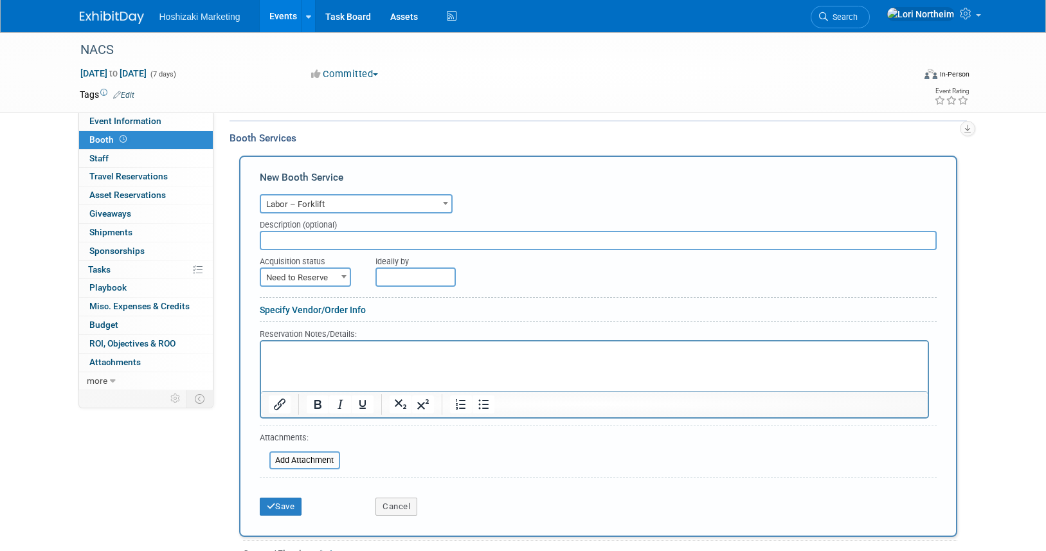
scroll to position [511, 0]
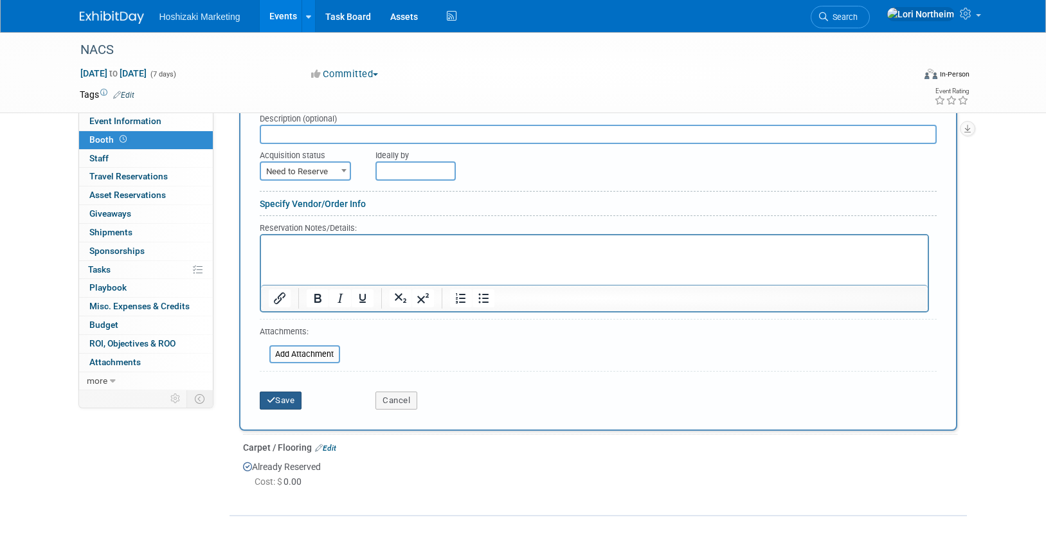
click at [296, 406] on button "Save" at bounding box center [281, 401] width 42 height 18
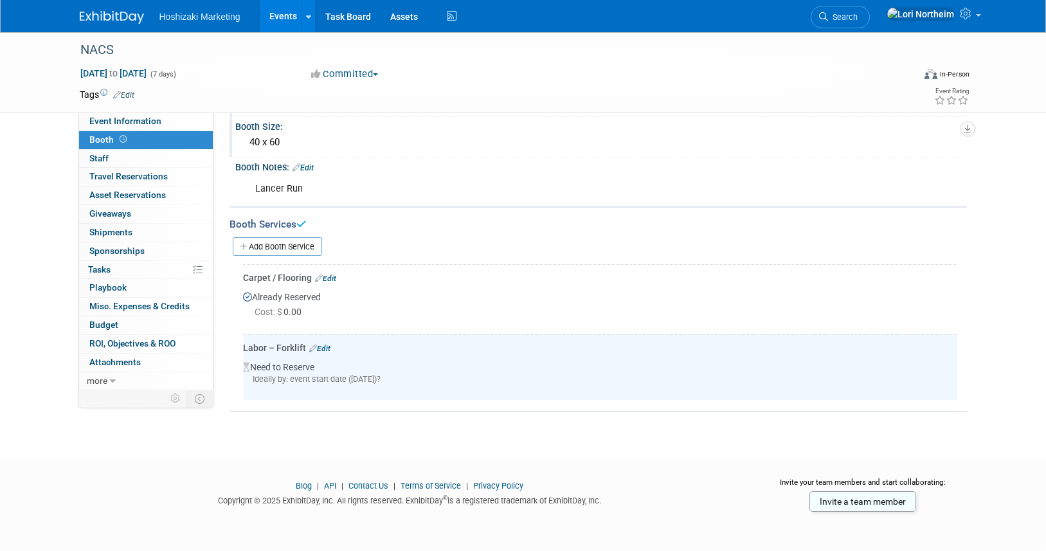
scroll to position [0, 0]
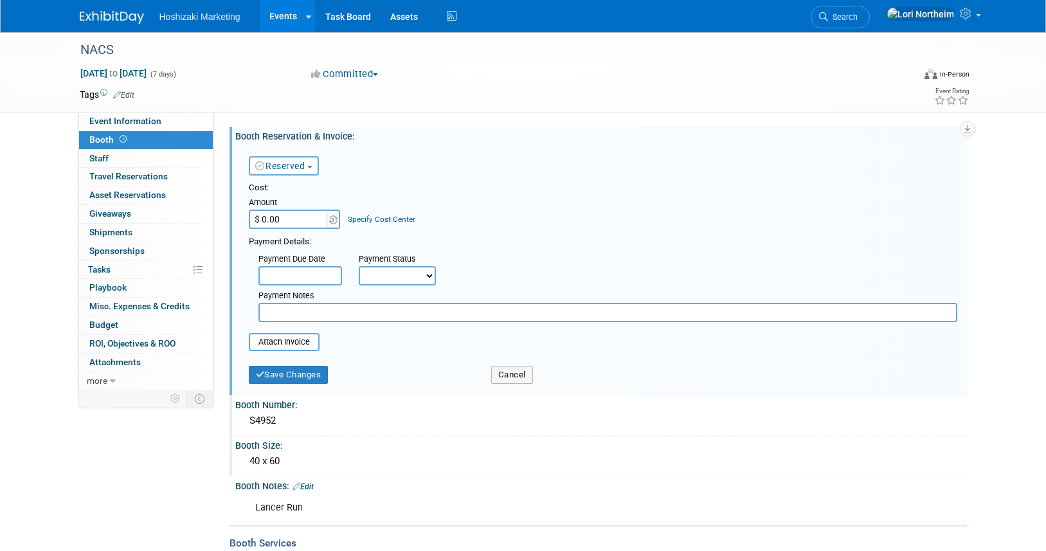
click at [192, 30] on ul "Hoshizaki Marketing Events Add Event Bulk Upload Events Shareable Event Boards …" at bounding box center [309, 16] width 300 height 32
click at [191, 18] on span "Hoshizaki Marketing" at bounding box center [199, 17] width 81 height 10
click at [55, 21] on div "Hoshizaki Marketing Events Add Event Bulk Upload Events Shareable Event Boards …" at bounding box center [523, 16] width 1046 height 33
click at [121, 8] on link at bounding box center [120, 11] width 80 height 10
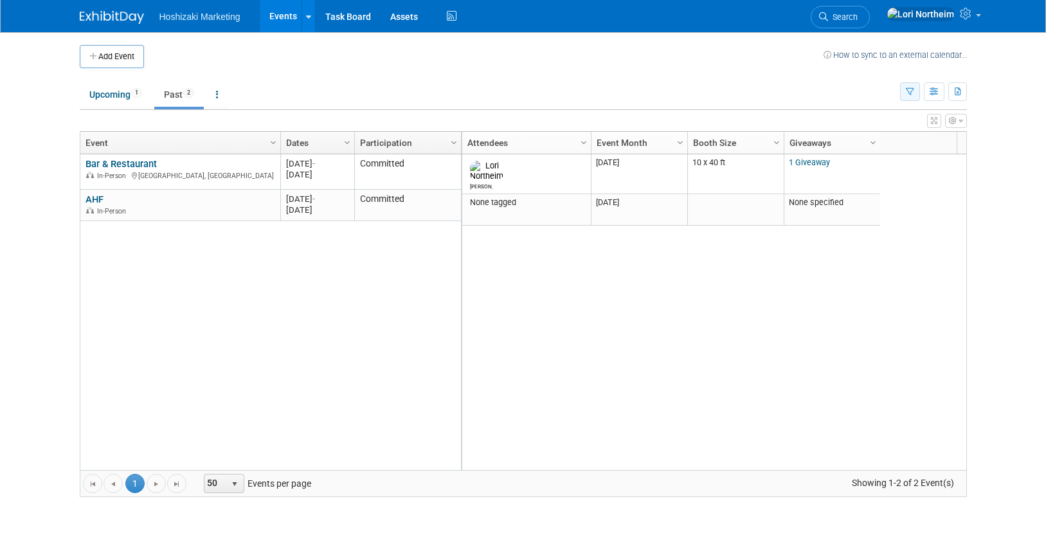
click at [906, 93] on icon "button" at bounding box center [910, 92] width 8 height 8
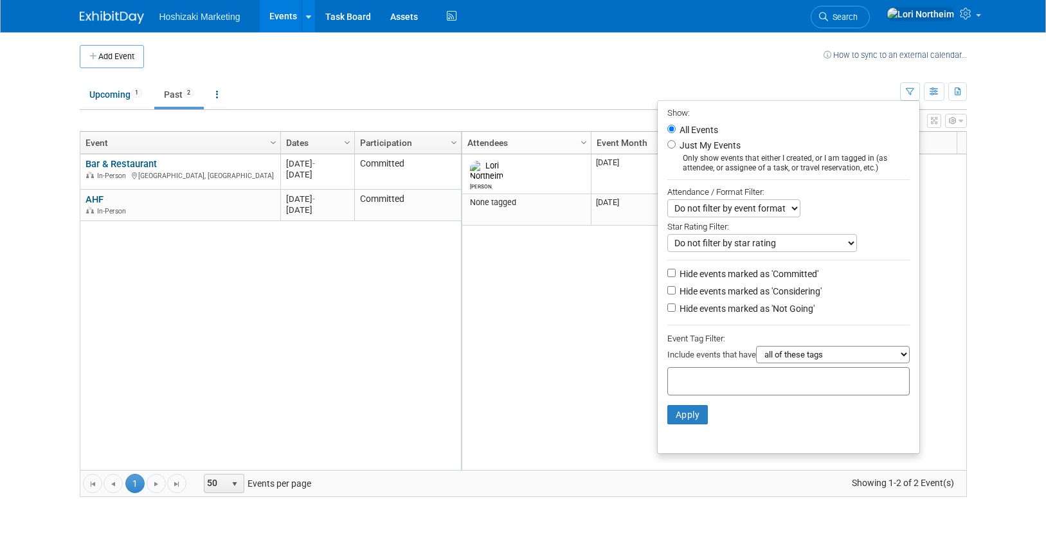
click at [364, 91] on ul "Upcoming 1 Past 2 All Events 3 Past and Upcoming Grouped Annually Events groupe…" at bounding box center [490, 95] width 820 height 29
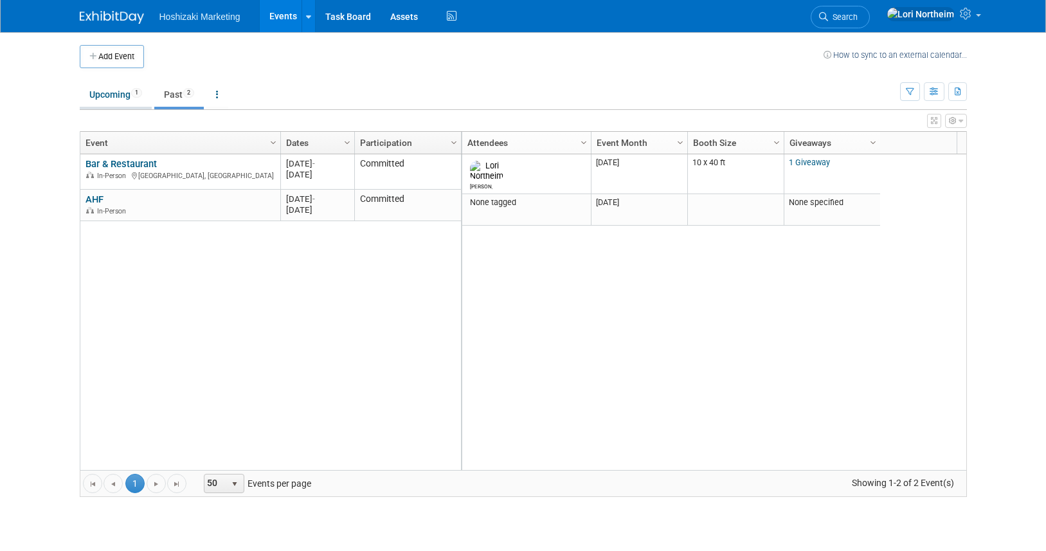
click at [96, 93] on link "Upcoming 1" at bounding box center [116, 94] width 72 height 24
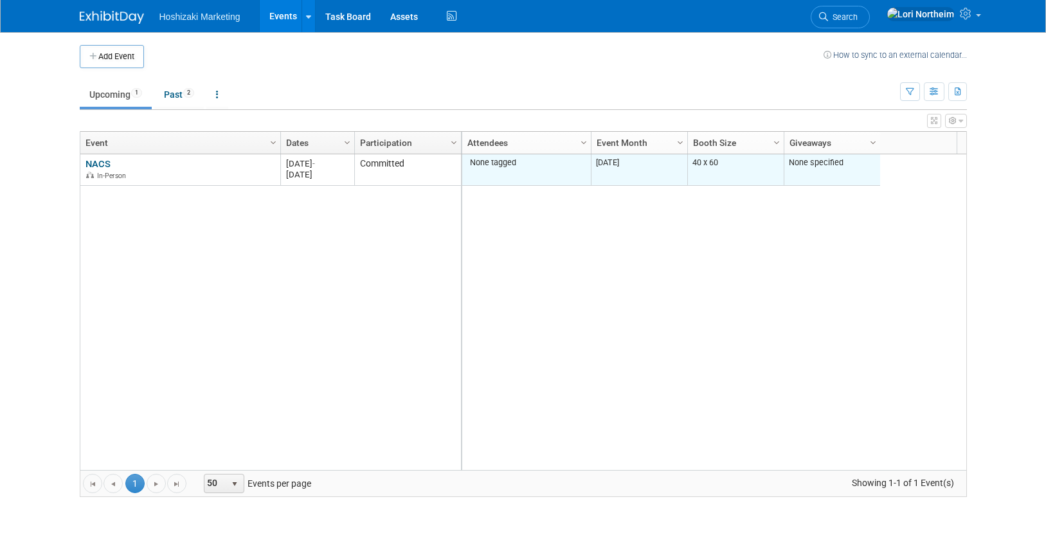
click at [546, 162] on div "None tagged" at bounding box center [526, 163] width 119 height 10
click at [471, 161] on div "None tagged" at bounding box center [526, 163] width 119 height 10
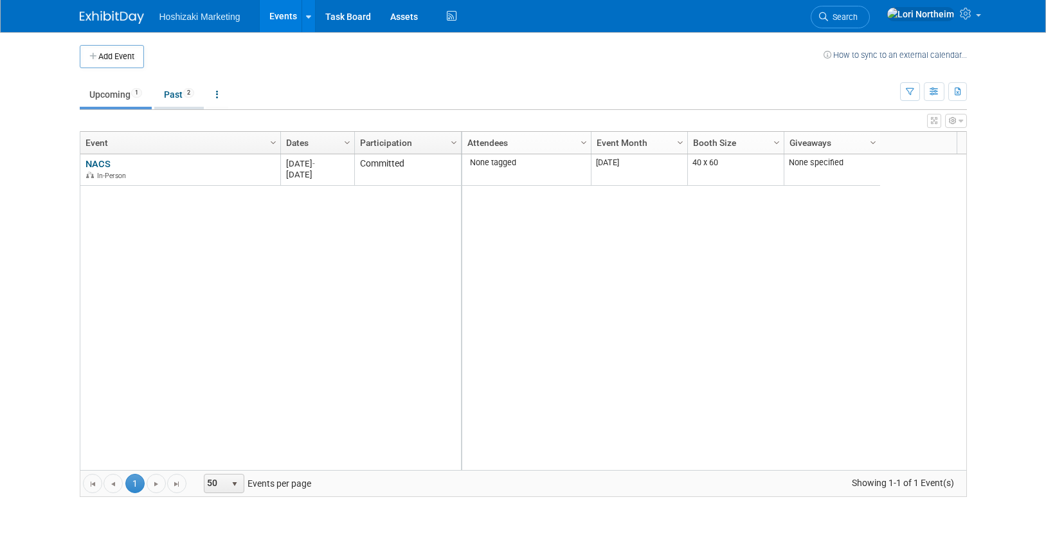
click at [176, 90] on link "Past 2" at bounding box center [179, 94] width 50 height 24
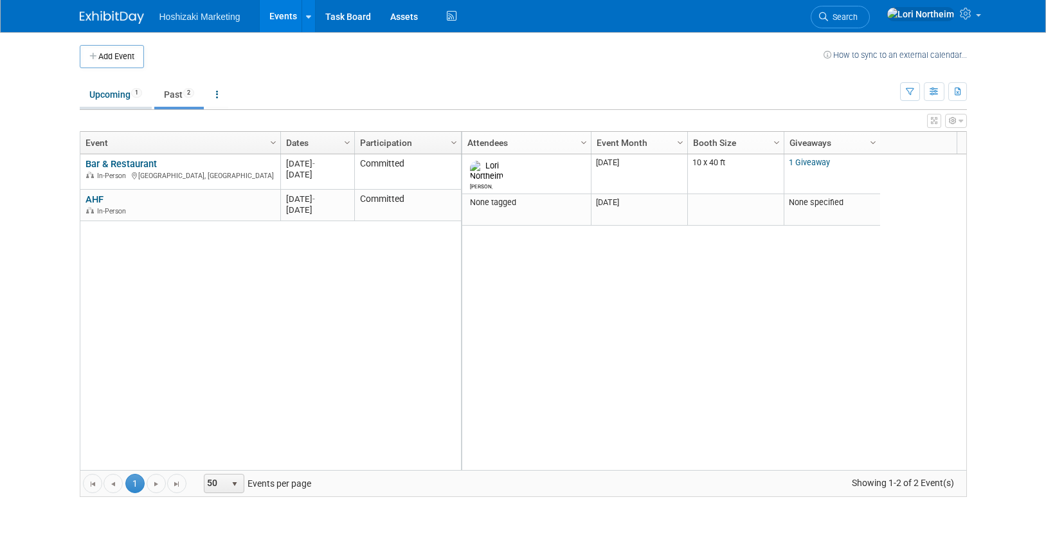
click at [122, 91] on link "Upcoming 1" at bounding box center [116, 94] width 72 height 24
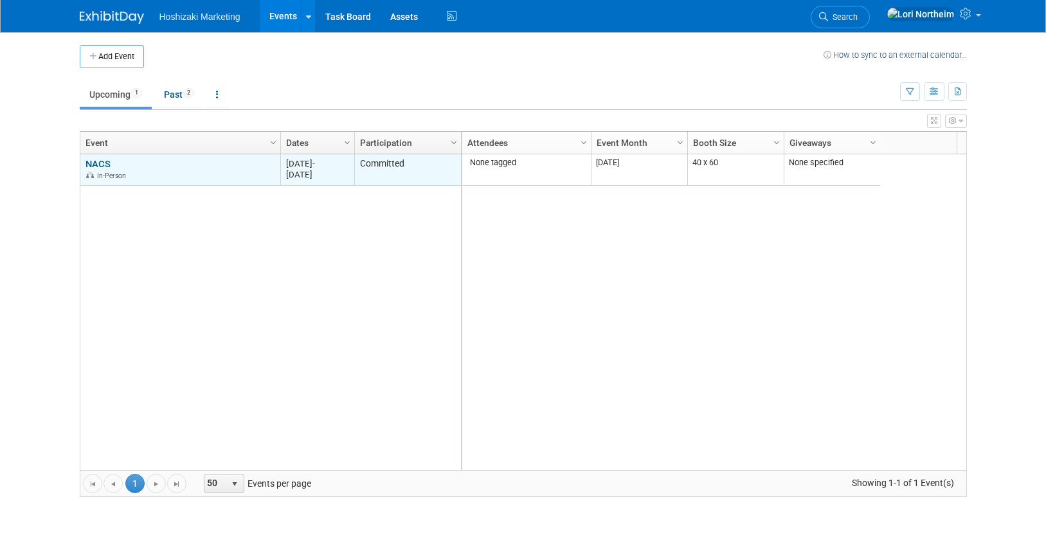
click at [106, 164] on link "NACS" at bounding box center [98, 164] width 25 height 12
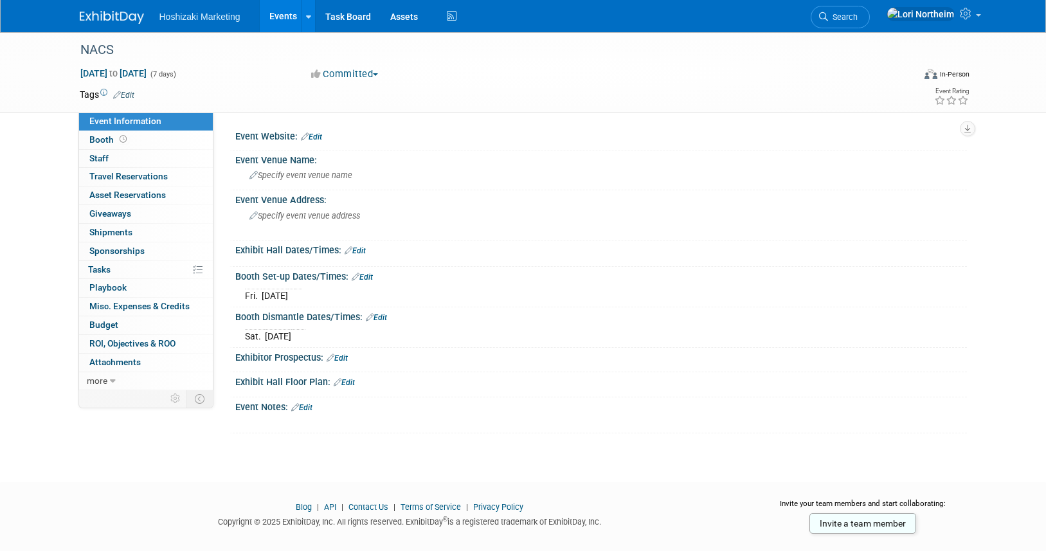
click at [365, 248] on link "Edit" at bounding box center [355, 250] width 21 height 9
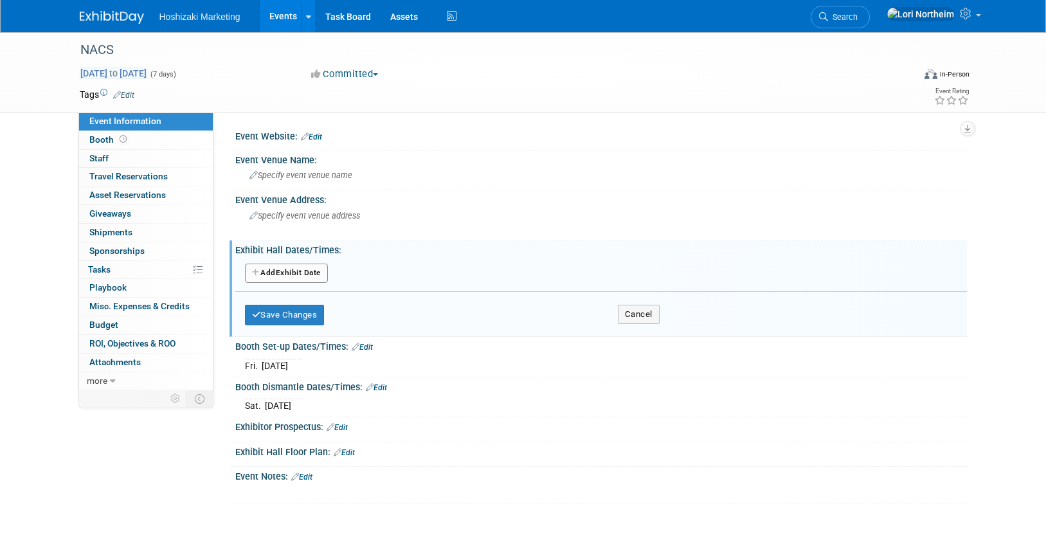
click at [126, 69] on span "[DATE] to [DATE]" at bounding box center [114, 74] width 68 height 12
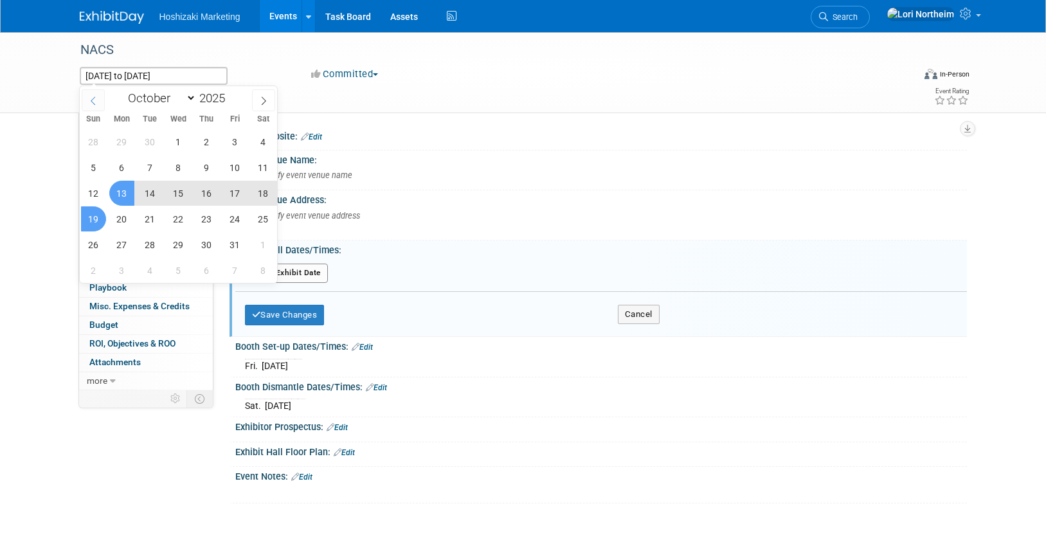
click at [95, 97] on icon at bounding box center [93, 100] width 9 height 9
select select "7"
click at [233, 143] on span "1" at bounding box center [234, 141] width 25 height 25
type input "[DATE]"
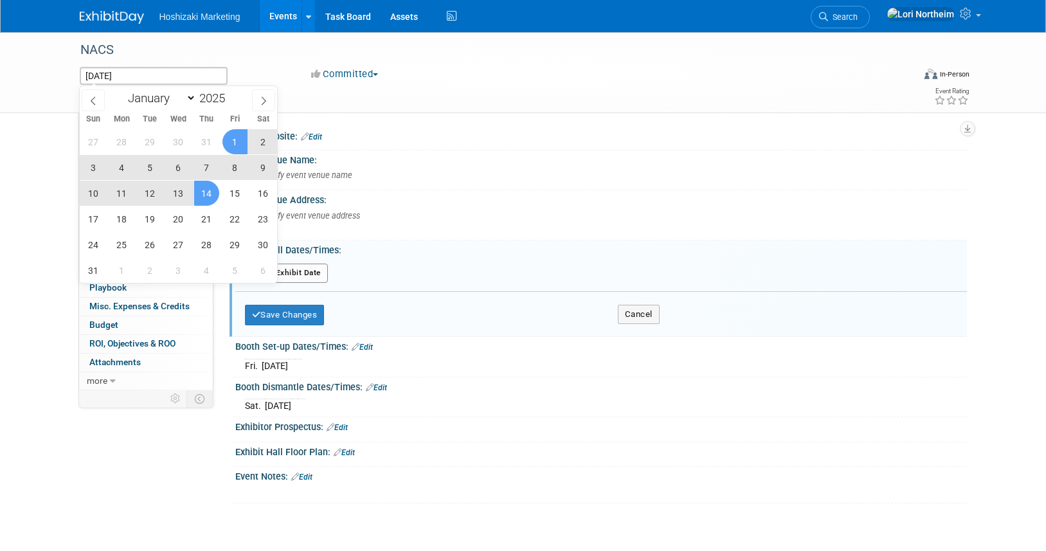
click at [208, 192] on span "14" at bounding box center [206, 193] width 25 height 25
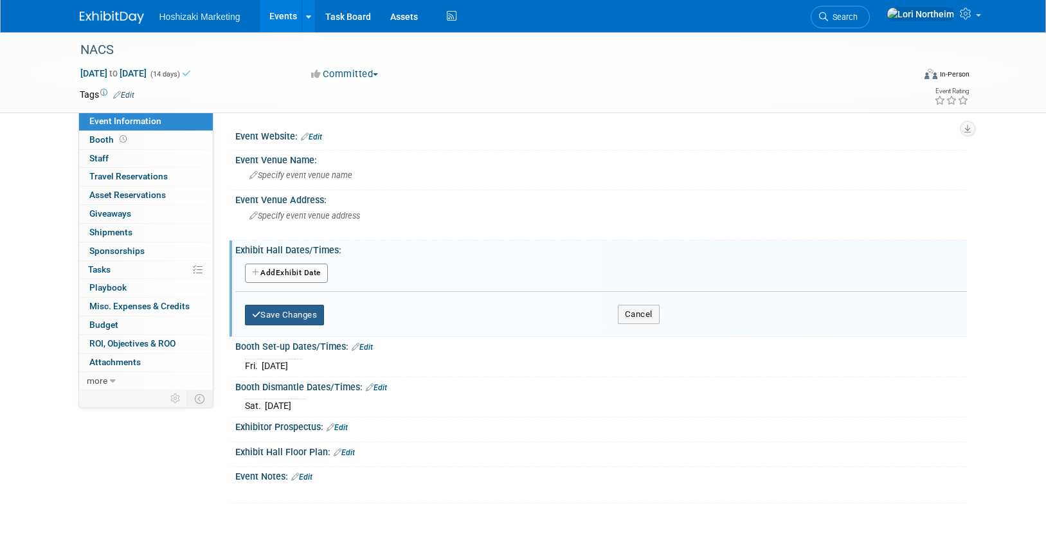
click at [299, 319] on button "Save Changes" at bounding box center [285, 315] width 80 height 21
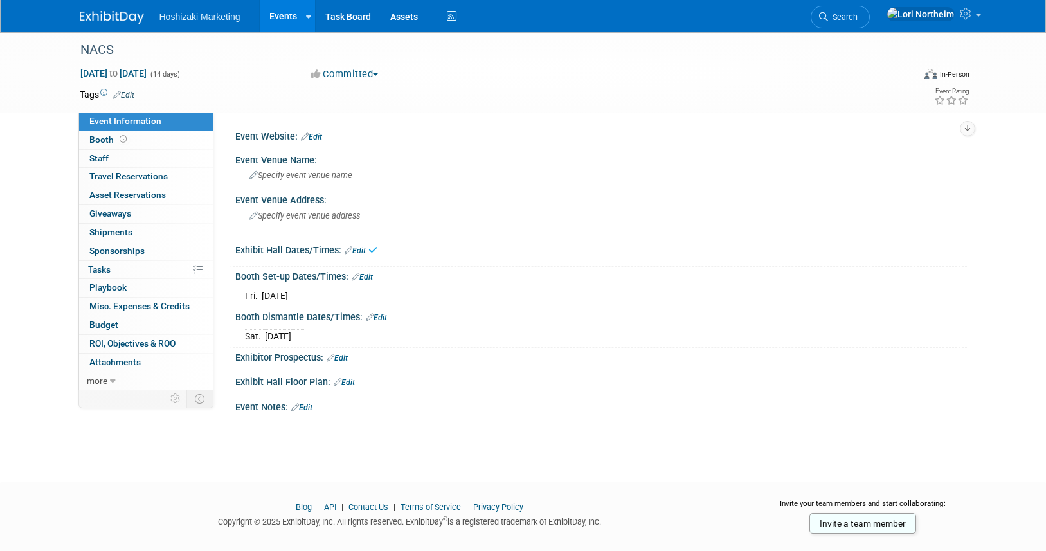
click at [487, 102] on div "Tags Edit" at bounding box center [449, 94] width 739 height 17
click at [186, 21] on span "Hoshizaki Marketing" at bounding box center [199, 17] width 81 height 10
click at [104, 19] on img at bounding box center [112, 17] width 64 height 13
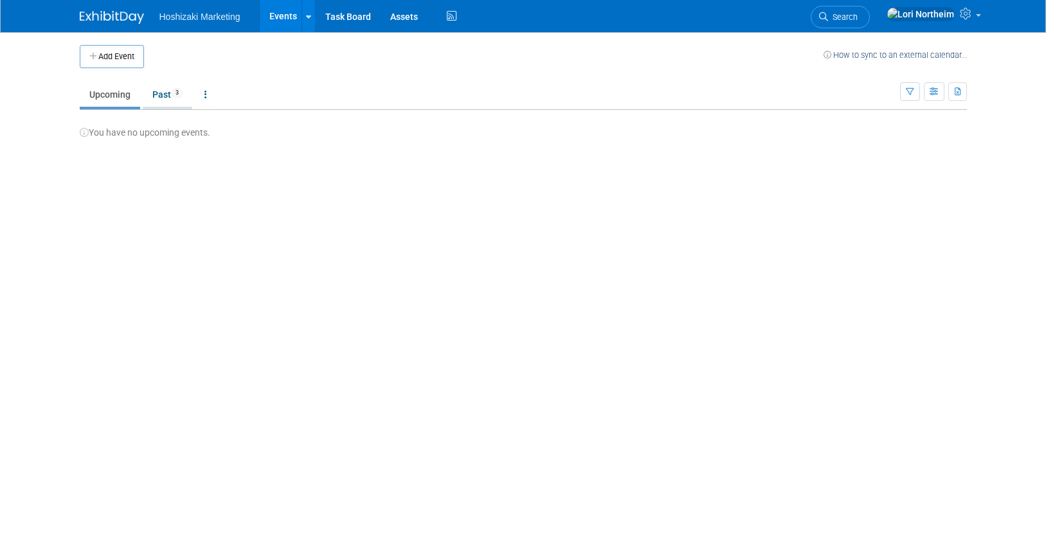
click at [167, 97] on link "Past 3" at bounding box center [168, 94] width 50 height 24
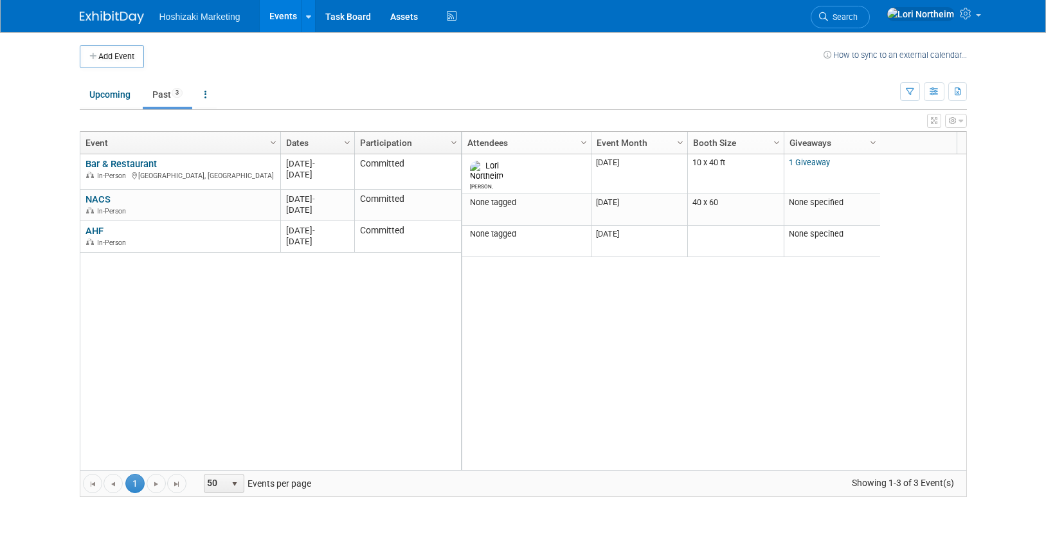
click at [956, 121] on button "button" at bounding box center [956, 121] width 22 height 14
click at [822, 103] on ul "Upcoming Past 3 All Events 3 Past and Upcoming Grouped Annually Events grouped …" at bounding box center [490, 95] width 820 height 29
click at [914, 145] on div "Column Settings Attendees Column Settings Event Month Column Settings Booth Siz…" at bounding box center [709, 143] width 496 height 22
click at [935, 89] on icon "button" at bounding box center [935, 92] width 10 height 8
click at [908, 174] on link "Calendar View" at bounding box center [880, 176] width 108 height 18
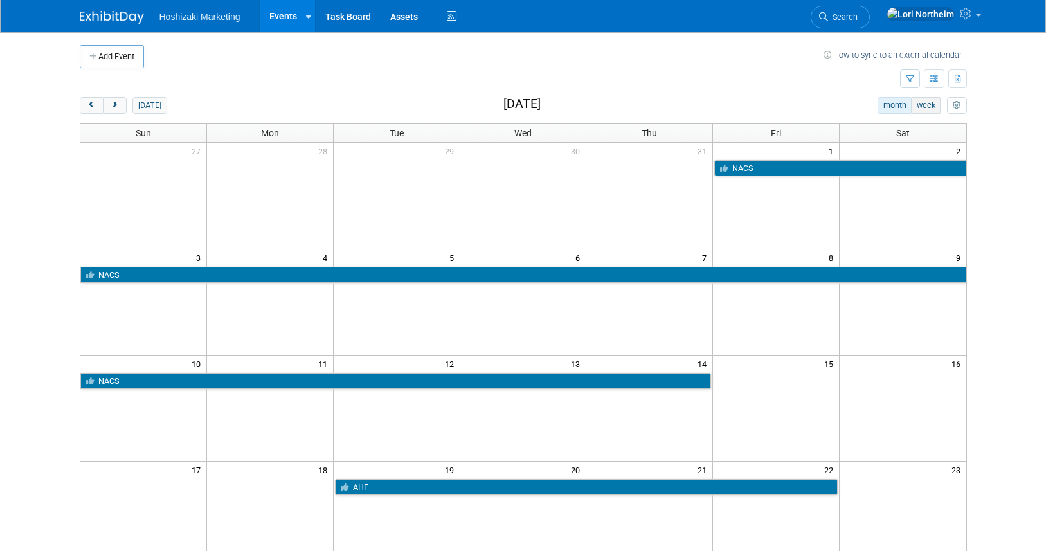
click at [927, 107] on button "week" at bounding box center [926, 105] width 30 height 17
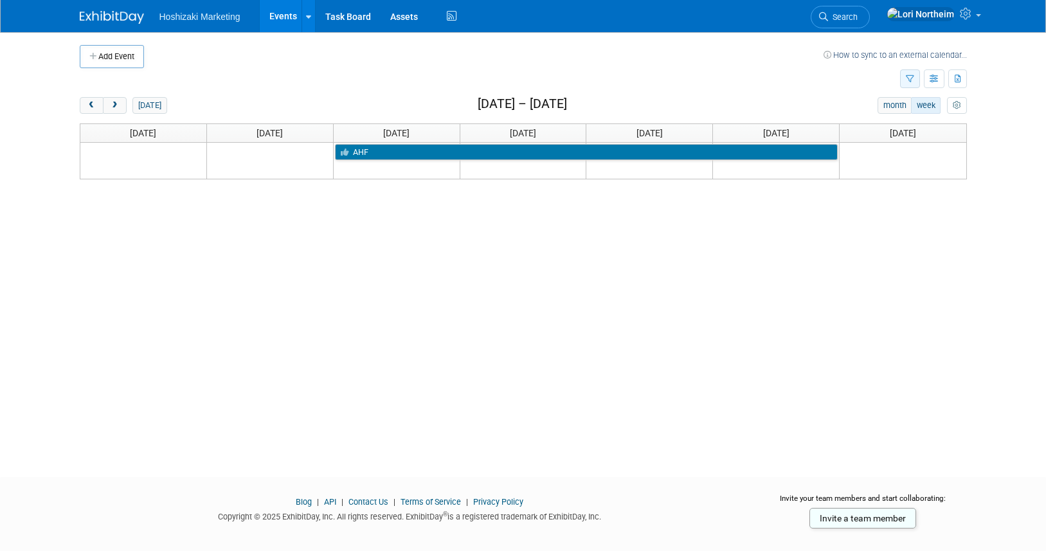
click at [912, 82] on icon "button" at bounding box center [910, 79] width 8 height 8
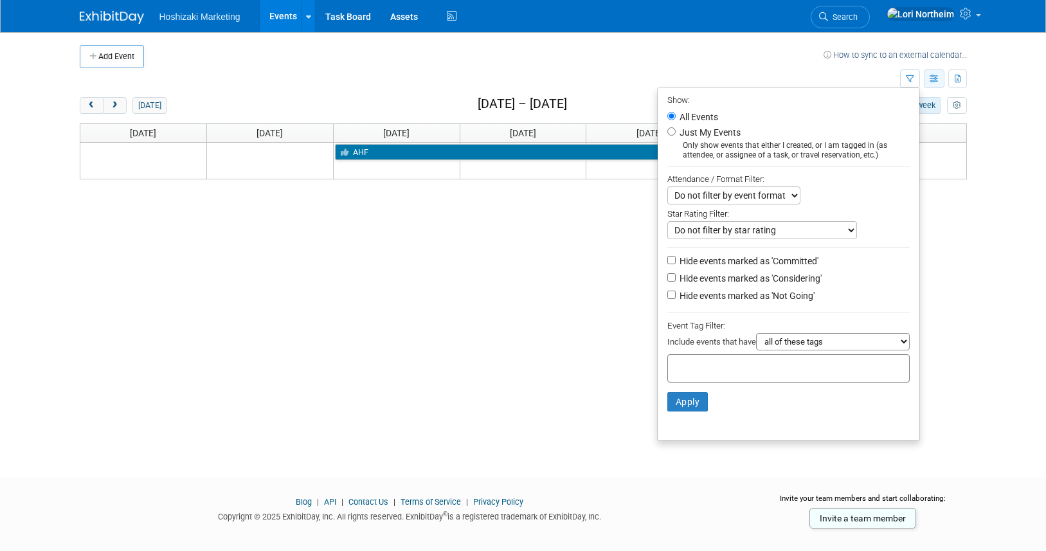
click at [930, 80] on icon "button" at bounding box center [935, 79] width 10 height 8
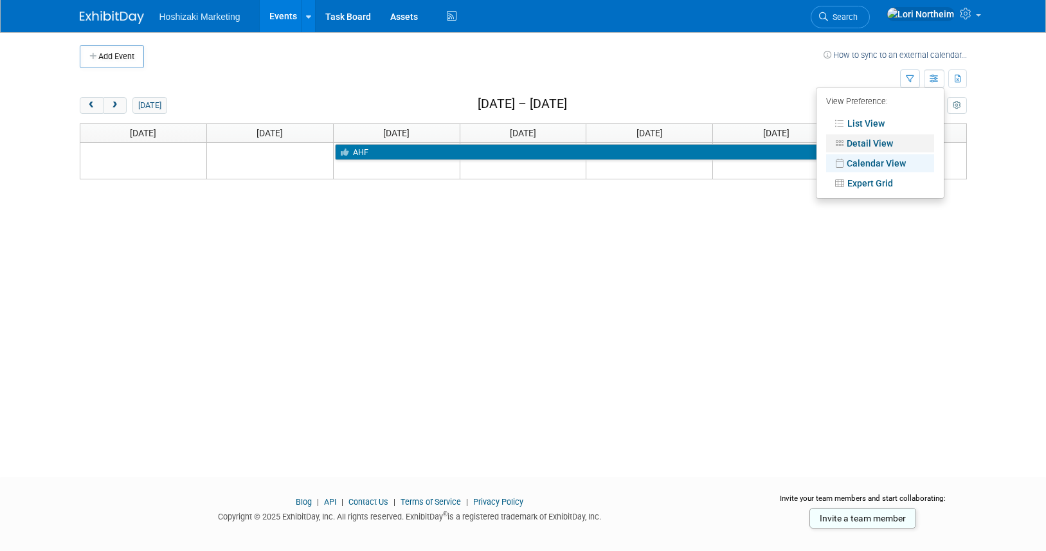
click at [907, 143] on link "Detail View" at bounding box center [880, 143] width 108 height 18
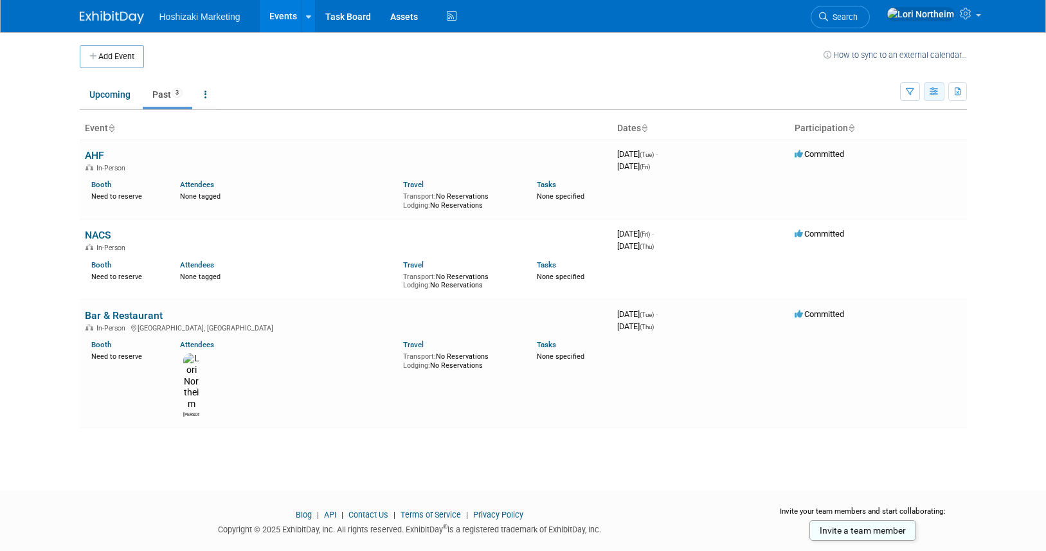
click at [933, 90] on icon "button" at bounding box center [935, 92] width 10 height 8
click at [896, 191] on link "Expert Grid" at bounding box center [880, 196] width 108 height 18
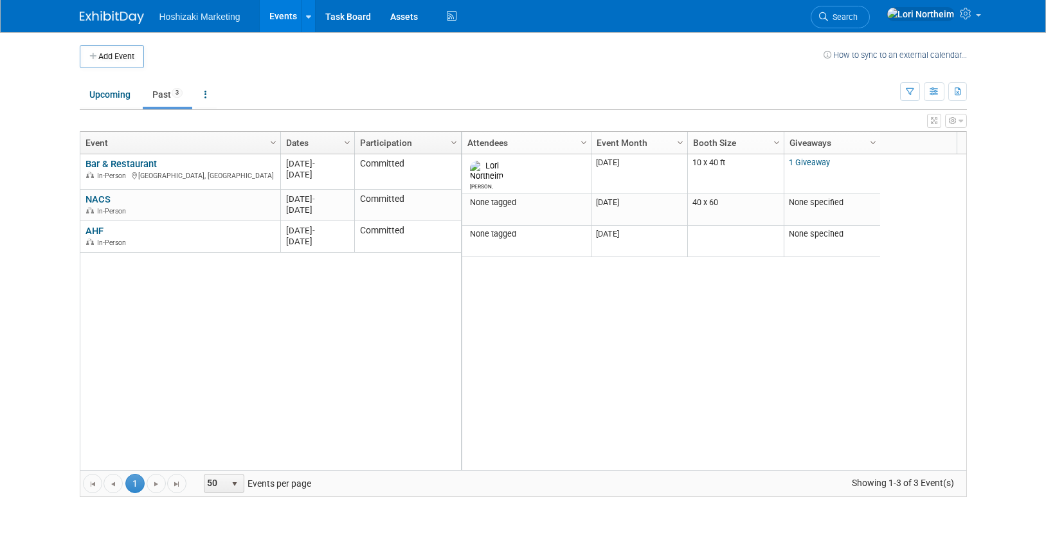
click at [934, 117] on icon "button" at bounding box center [934, 121] width 6 height 8
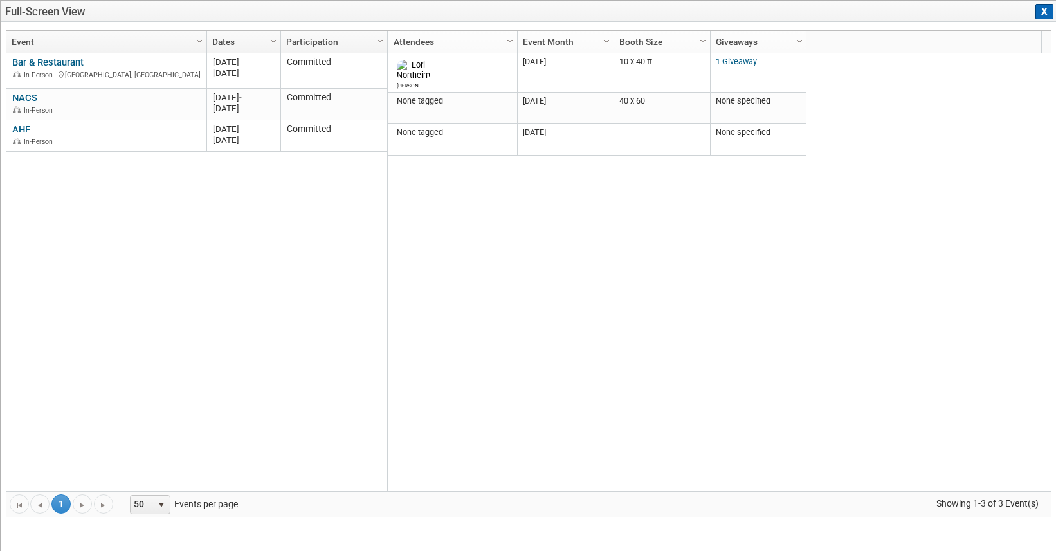
click at [1040, 13] on button "X" at bounding box center [1044, 11] width 18 height 15
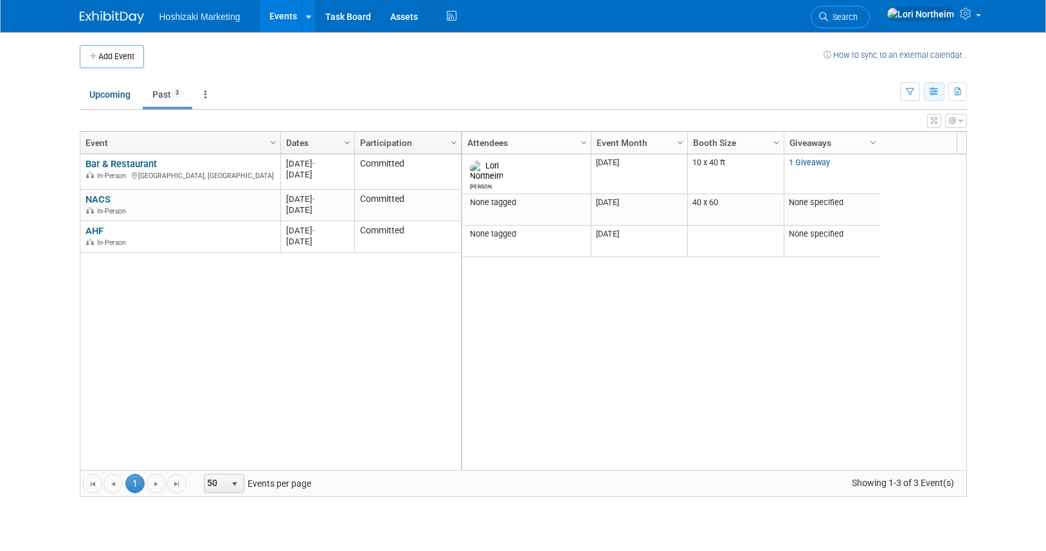
click at [939, 94] on icon "button" at bounding box center [935, 92] width 10 height 8
click at [903, 143] on link "List View" at bounding box center [880, 136] width 108 height 18
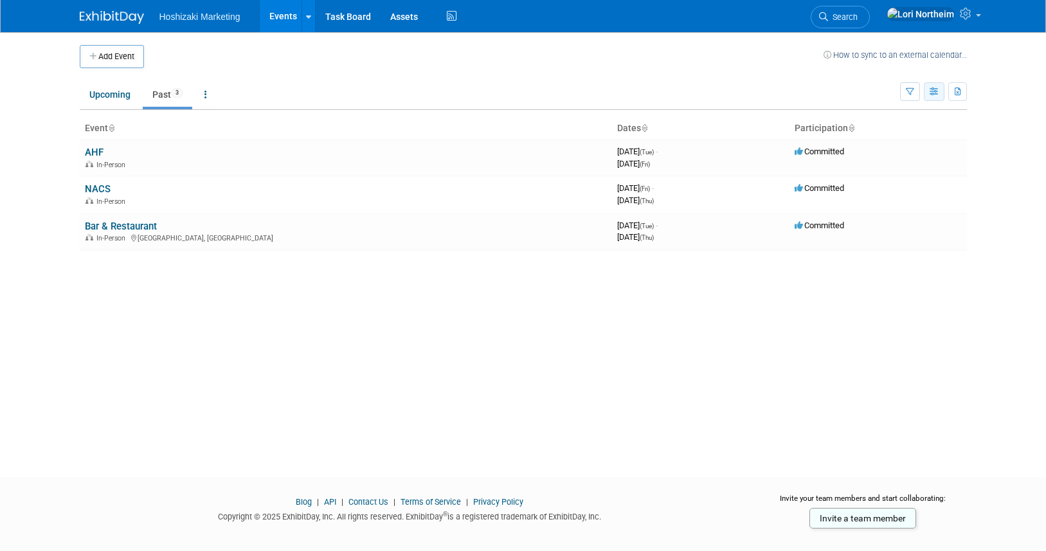
click at [930, 92] on icon "button" at bounding box center [935, 92] width 10 height 8
click at [885, 195] on link "Expert Grid" at bounding box center [880, 196] width 108 height 18
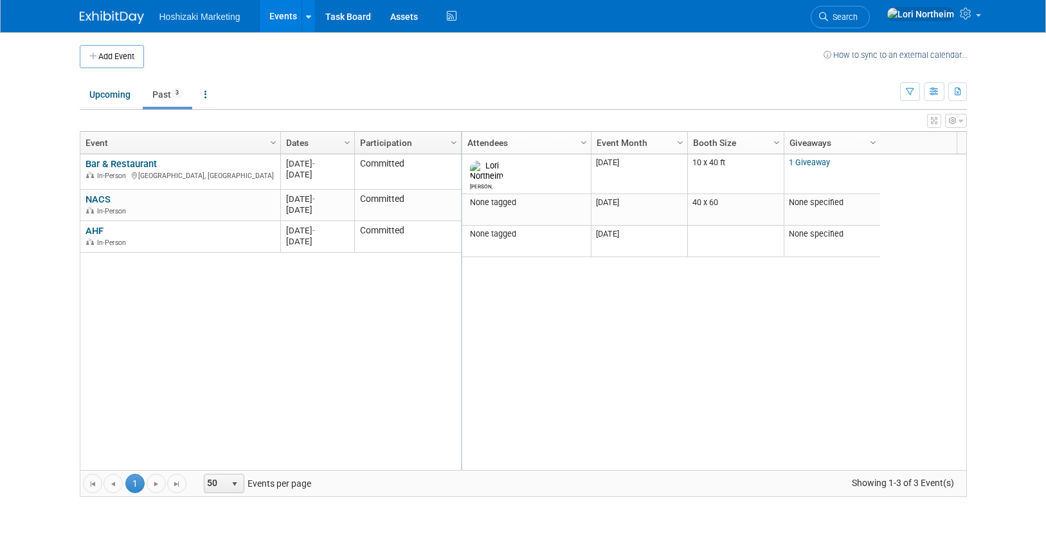
click at [957, 124] on button "button" at bounding box center [956, 121] width 22 height 14
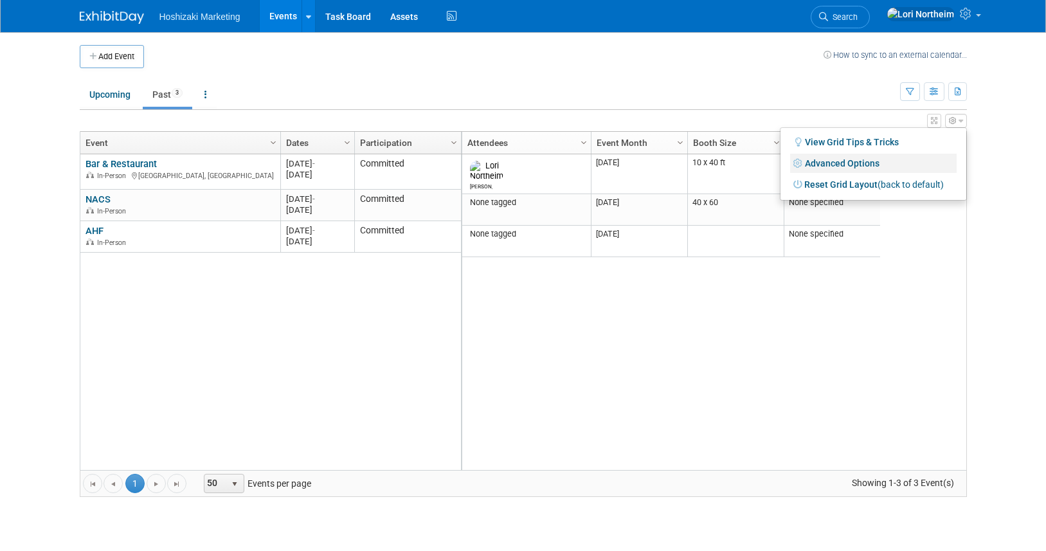
click at [922, 167] on link "Advanced Options" at bounding box center [873, 163] width 167 height 19
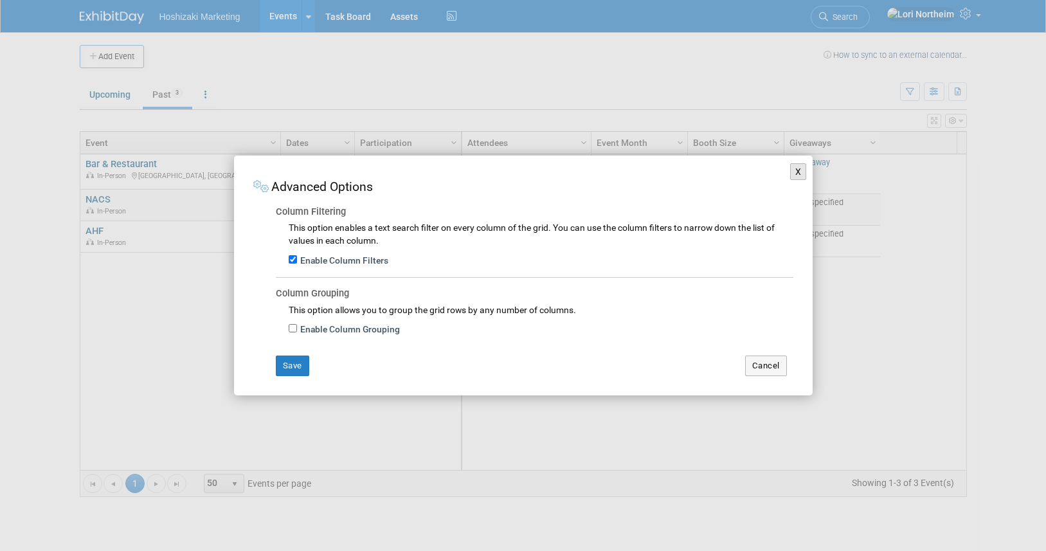
click at [804, 170] on button "X" at bounding box center [798, 171] width 17 height 17
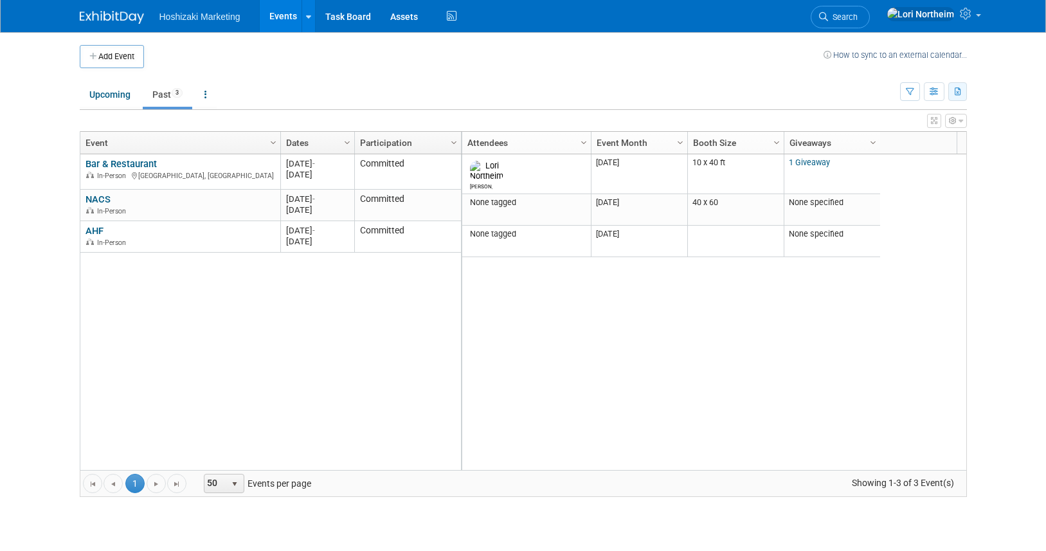
click at [962, 89] on button "button" at bounding box center [957, 91] width 19 height 19
click at [979, 92] on body "Hoshizaki Marketing Events Add Event Bulk Upload Events Shareable Event Boards …" at bounding box center [523, 275] width 1046 height 551
click at [961, 141] on div "Column Settings Event Column Settings Dates Column Settings Participation Colum…" at bounding box center [523, 142] width 886 height 23
click at [207, 98] on link at bounding box center [206, 94] width 22 height 24
click at [226, 124] on link "All Events 3 Past and Upcoming" at bounding box center [246, 124] width 102 height 28
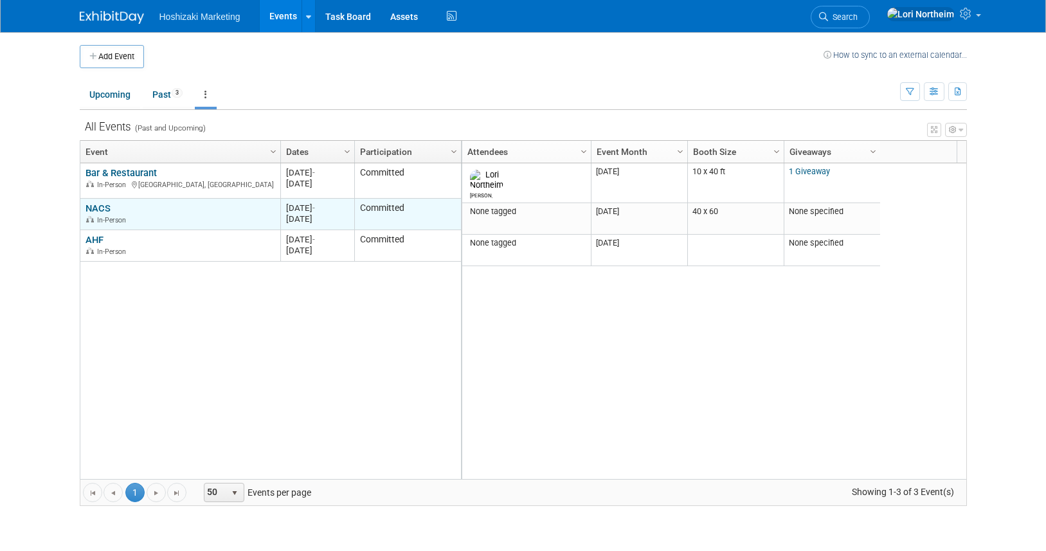
click at [178, 209] on div "NACS In-Person" at bounding box center [180, 214] width 189 height 23
click at [115, 203] on div "NACS In-Person" at bounding box center [180, 214] width 189 height 23
click at [105, 203] on link "NACS" at bounding box center [98, 209] width 25 height 12
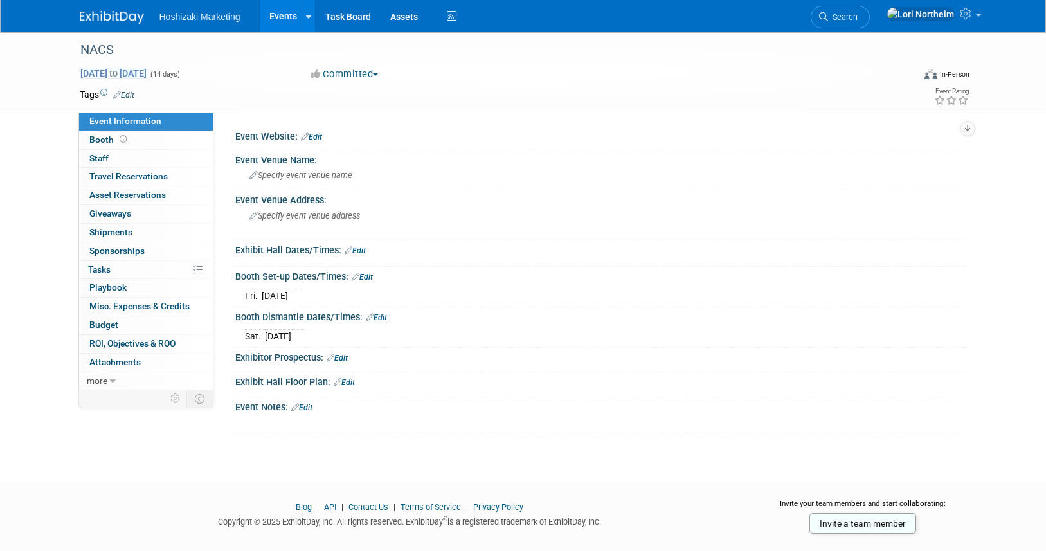
click at [129, 71] on span "[DATE] to [DATE]" at bounding box center [114, 74] width 68 height 12
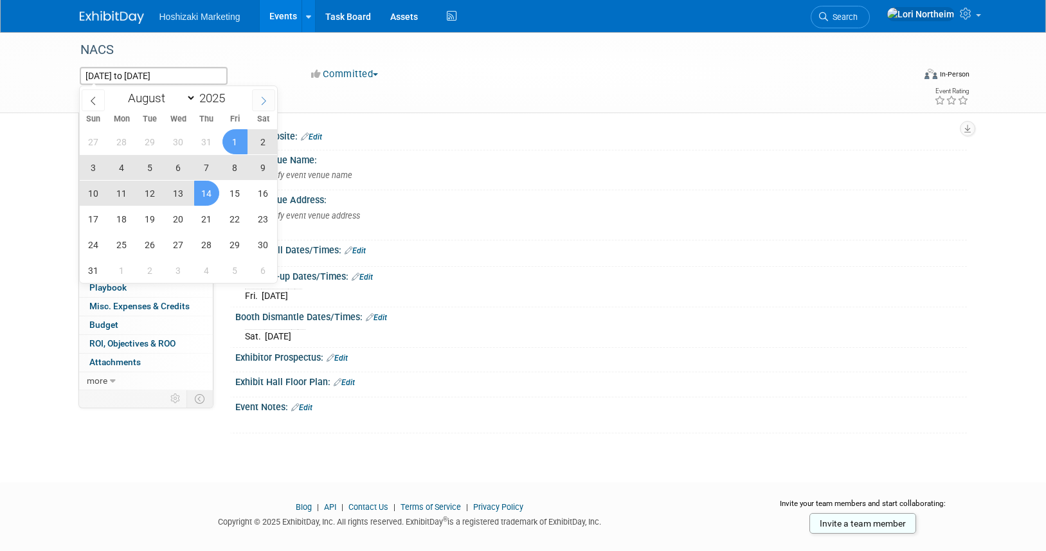
click at [262, 100] on icon at bounding box center [263, 100] width 9 height 9
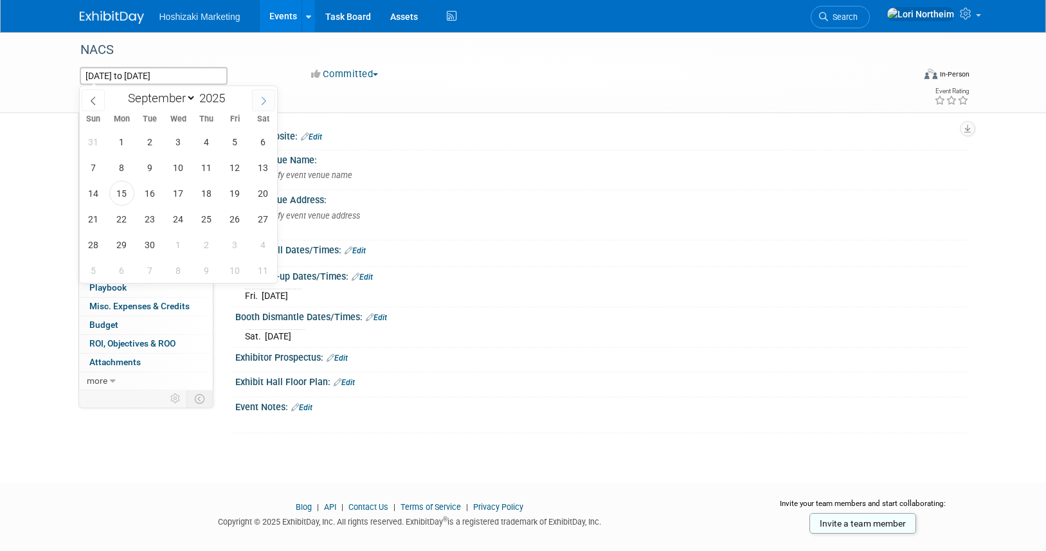
click at [262, 100] on icon at bounding box center [263, 100] width 9 height 9
select select "9"
click at [184, 194] on span "15" at bounding box center [178, 193] width 25 height 25
click at [150, 214] on span "21" at bounding box center [150, 218] width 25 height 25
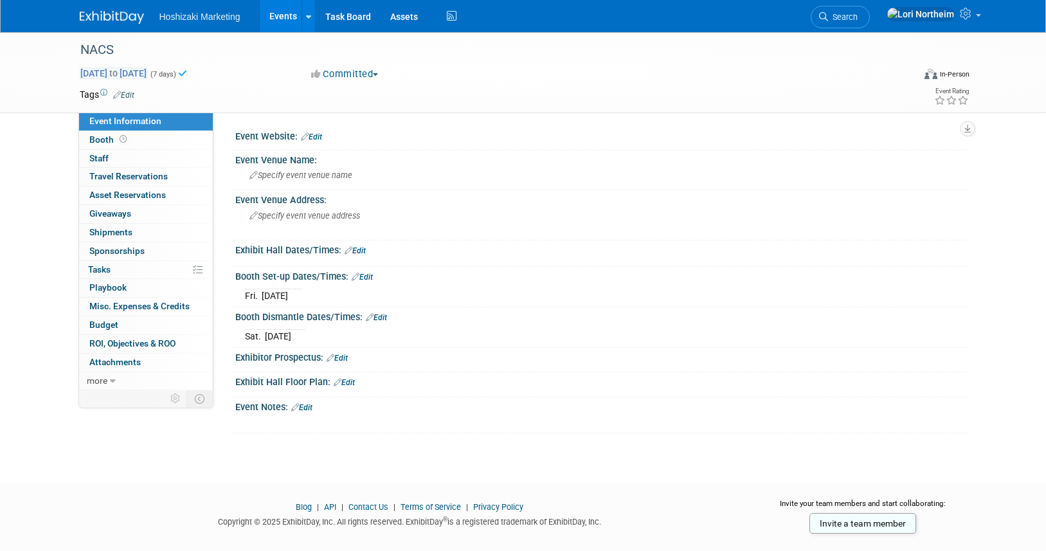
click at [147, 75] on span "[DATE] to [DATE]" at bounding box center [114, 74] width 68 height 12
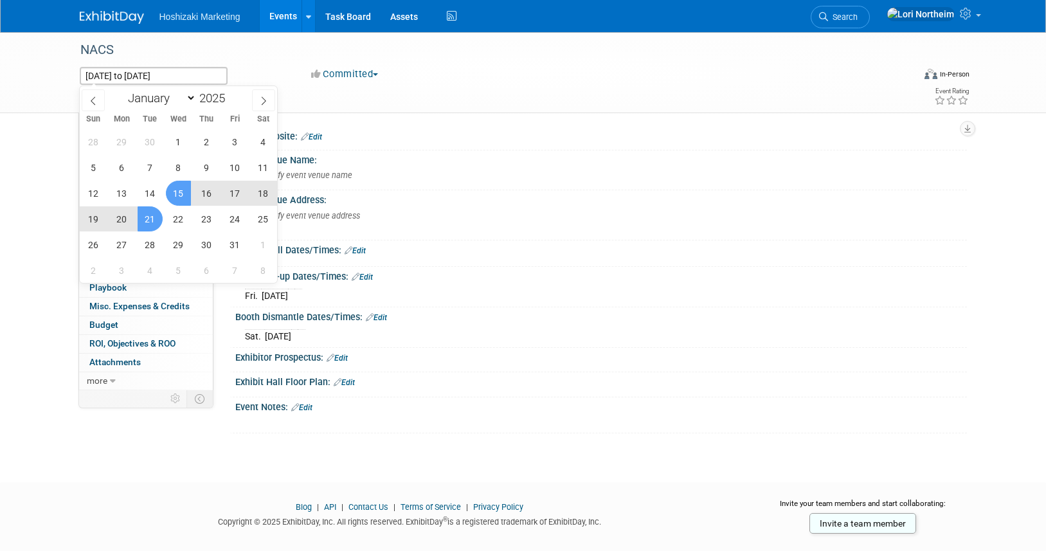
click at [181, 194] on span "15" at bounding box center [178, 193] width 25 height 25
type input "[DATE]"
click at [93, 220] on span "19" at bounding box center [93, 218] width 25 height 25
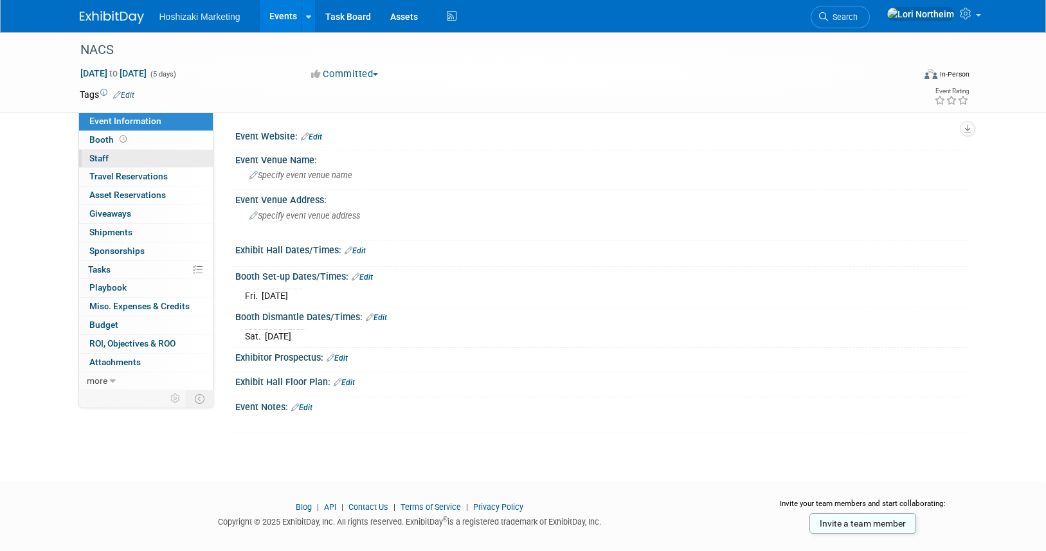
click at [100, 158] on span "Staff 0" at bounding box center [98, 158] width 19 height 10
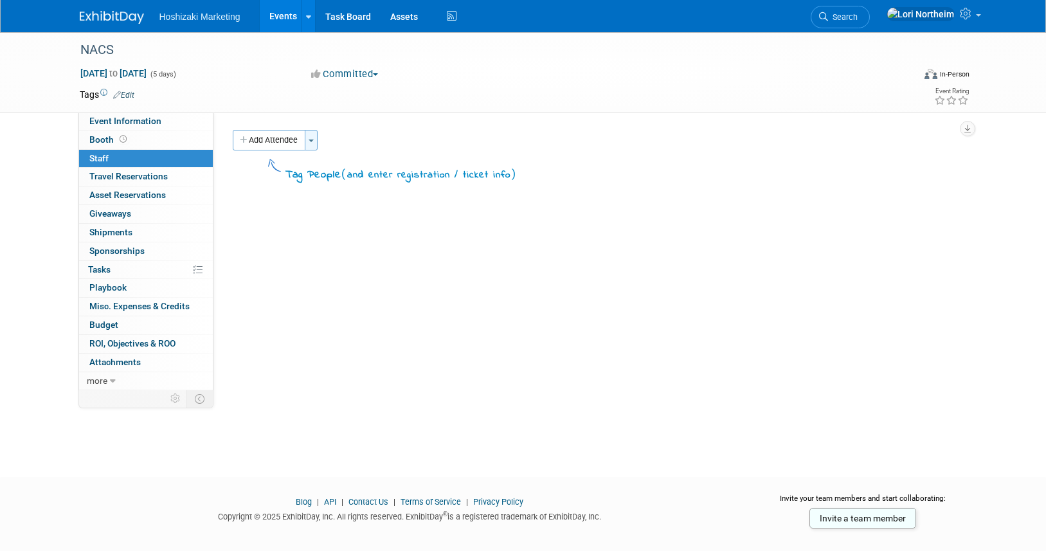
click at [314, 138] on button "Toggle Dropdown" at bounding box center [311, 140] width 13 height 21
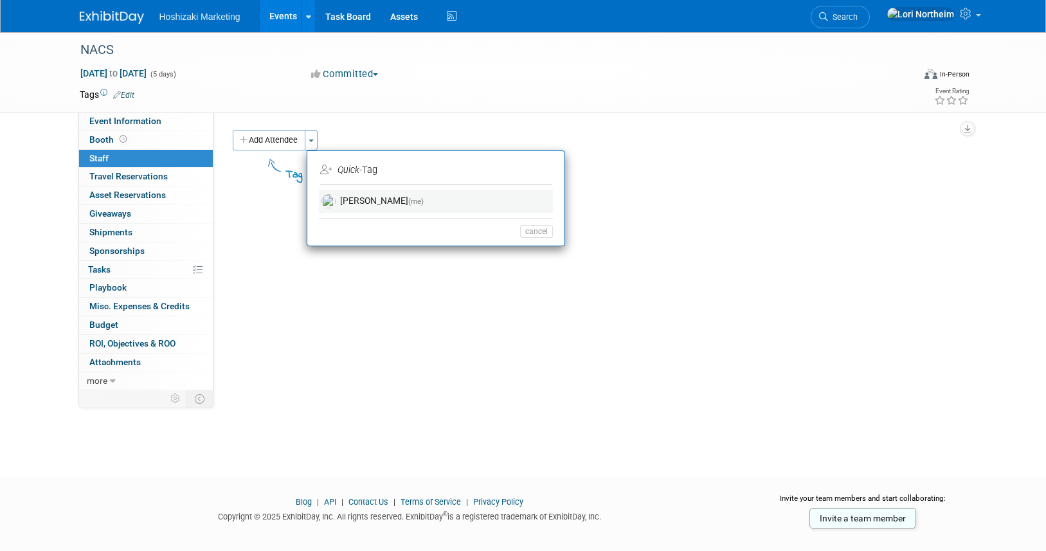
click at [357, 206] on link "Lori Northeim (me)" at bounding box center [436, 201] width 234 height 23
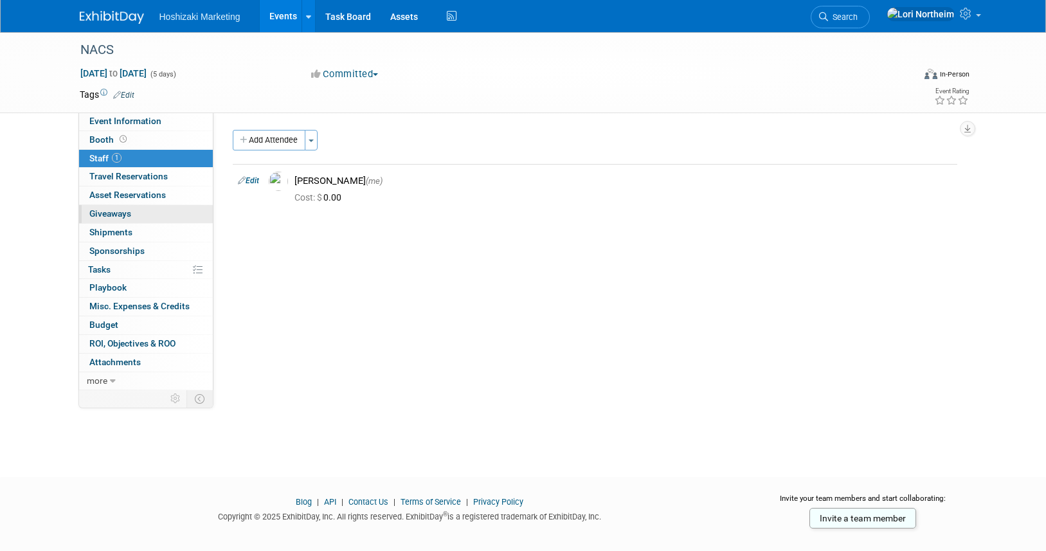
click at [110, 215] on span "Giveaways 0" at bounding box center [110, 213] width 42 height 10
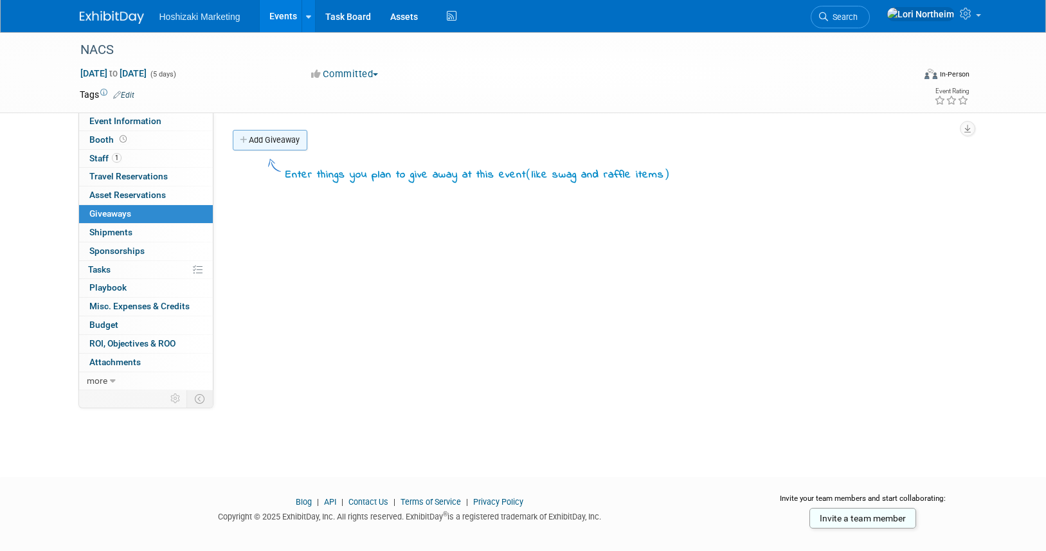
click at [291, 136] on link "Add Giveaway" at bounding box center [270, 140] width 75 height 21
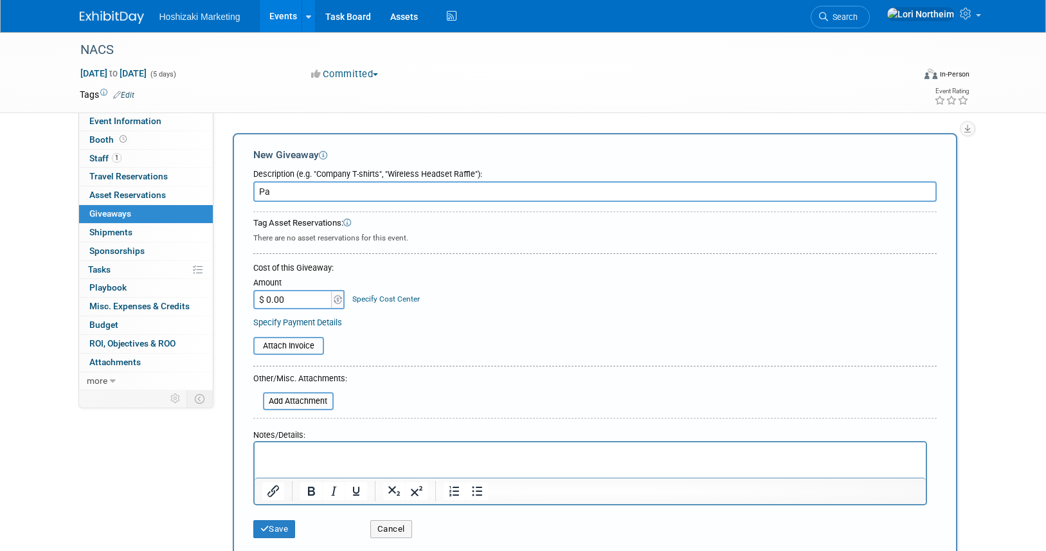
type input "P"
type input "Pete Penguin"
click at [281, 530] on button "Save" at bounding box center [274, 529] width 42 height 18
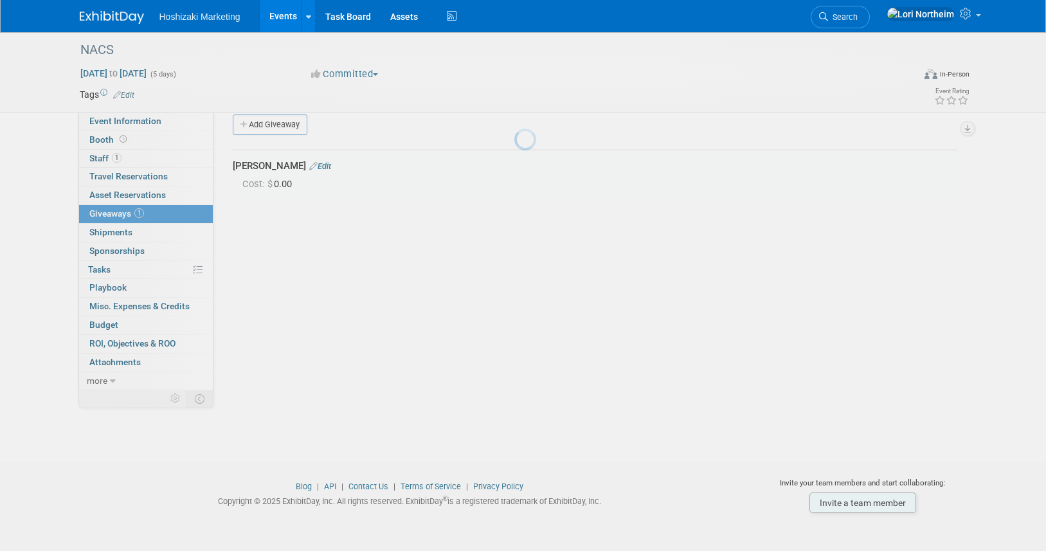
scroll to position [16, 0]
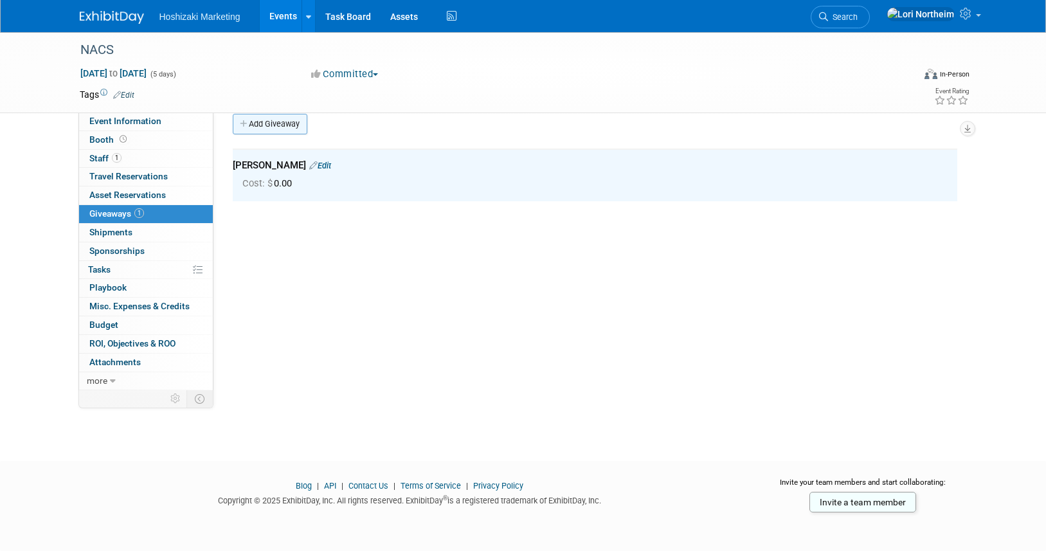
click at [286, 127] on link "Add Giveaway" at bounding box center [270, 124] width 75 height 21
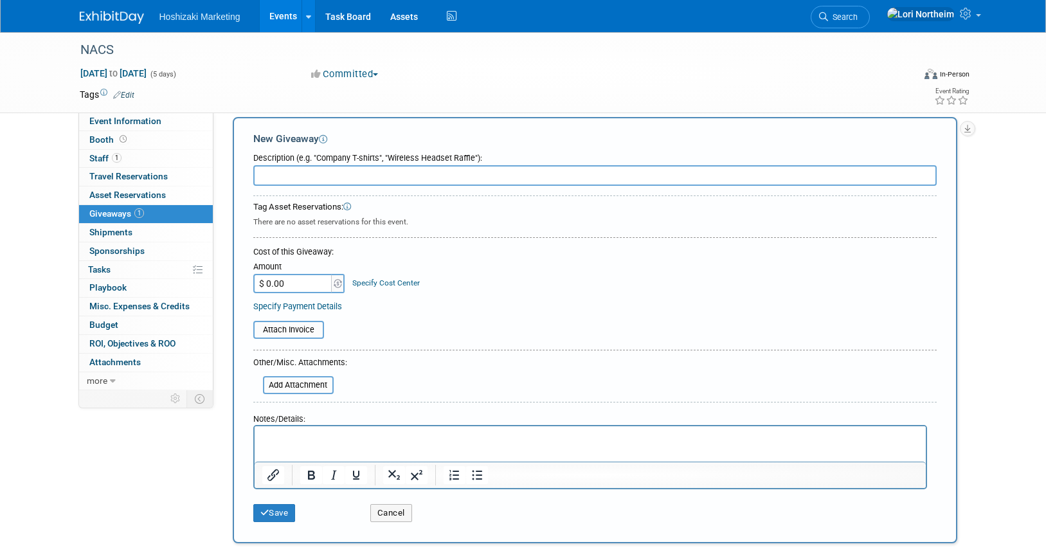
scroll to position [0, 0]
type input "Parker Stickers"
click at [287, 502] on div "Save" at bounding box center [302, 509] width 117 height 26
click at [287, 508] on button "Save" at bounding box center [274, 513] width 42 height 18
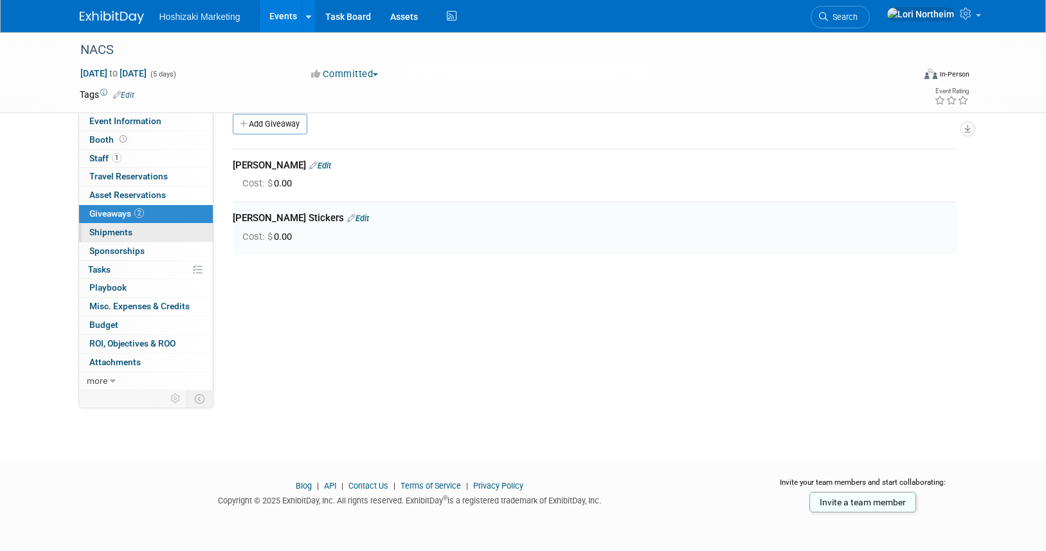
click at [136, 230] on link "0 Shipments 0" at bounding box center [146, 233] width 134 height 18
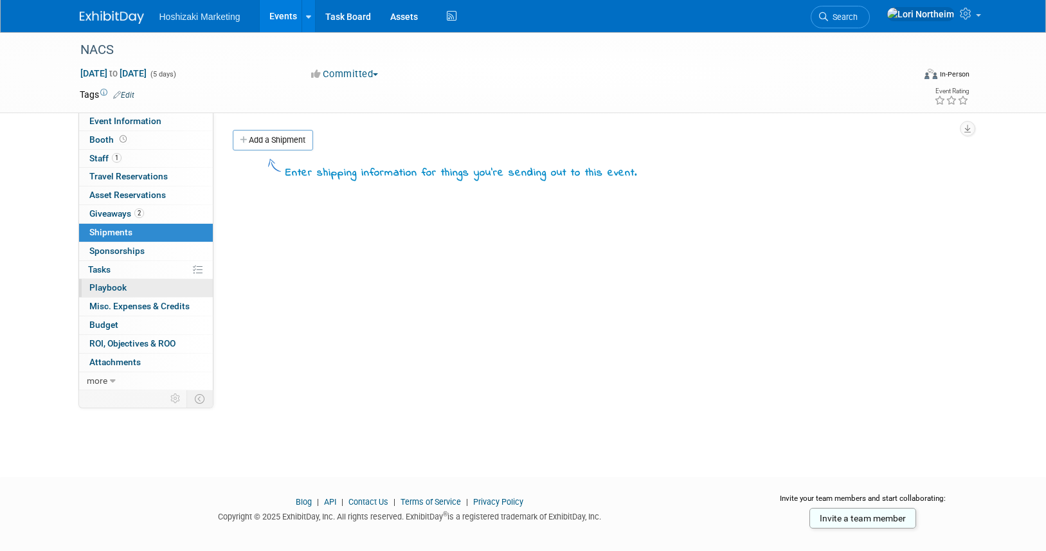
click at [116, 285] on span "Playbook 0" at bounding box center [107, 287] width 37 height 10
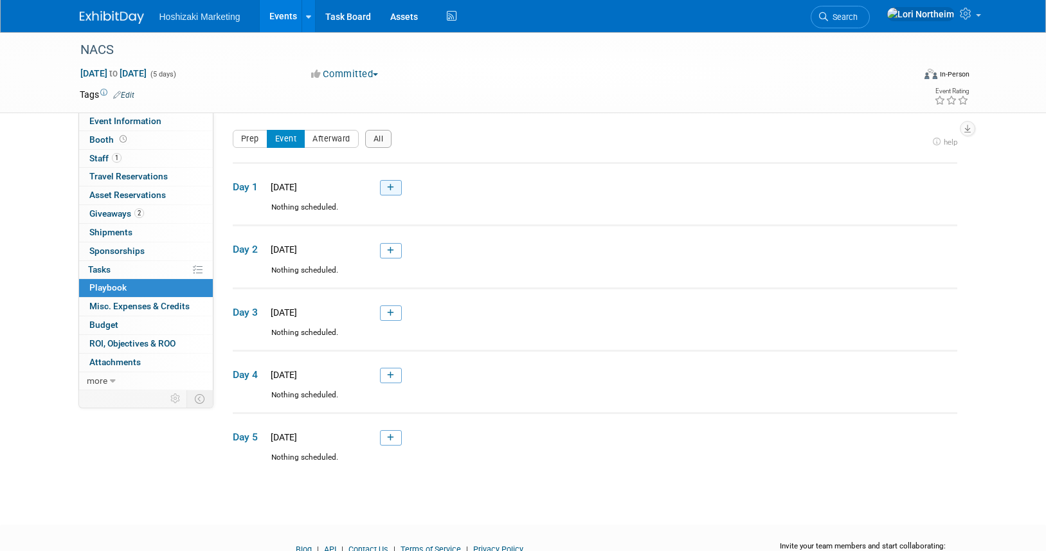
click at [390, 190] on icon at bounding box center [390, 188] width 7 height 8
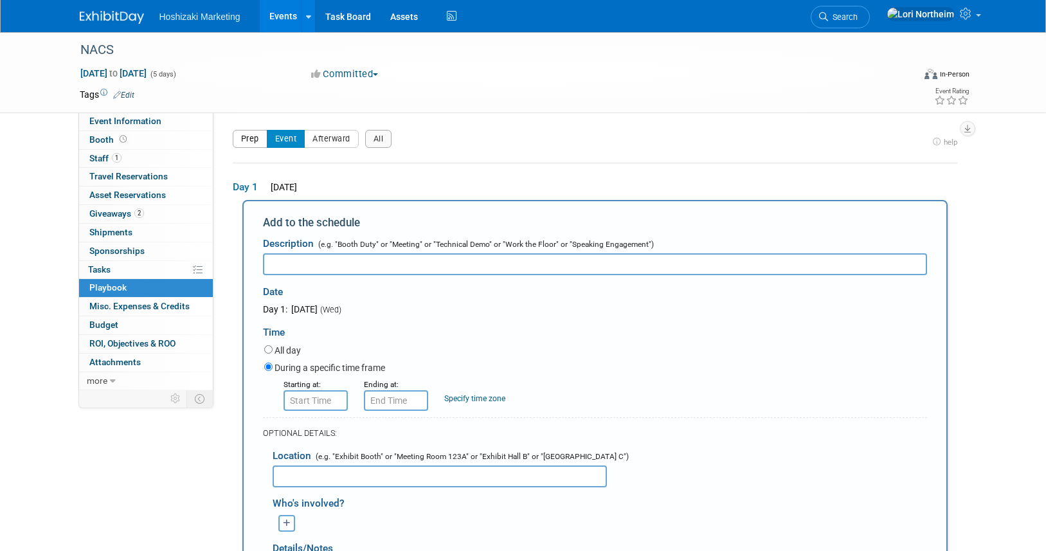
click at [248, 139] on button "Prep" at bounding box center [250, 139] width 35 height 18
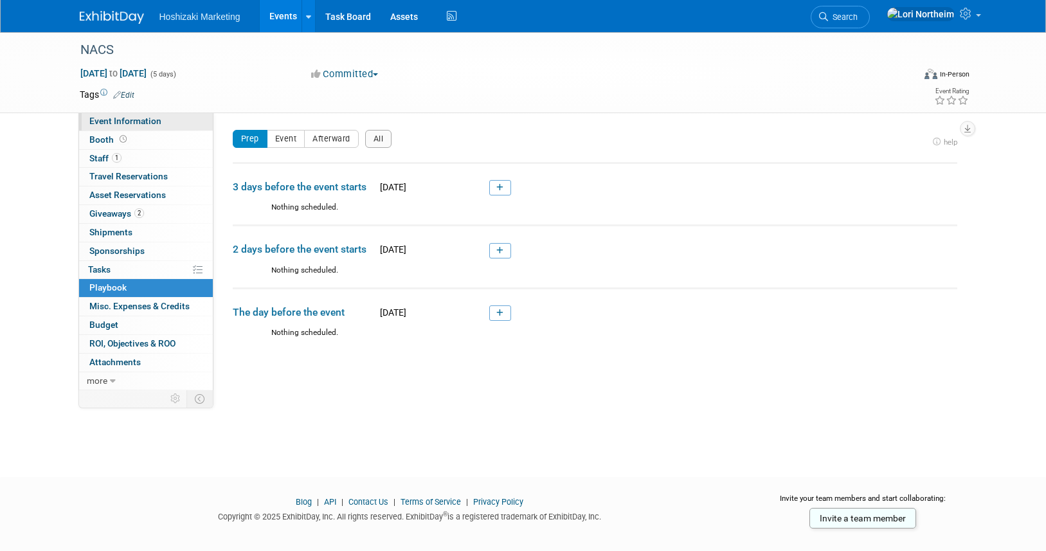
click at [131, 122] on span "Event Information" at bounding box center [125, 121] width 72 height 10
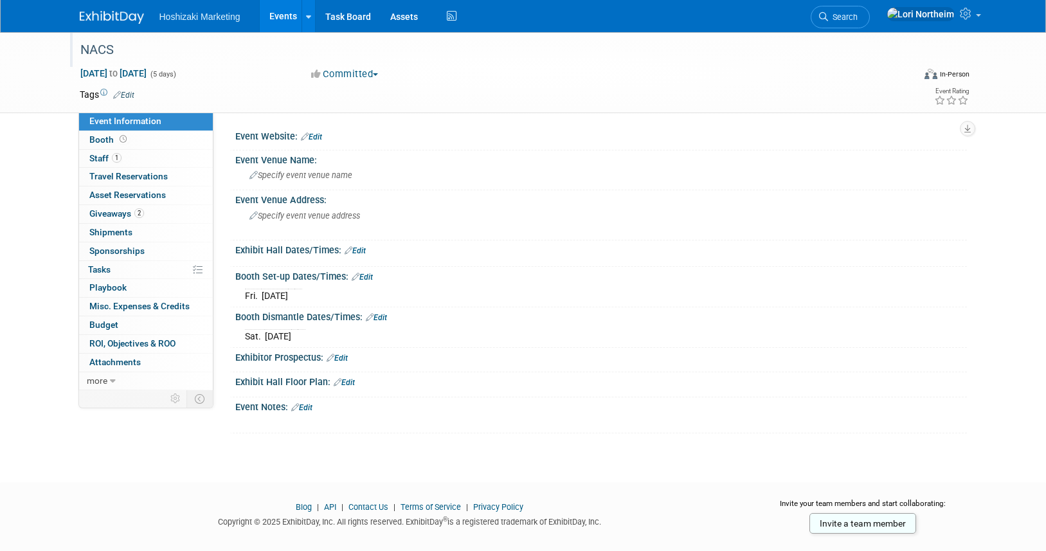
click at [94, 51] on div "NACS" at bounding box center [485, 50] width 818 height 23
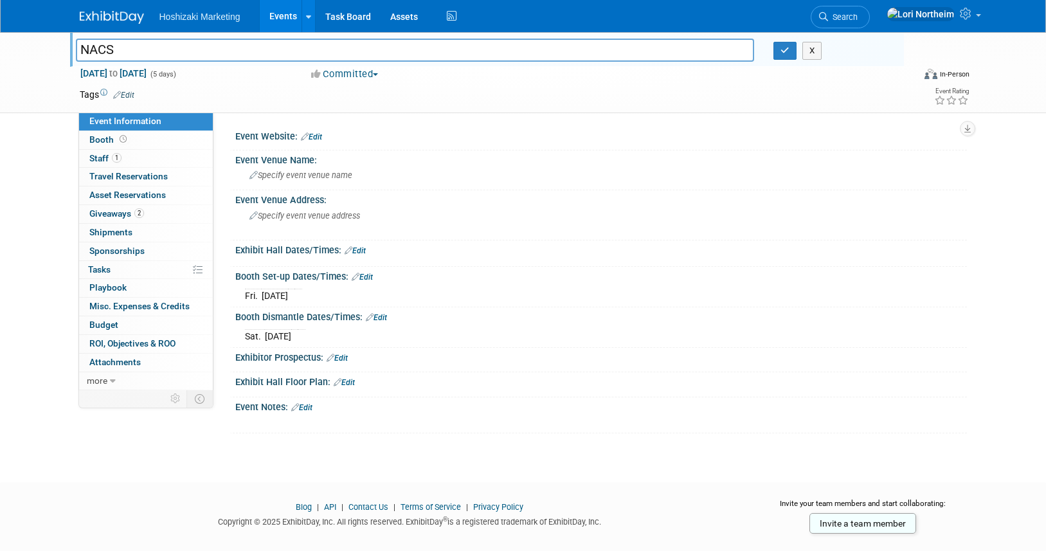
click at [105, 17] on img at bounding box center [112, 17] width 64 height 13
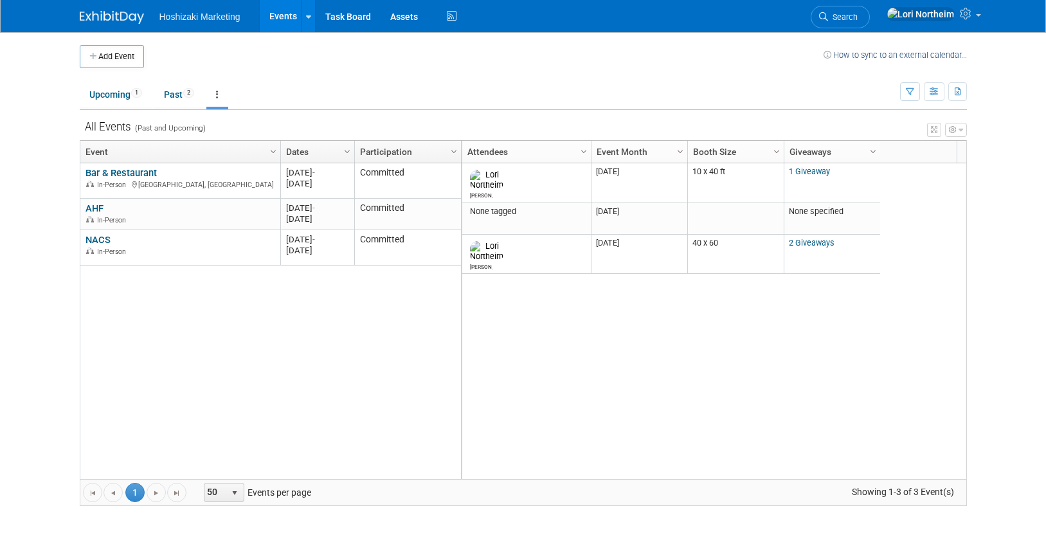
click at [962, 127] on icon "button" at bounding box center [961, 130] width 5 height 8
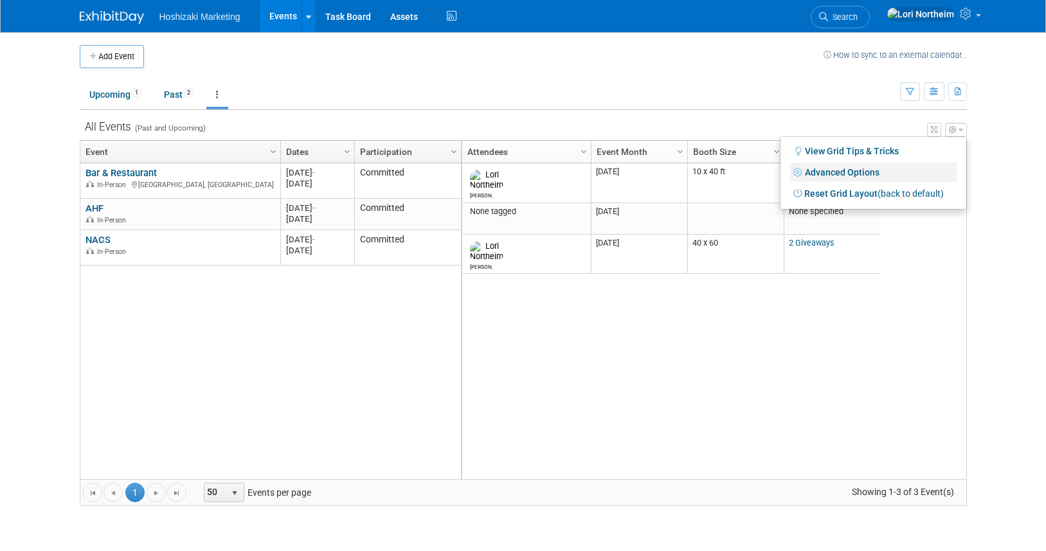
click at [842, 176] on link "Advanced Options" at bounding box center [873, 172] width 167 height 19
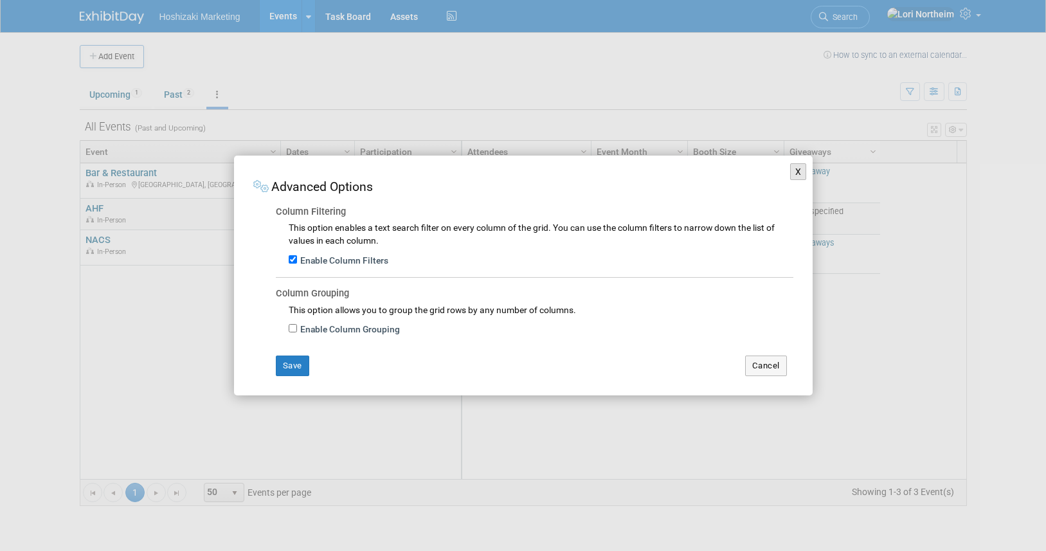
click at [799, 171] on button "X" at bounding box center [798, 171] width 17 height 17
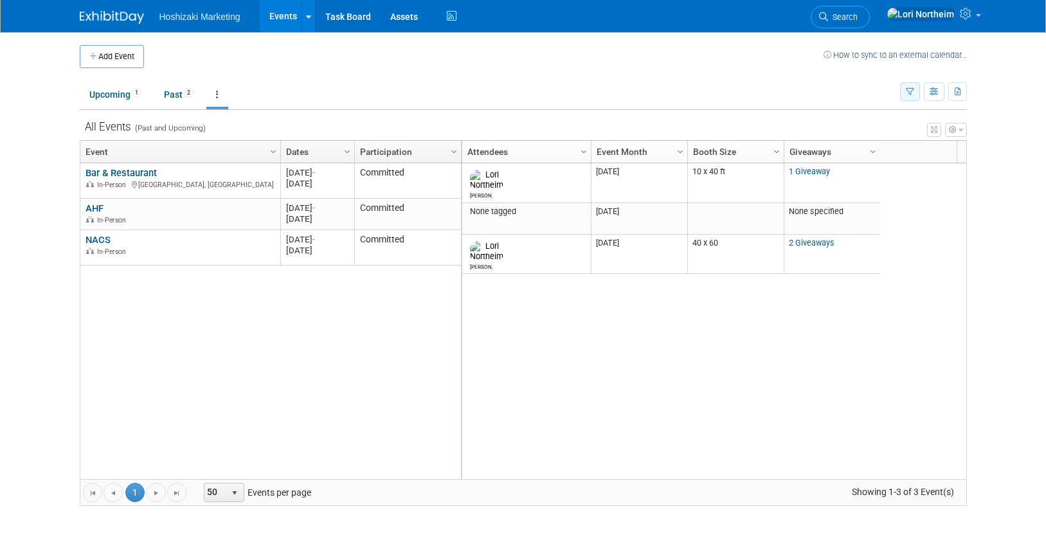
click at [906, 95] on icon "button" at bounding box center [910, 92] width 8 height 8
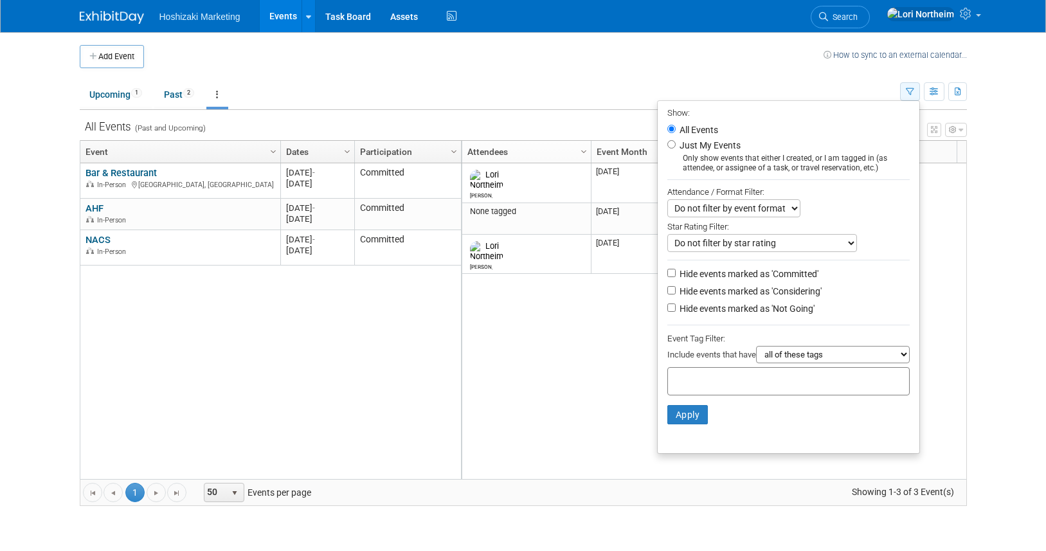
click at [906, 95] on icon "button" at bounding box center [910, 92] width 8 height 8
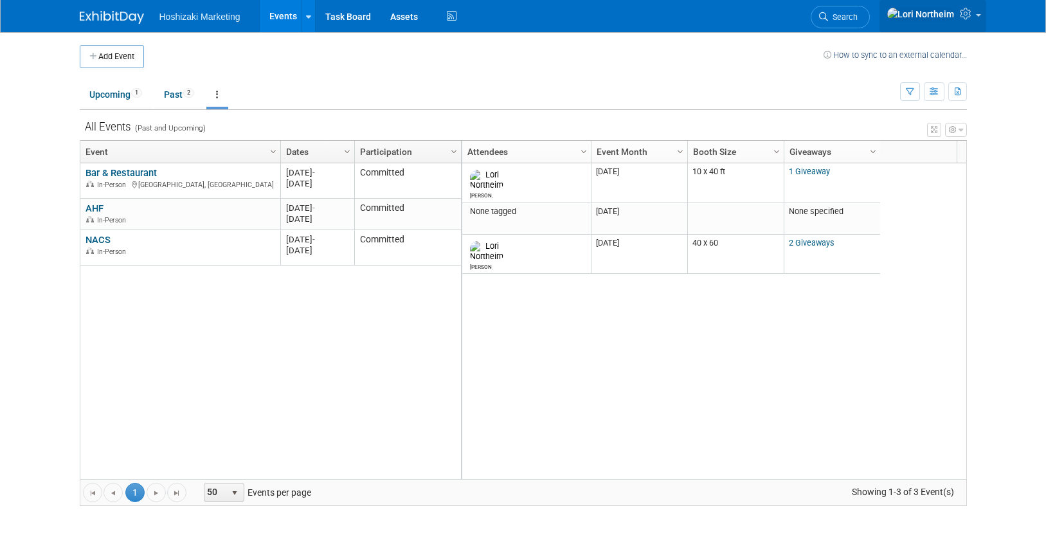
click at [978, 17] on span at bounding box center [978, 15] width 5 height 3
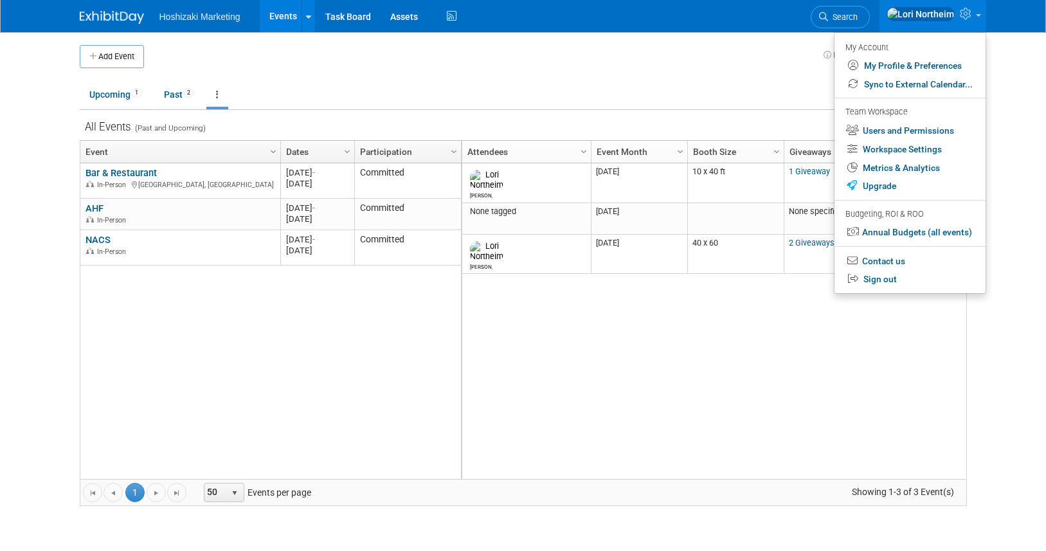
click at [849, 361] on div "[PERSON_NAME] M-2025-[DATE] 10 x 40 ft 00001 1 Giveaway 2025 [GEOGRAPHIC_DATA],…" at bounding box center [713, 321] width 505 height 316
